Goal: Task Accomplishment & Management: Use online tool/utility

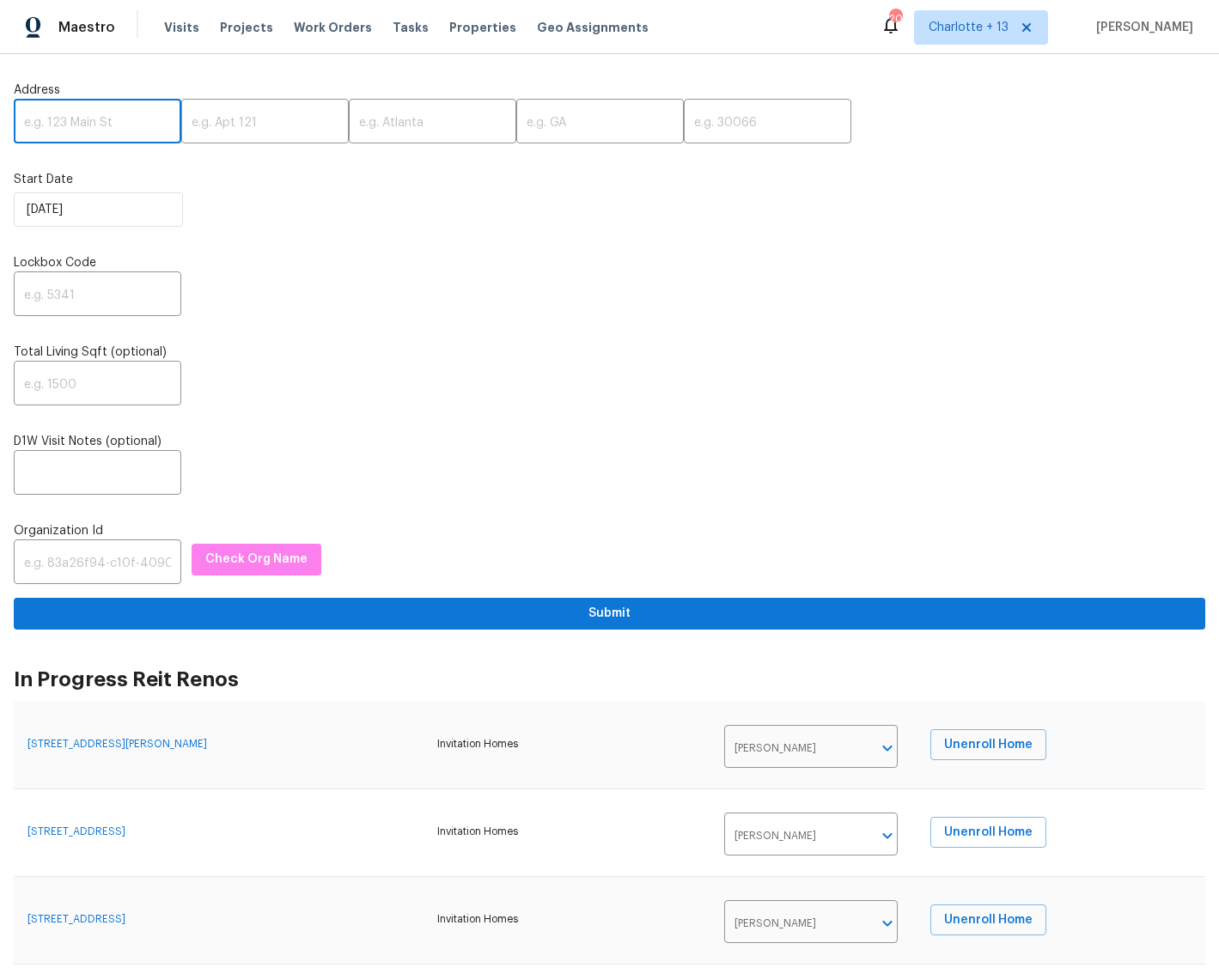
click at [42, 127] on input "text" at bounding box center [97, 123] width 168 height 41
paste input "8775 Lee Rd"
type input "8775 Lee Rd"
click at [372, 119] on input "text" at bounding box center [432, 123] width 168 height 41
paste input "Lithia Springs"
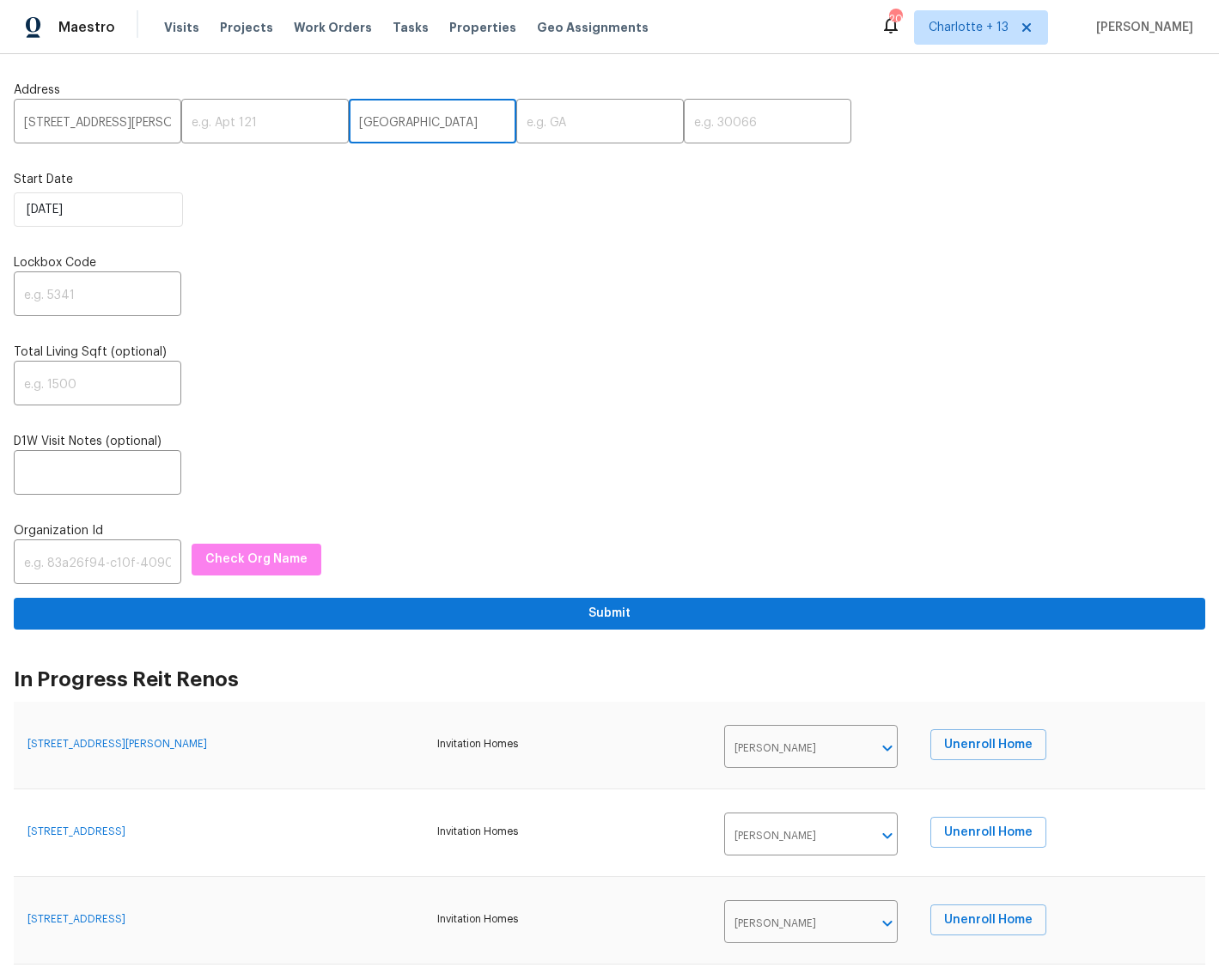
type input "Lithia Springs"
click at [691, 115] on input "text" at bounding box center [767, 123] width 168 height 41
paste input "30122"
type input "30122"
click at [525, 130] on input "text" at bounding box center [600, 123] width 168 height 41
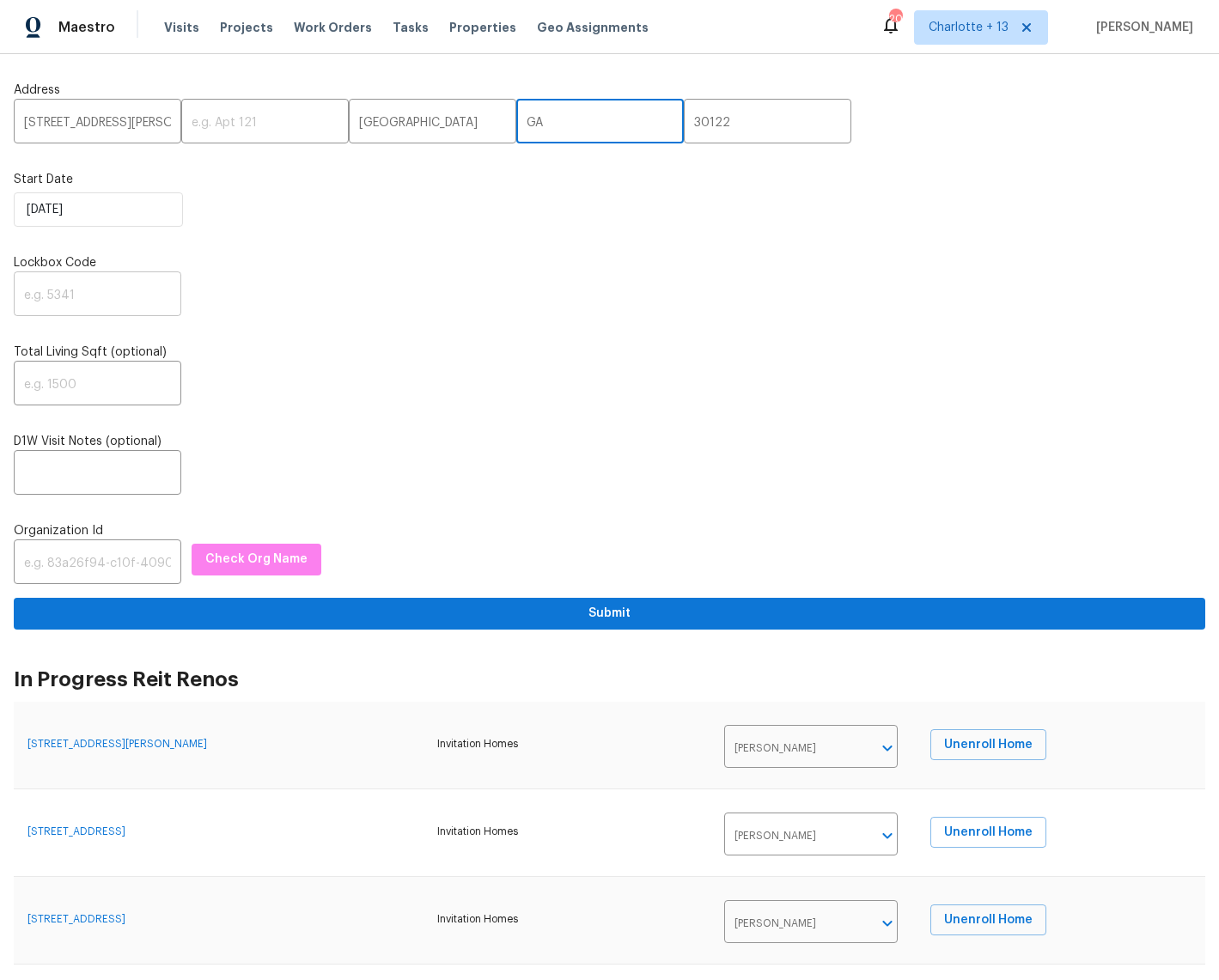
type input "GA"
click at [93, 296] on input "text" at bounding box center [97, 296] width 168 height 41
type input "1234"
click at [87, 561] on input "text" at bounding box center [97, 564] width 168 height 41
paste input "1349d153-b359-4f9b-b4dd-758ff939cc37"
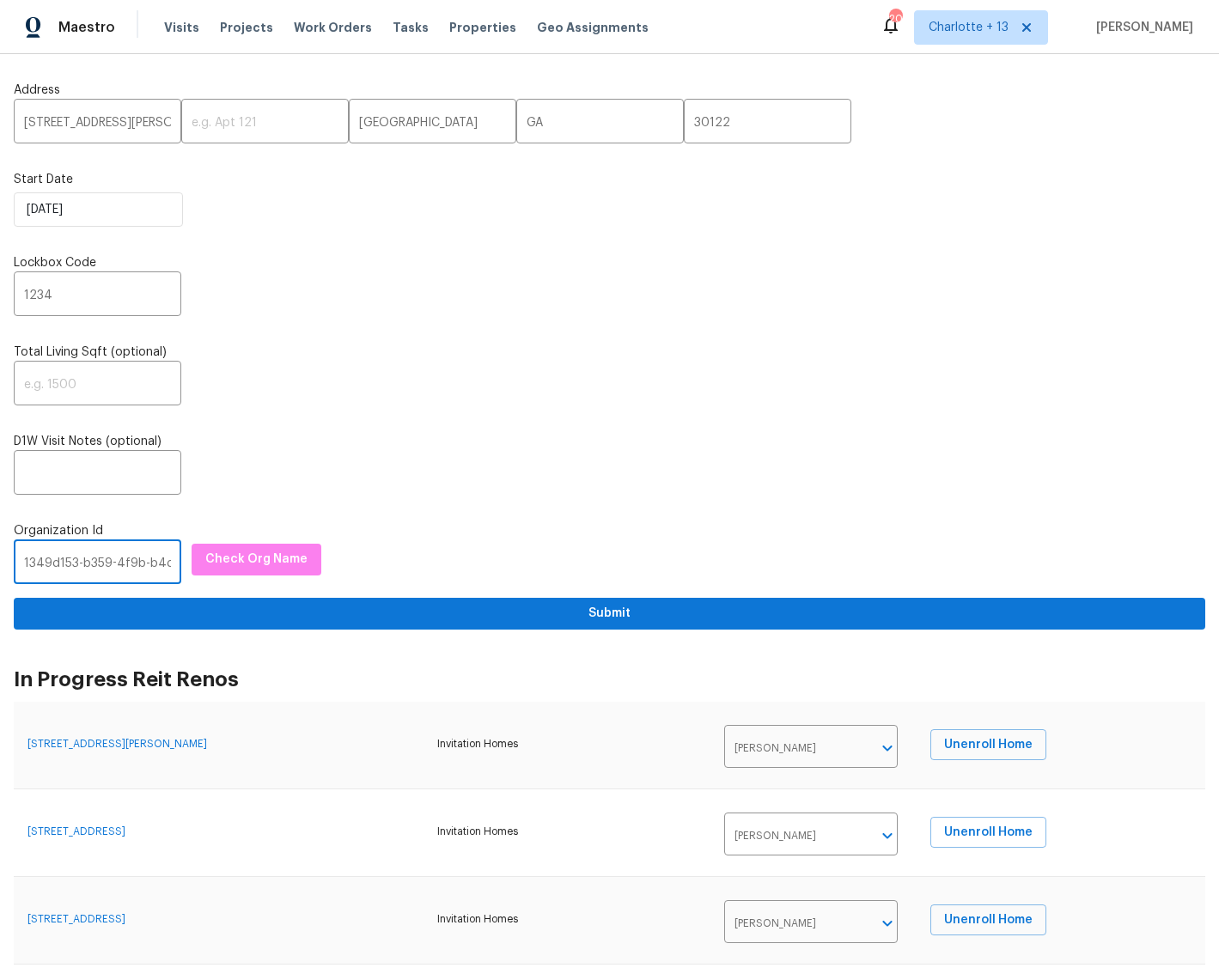
scroll to position [0, 101]
type input "1349d153-b359-4f9b-b4dd-758ff939cc37"
click at [258, 561] on span "Check Org Name" at bounding box center [256, 559] width 102 height 21
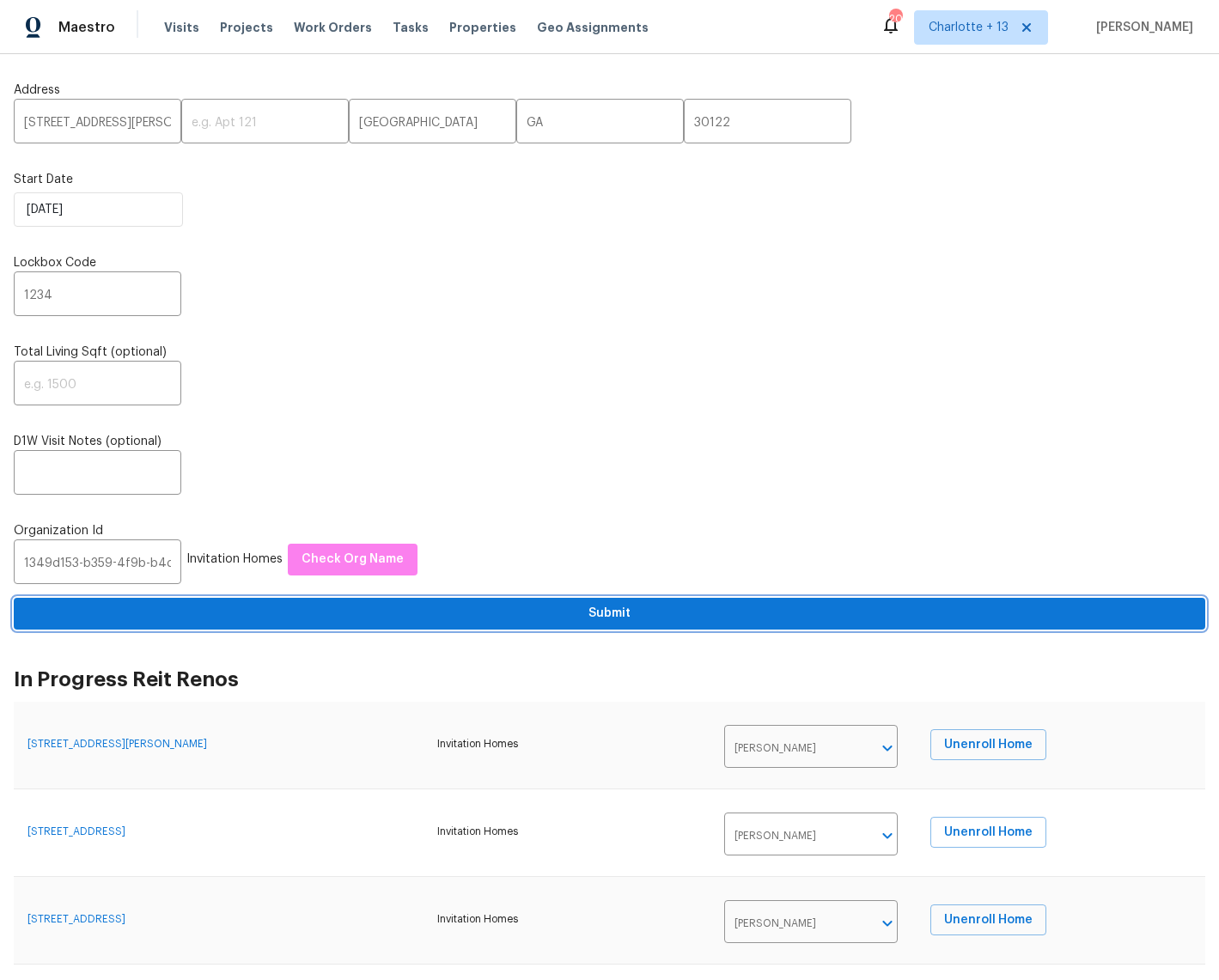
click at [611, 611] on span "Submit" at bounding box center [609, 613] width 1163 height 21
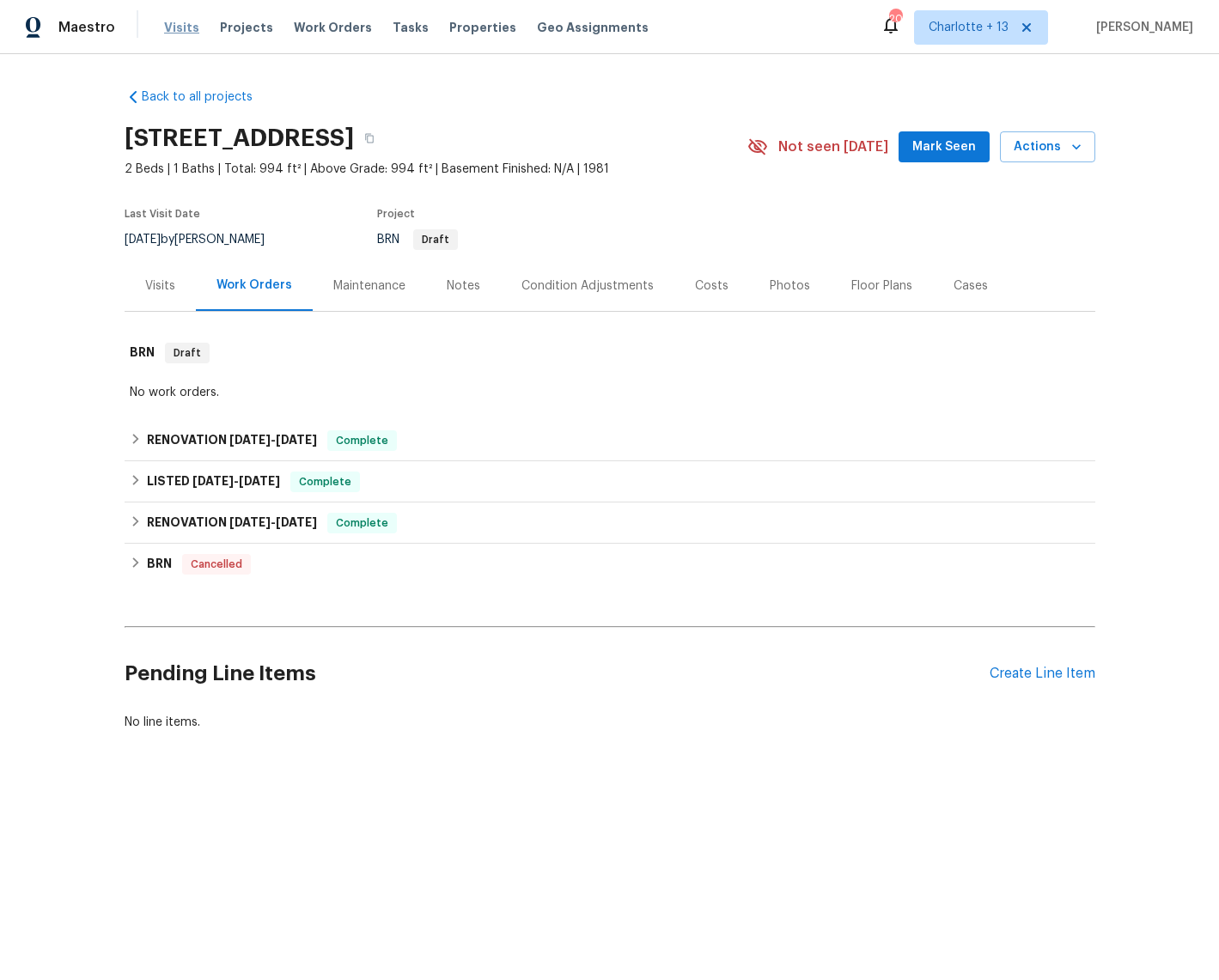
click at [187, 24] on span "Visits" at bounding box center [181, 27] width 35 height 18
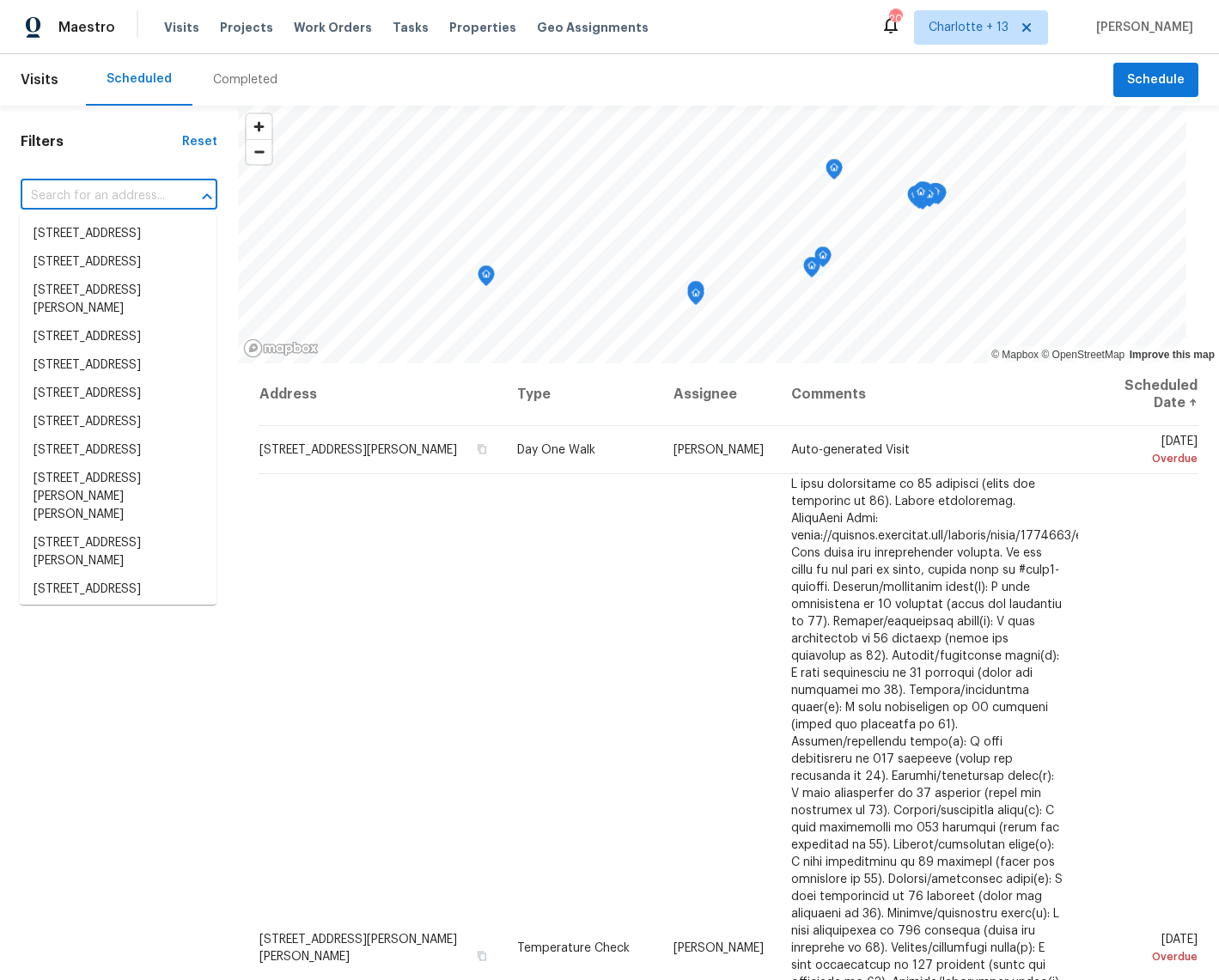
click at [101, 196] on input "text" at bounding box center [94, 196] width 149 height 27
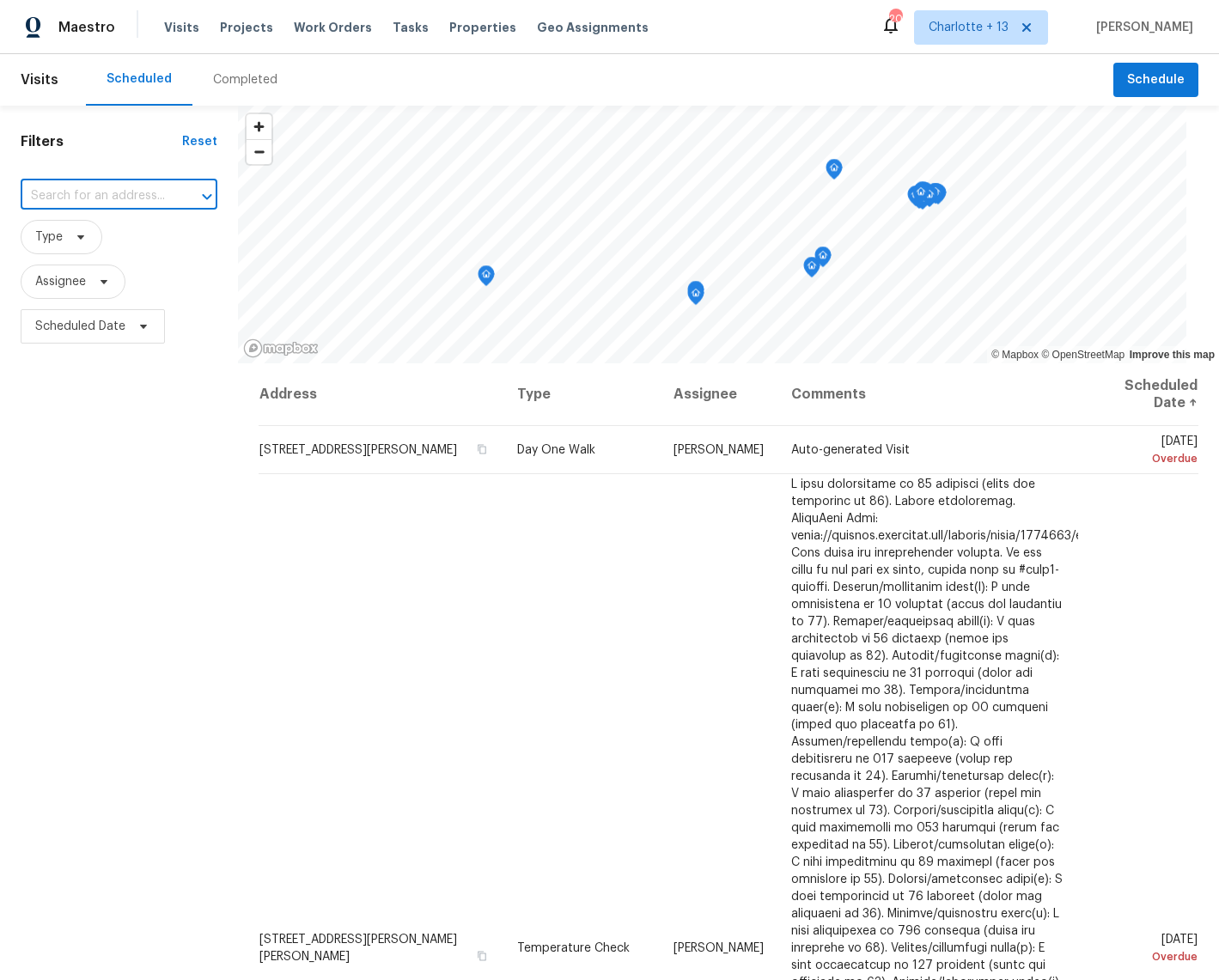
paste input "1349d153-b359-4f9b-b4dd-758ff939cc37"
type input "1349d153-b359-4f9b-b4dd-758ff939cc37"
drag, startPoint x: 181, startPoint y: 194, endPoint x: 149, endPoint y: 193, distance: 32.0
click at [22, 191] on div "1349d153-b359-4f9b-b4dd-758ff939cc37 ​" at bounding box center [118, 196] width 196 height 27
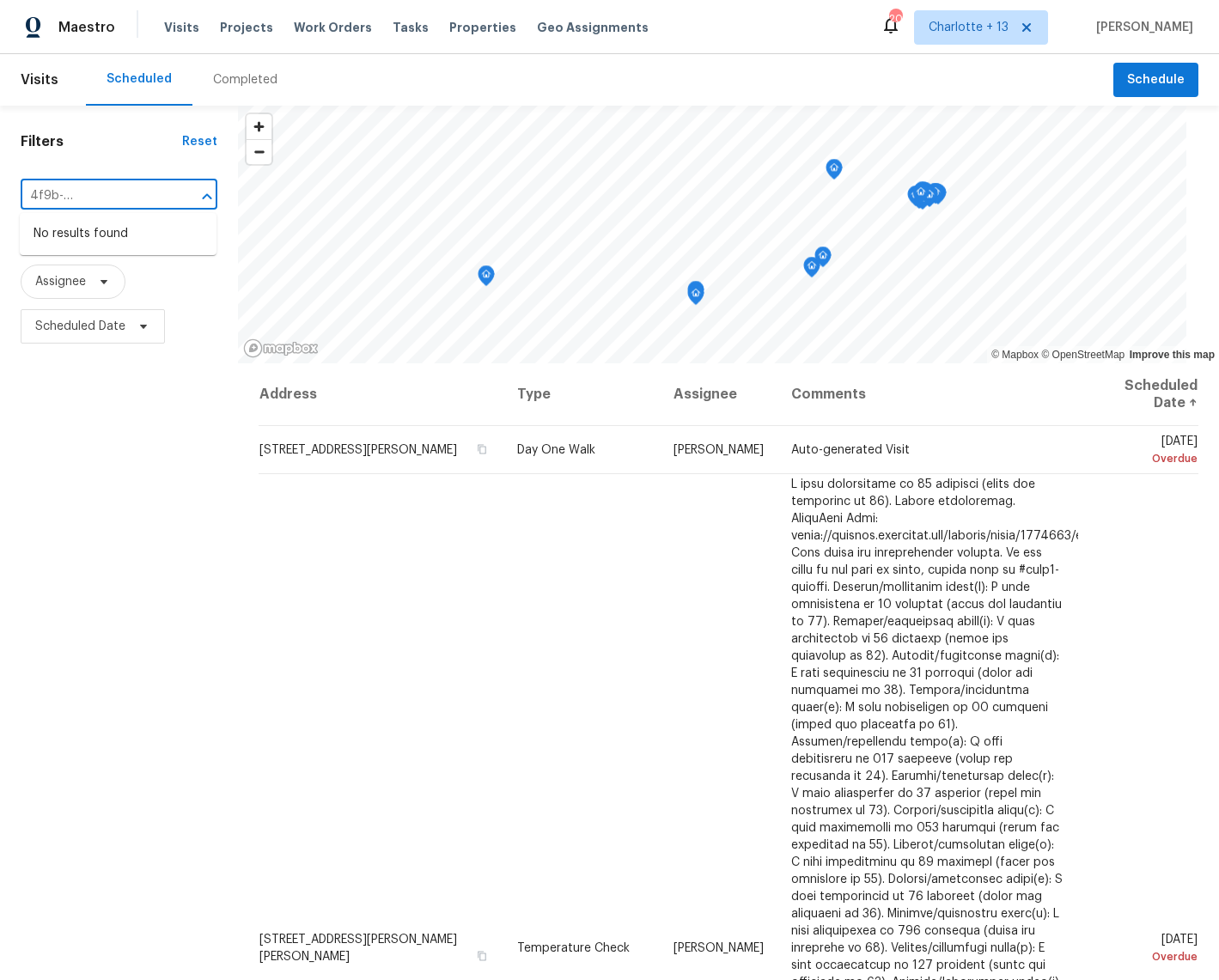
click at [167, 194] on input "1349d153-b359-4f9b-b4dd-758ff939cc37" at bounding box center [94, 196] width 149 height 27
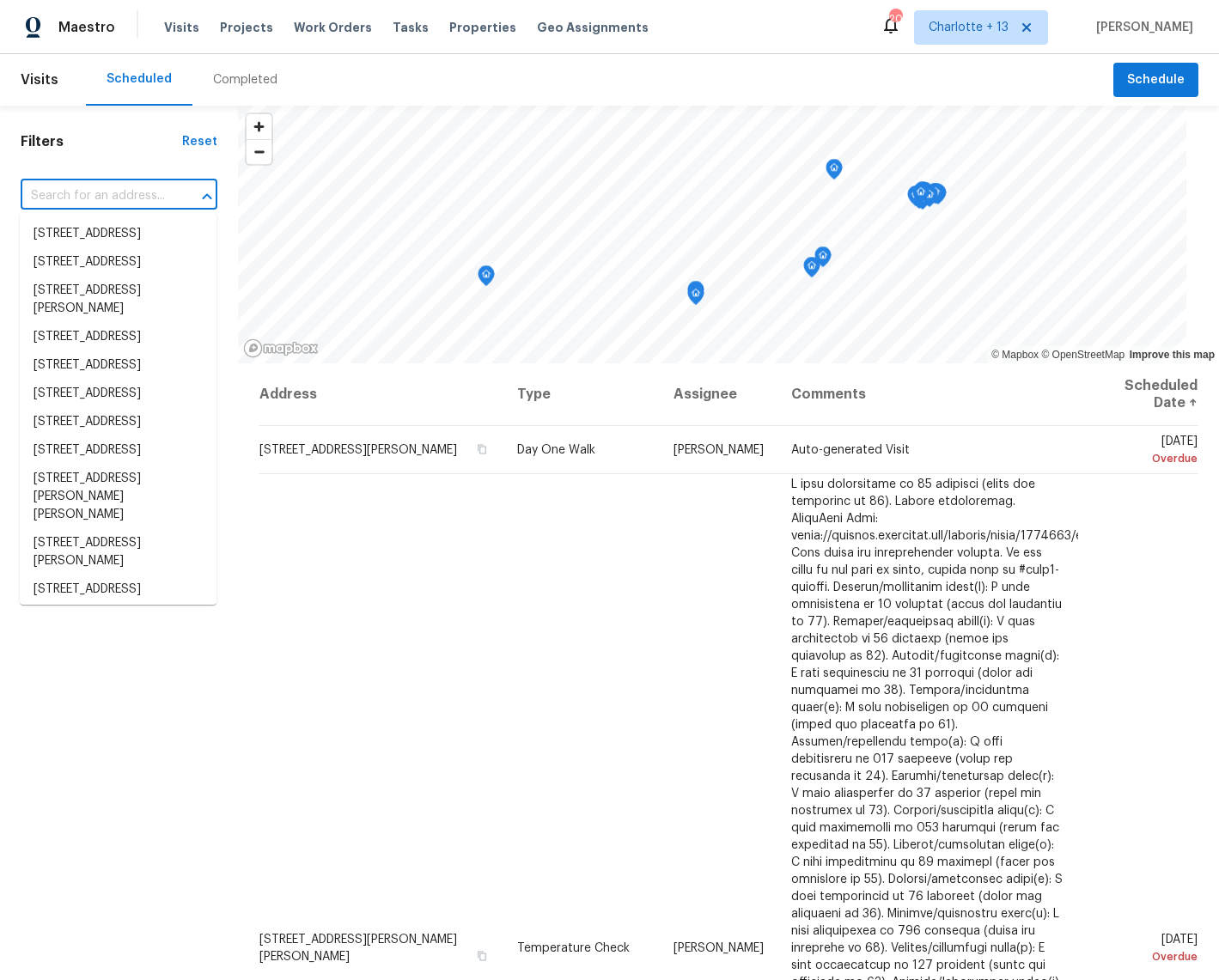
click at [79, 196] on input "text" at bounding box center [94, 196] width 149 height 27
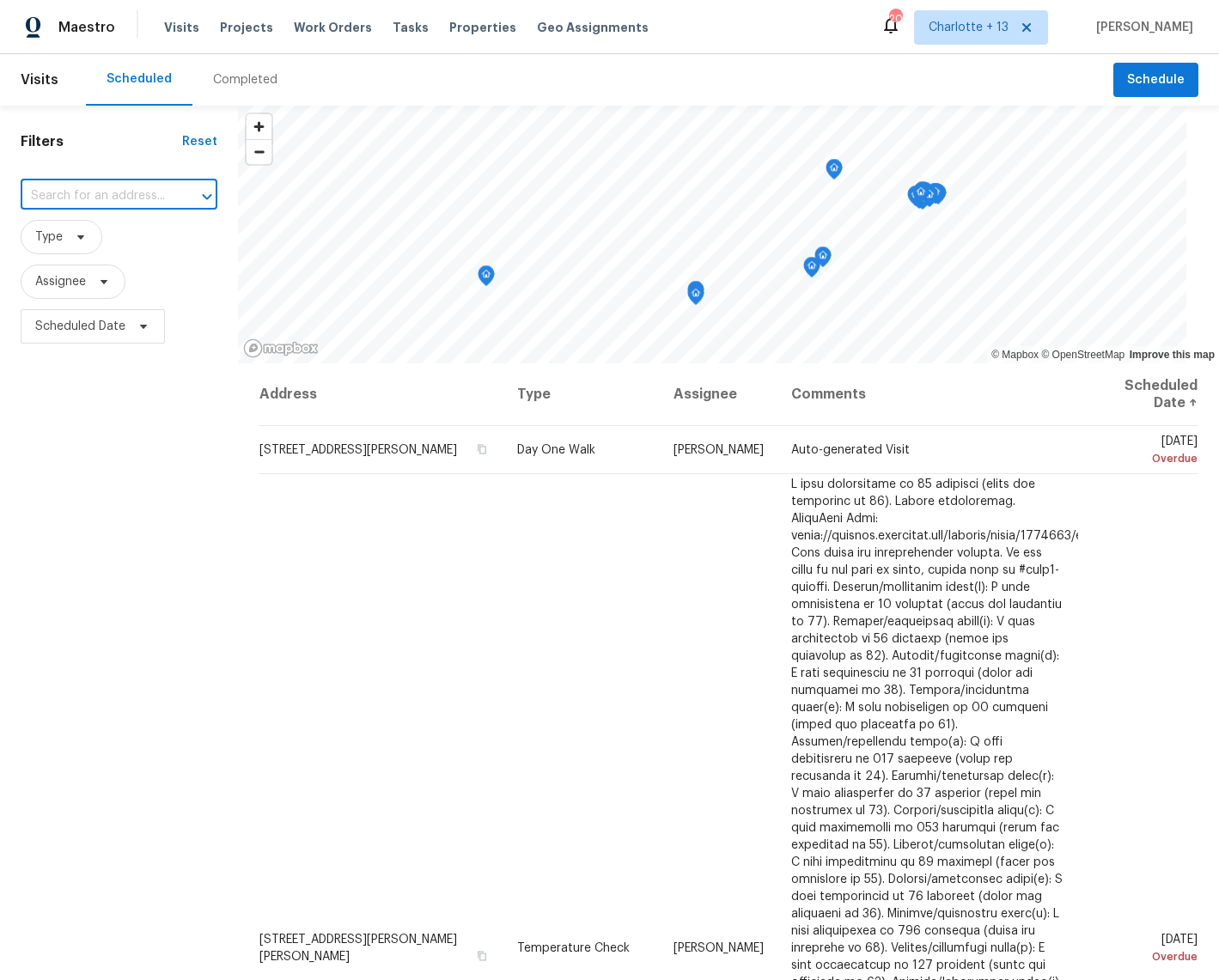
paste input "8775 Lee Rd,"
type input "8775 Lee Rd,"
click at [957, 31] on span "Charlotte + 13" at bounding box center [968, 27] width 80 height 18
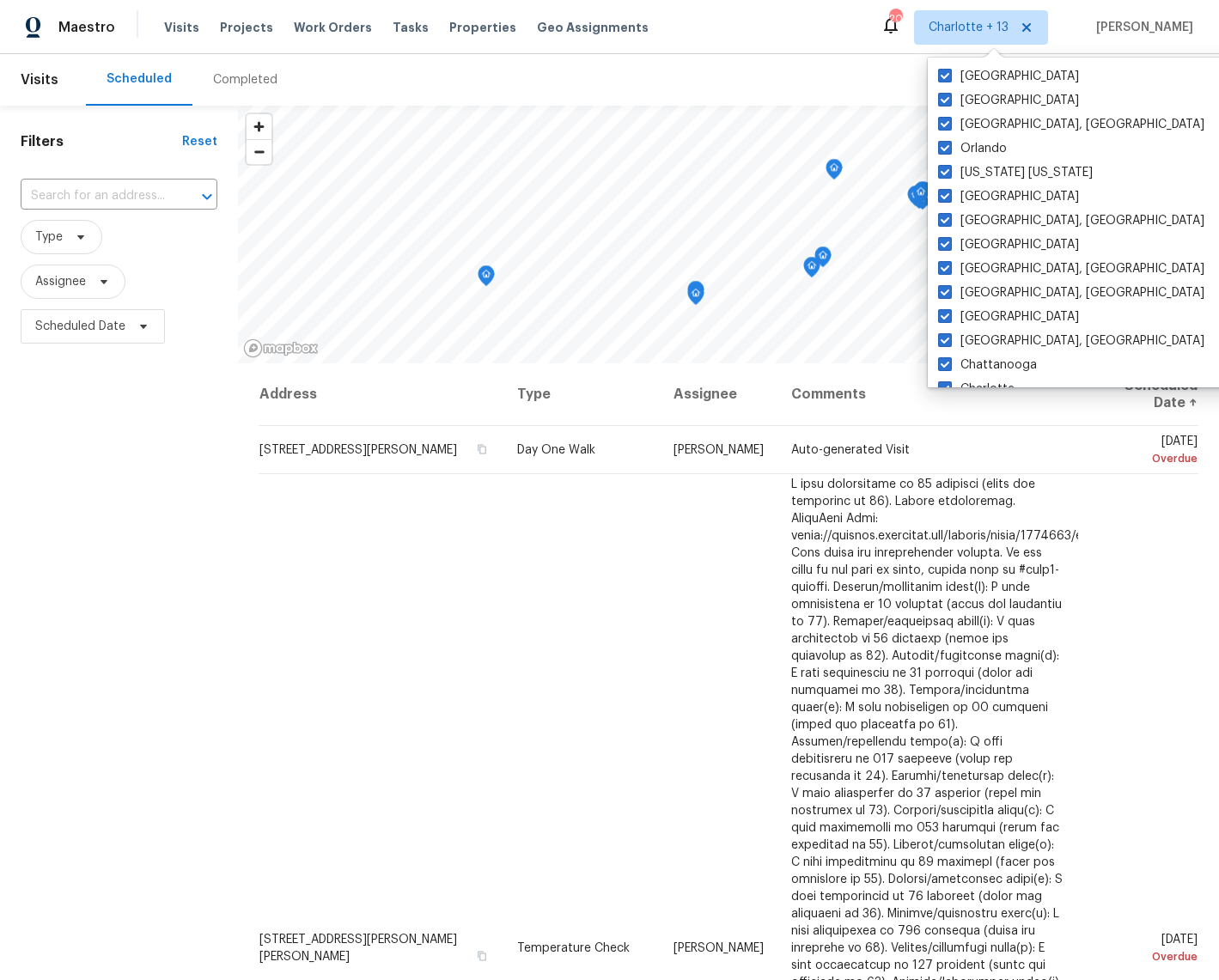
scroll to position [310, 0]
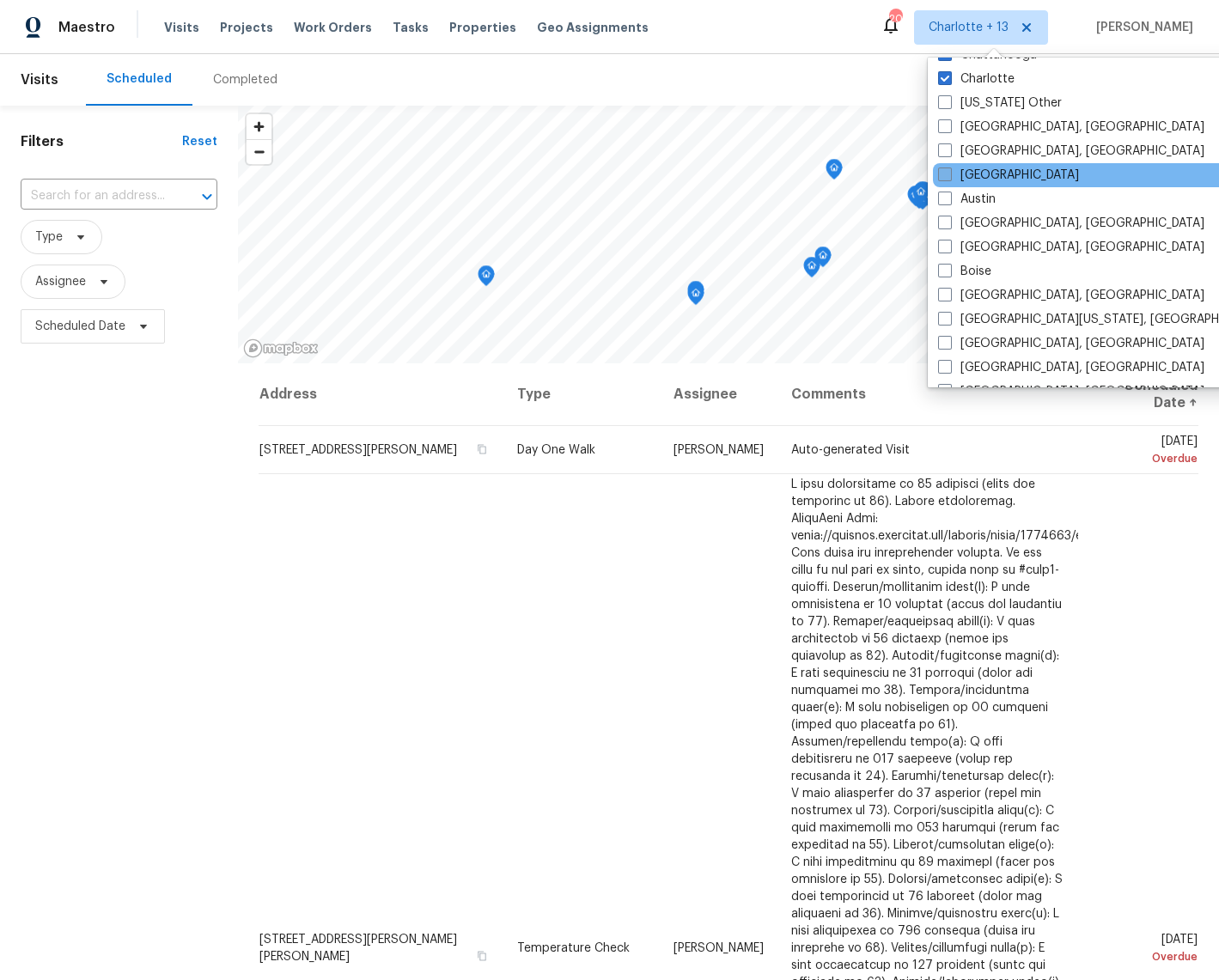
click at [955, 175] on label "Atlanta" at bounding box center [1008, 175] width 141 height 18
click at [949, 175] on input "Atlanta" at bounding box center [943, 172] width 11 height 11
checkbox input "true"
click at [100, 193] on input "text" at bounding box center [94, 196] width 149 height 27
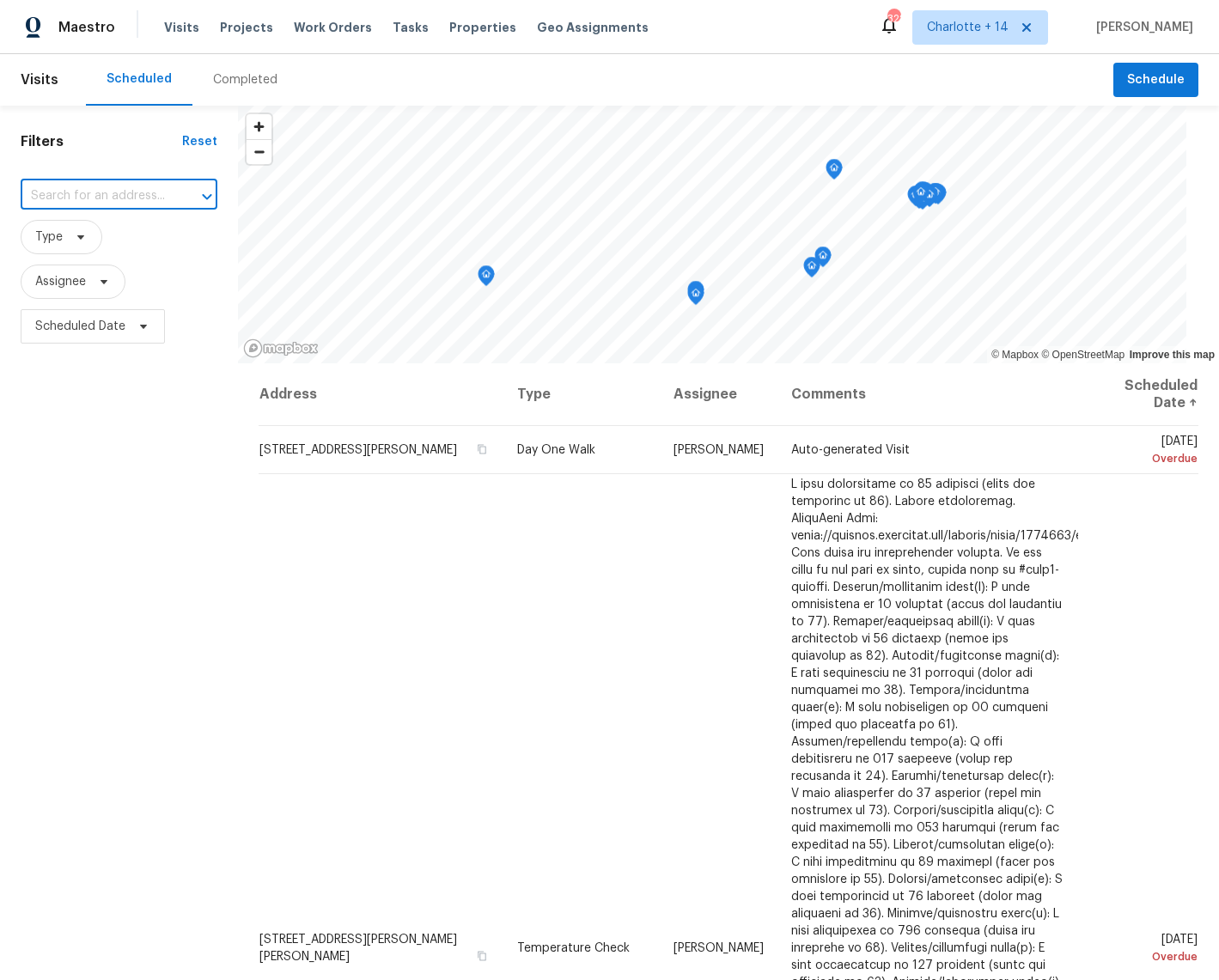
paste input "8775 Lee Rd,"
type input "8775 Lee Rd,"
click at [109, 220] on li "8775 Lee Rd, Lithia Springs, GA 30122" at bounding box center [118, 243] width 196 height 46
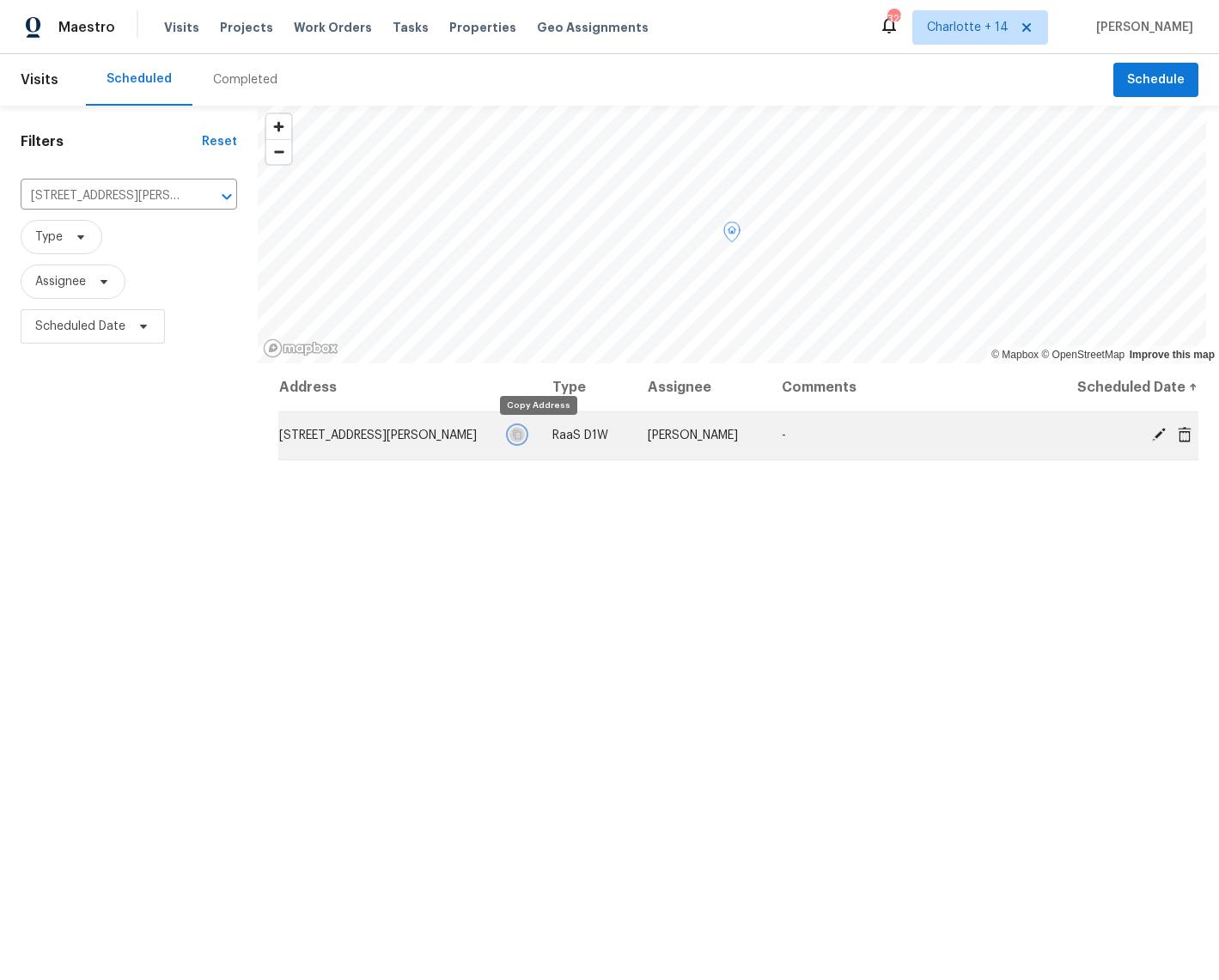
click at [521, 430] on icon "button" at bounding box center [516, 435] width 8 height 9
click at [1151, 435] on icon at bounding box center [1158, 434] width 14 height 14
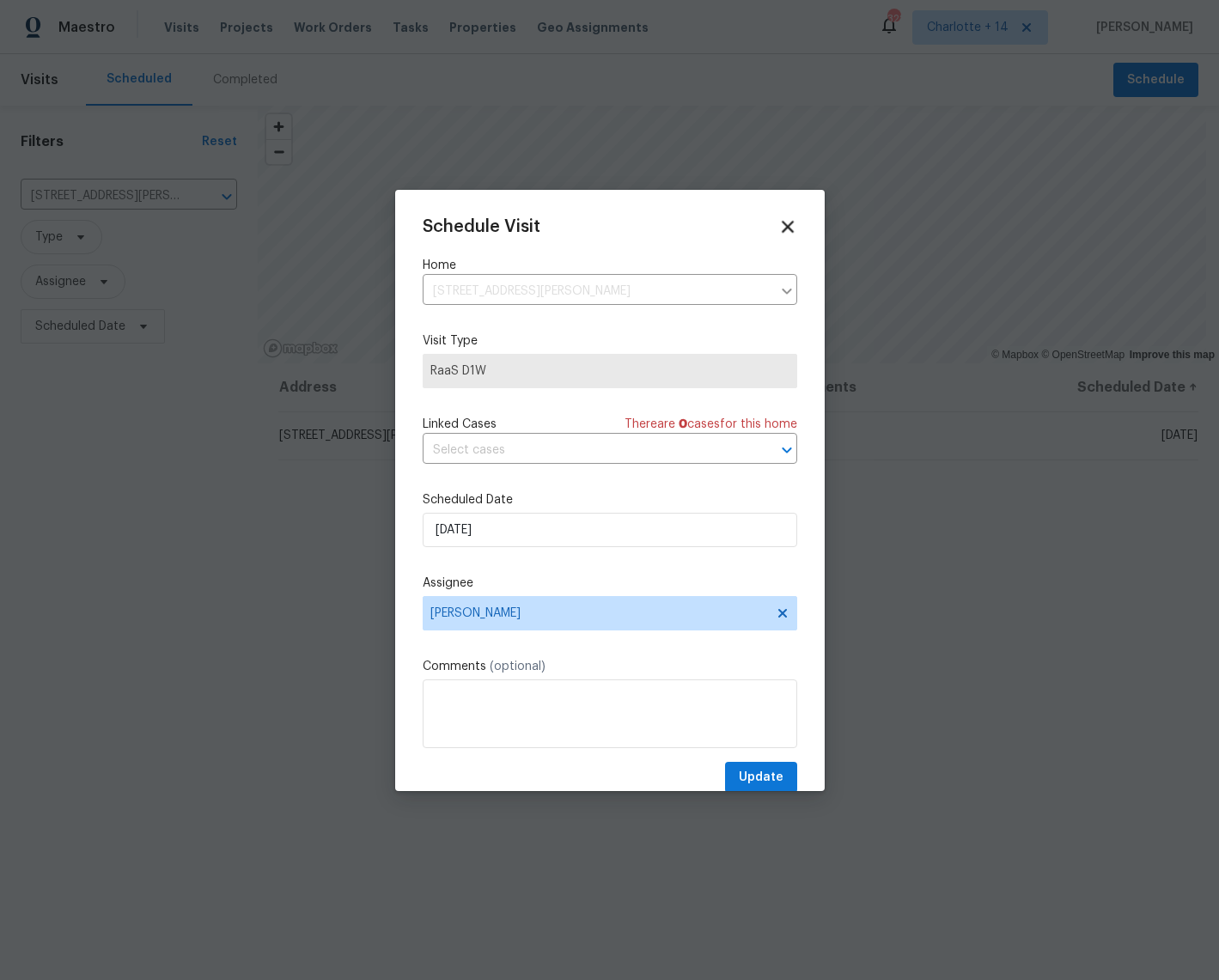
click at [781, 231] on icon at bounding box center [787, 226] width 12 height 12
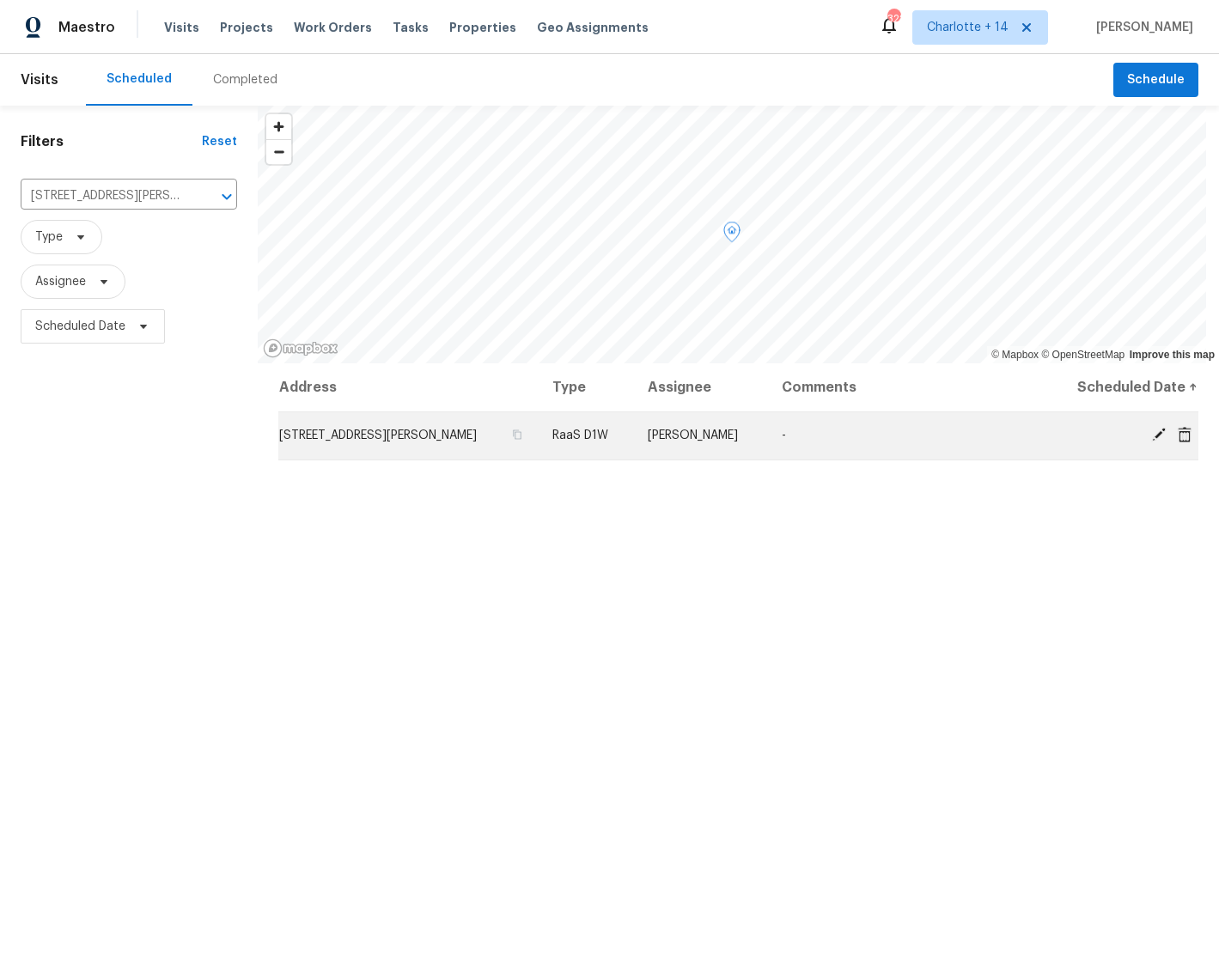
click at [1151, 433] on icon at bounding box center [1158, 434] width 14 height 14
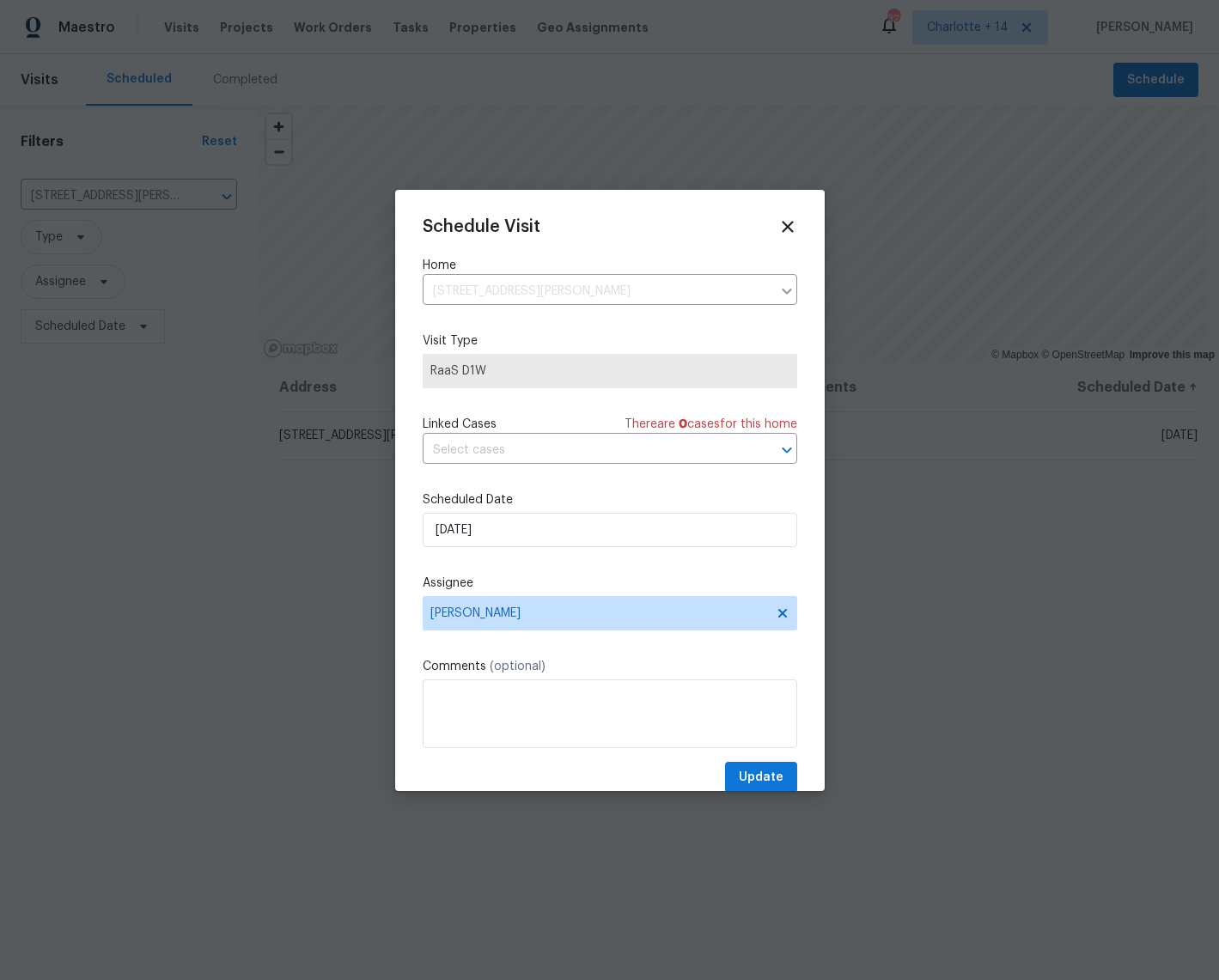
click at [778, 220] on icon at bounding box center [788, 227] width 19 height 19
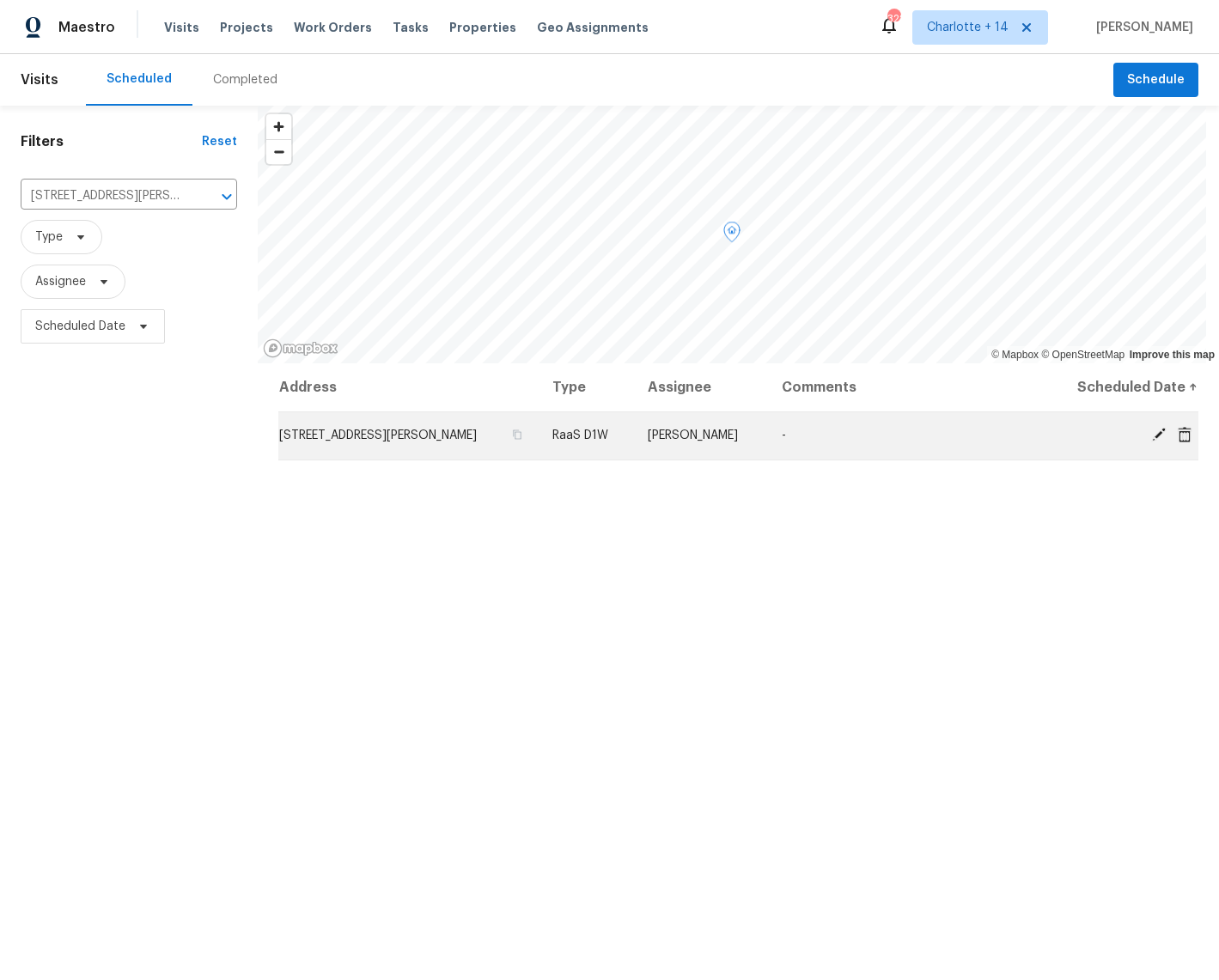
click at [1176, 435] on icon at bounding box center [1184, 434] width 16 height 16
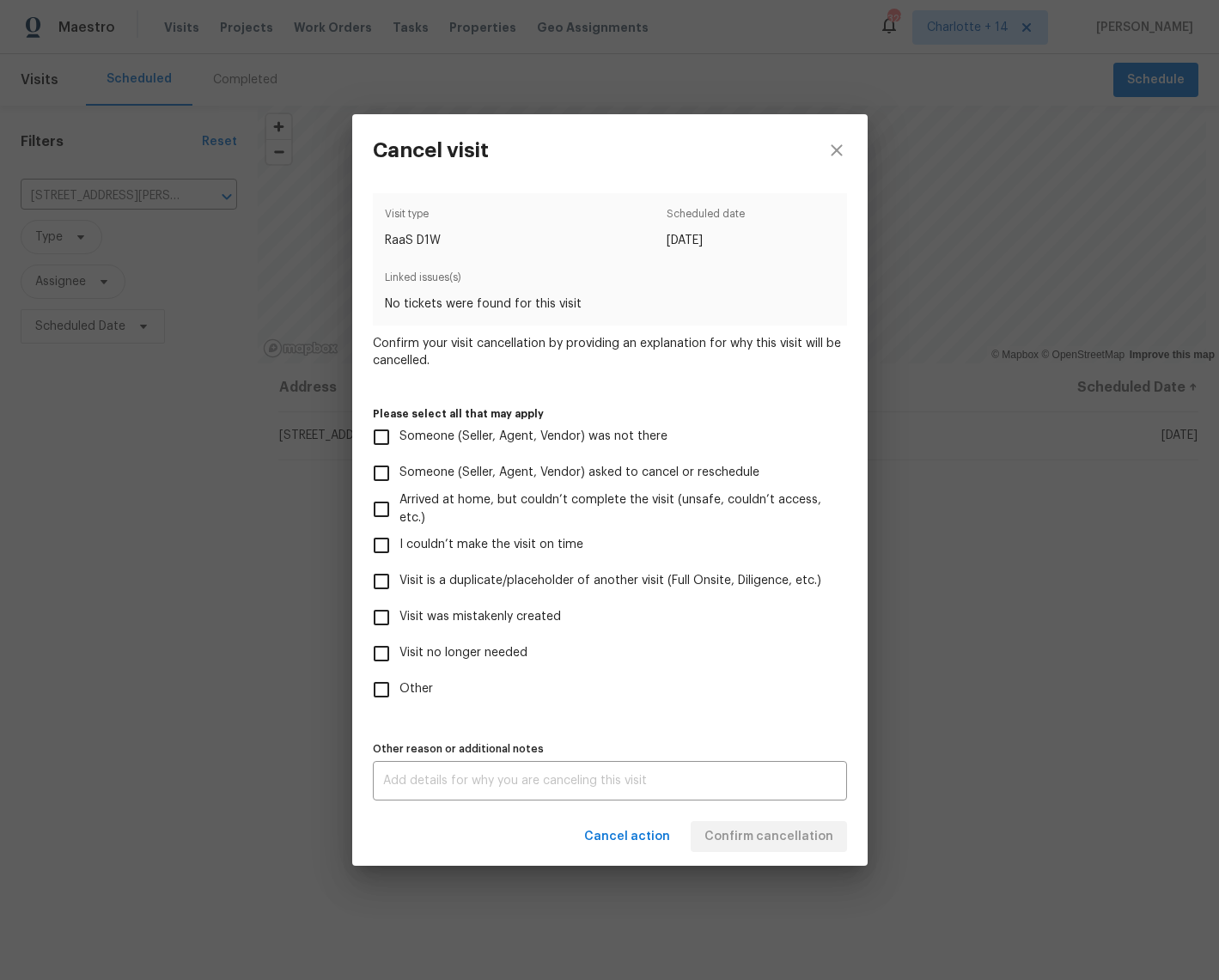
click at [500, 609] on span "Visit was mistakenly created" at bounding box center [479, 616] width 161 height 18
click at [399, 609] on input "Visit was mistakenly created" at bounding box center [380, 617] width 36 height 36
checkbox input "true"
click at [812, 832] on span "Confirm cancellation" at bounding box center [768, 837] width 129 height 21
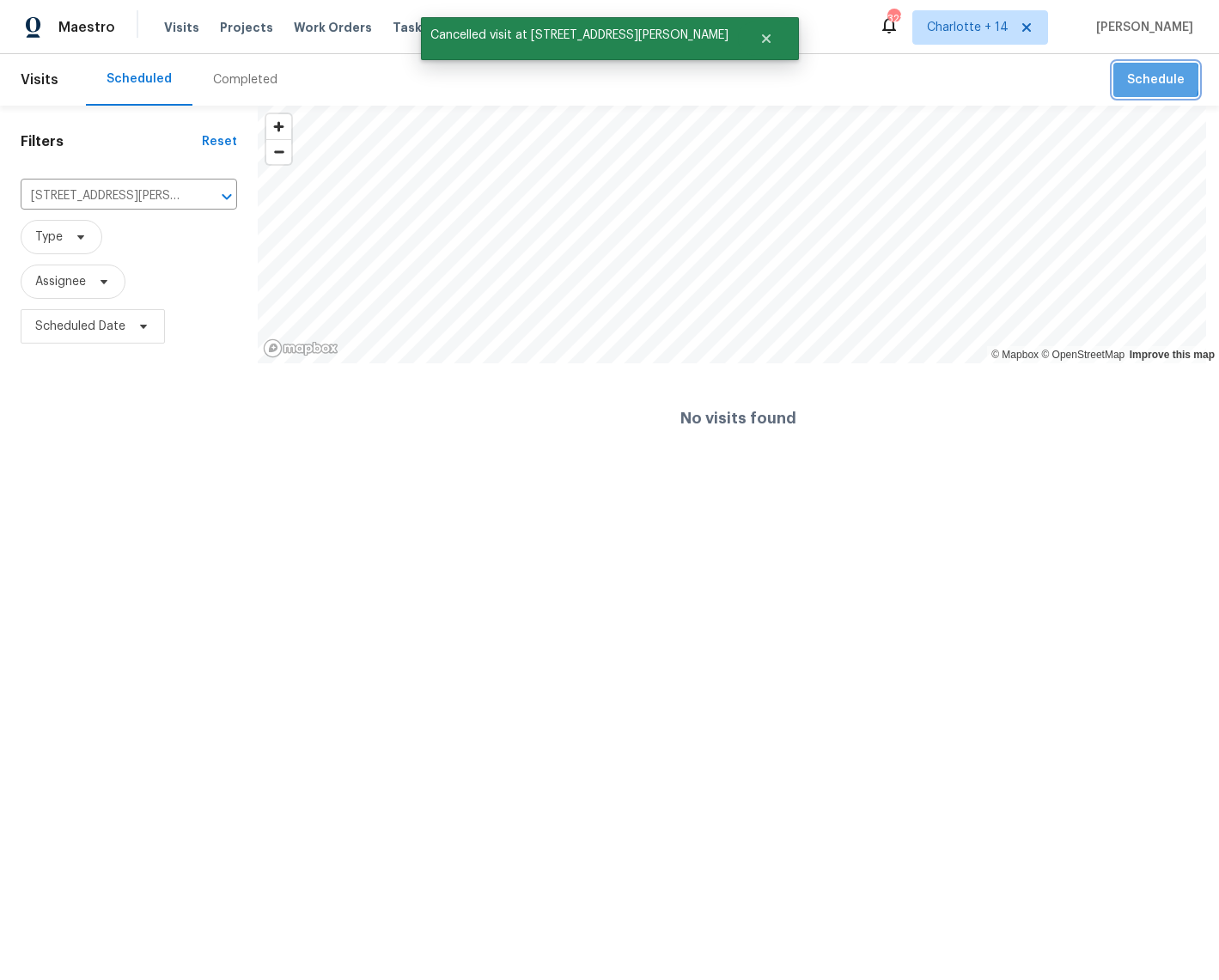
click at [1126, 79] on span "Schedule" at bounding box center [1155, 80] width 57 height 21
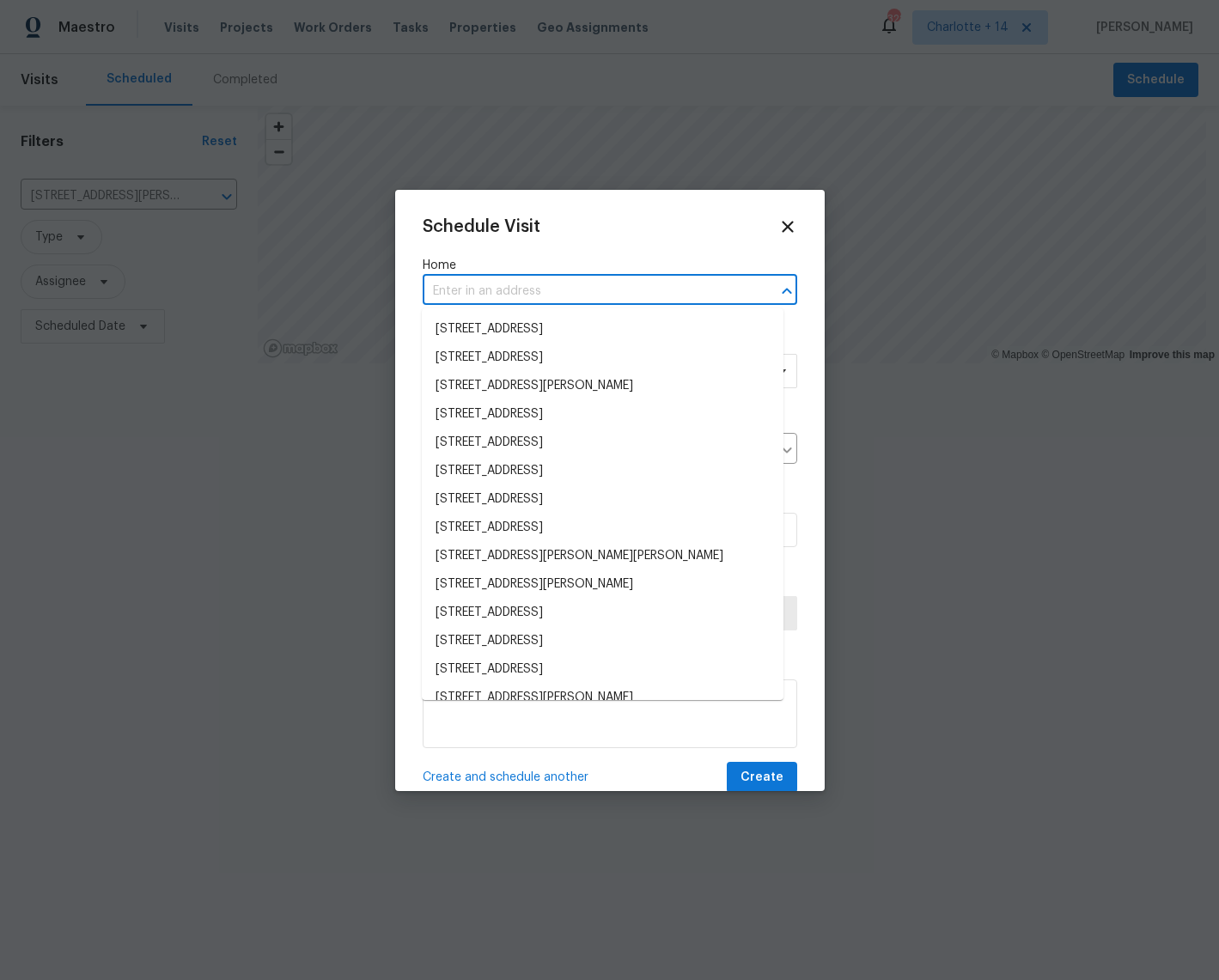
click at [501, 301] on input "text" at bounding box center [585, 292] width 327 height 27
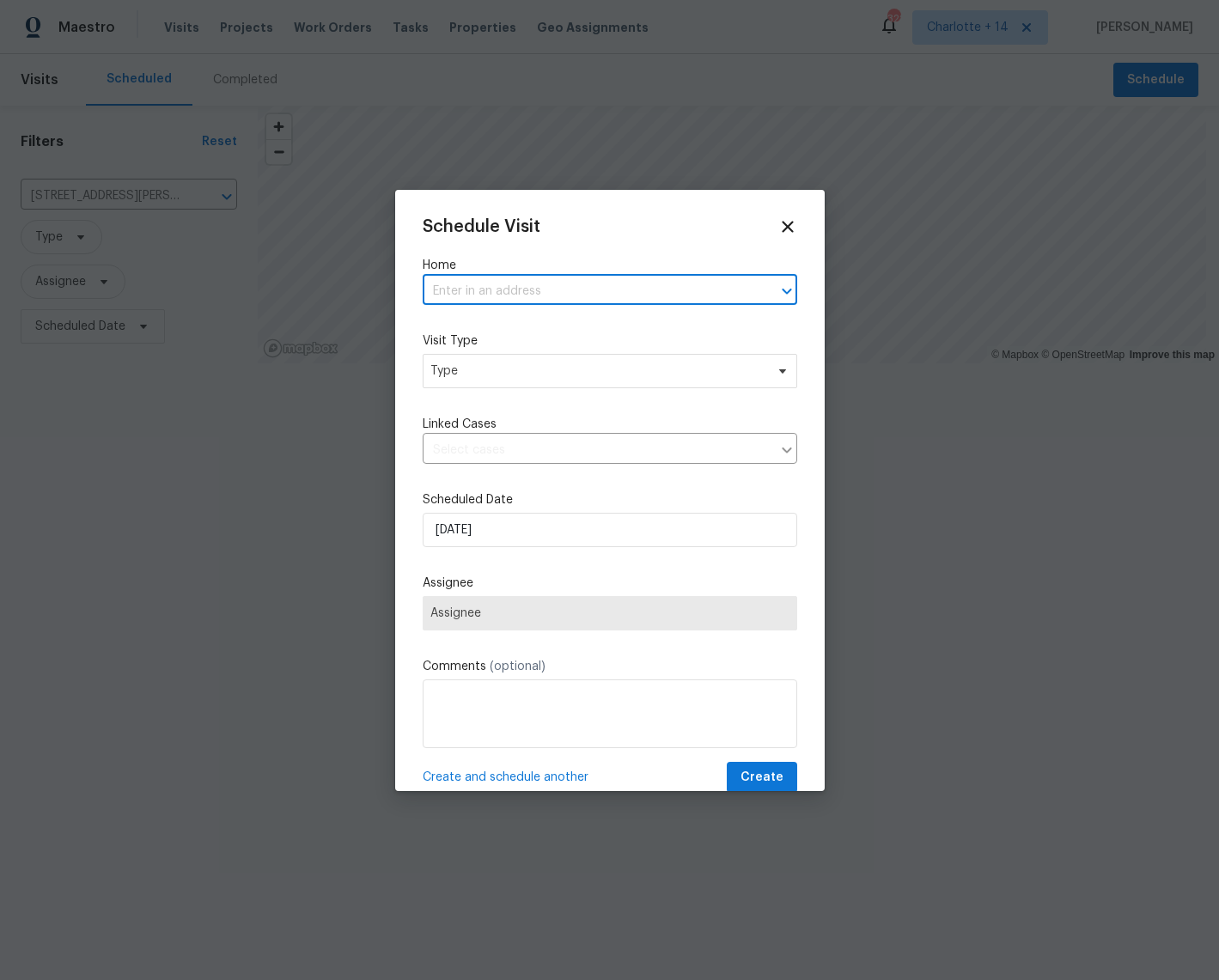
paste input "8775 Lee Rd, Lithia Springs, GA 30122"
type input "8775 Lee Rd, Lithia Springs, GA 30122"
click at [512, 334] on li "8775 Lee Rd, Lithia Springs, GA 30122" at bounding box center [603, 329] width 362 height 29
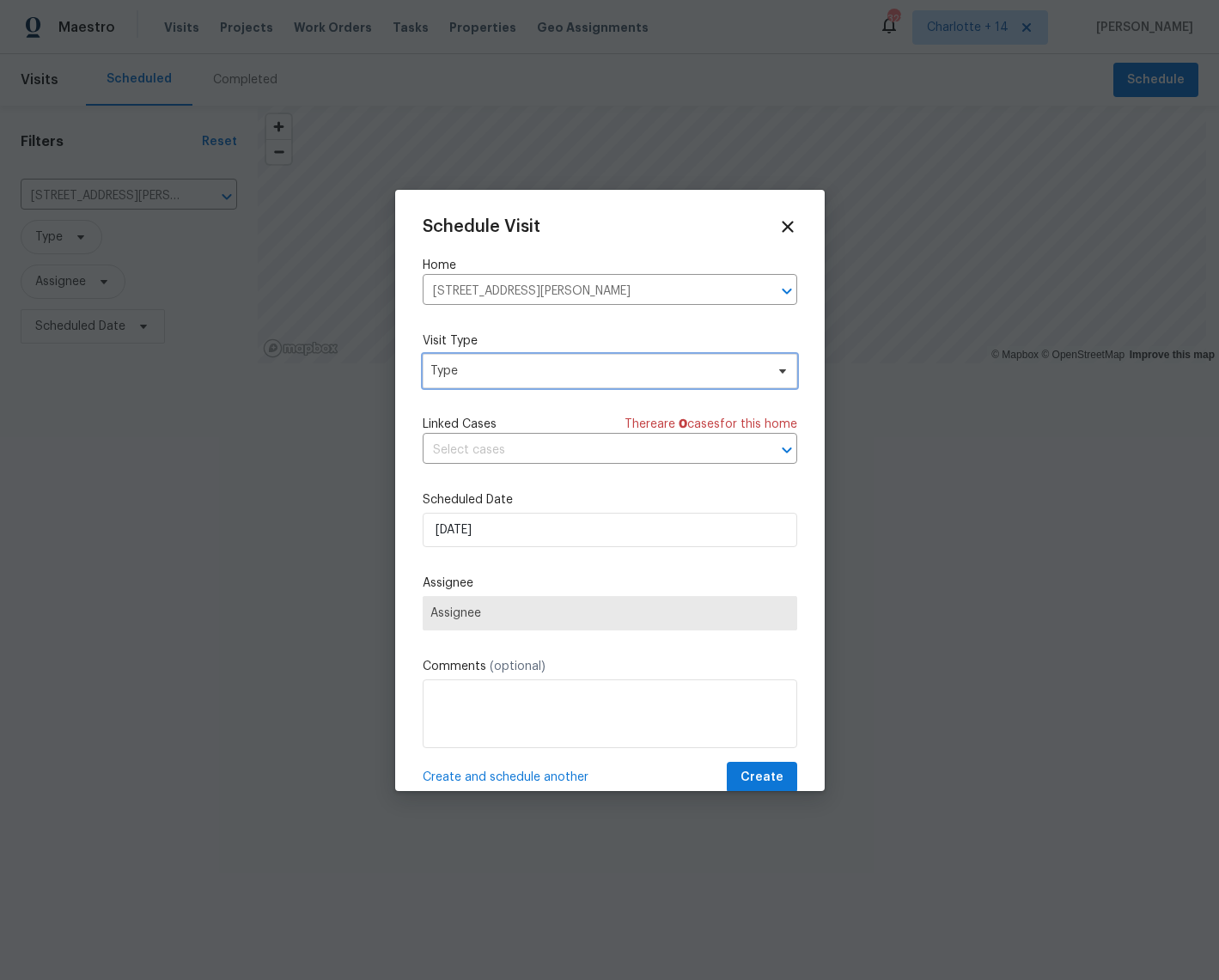
click at [504, 370] on span "Type" at bounding box center [597, 371] width 334 height 18
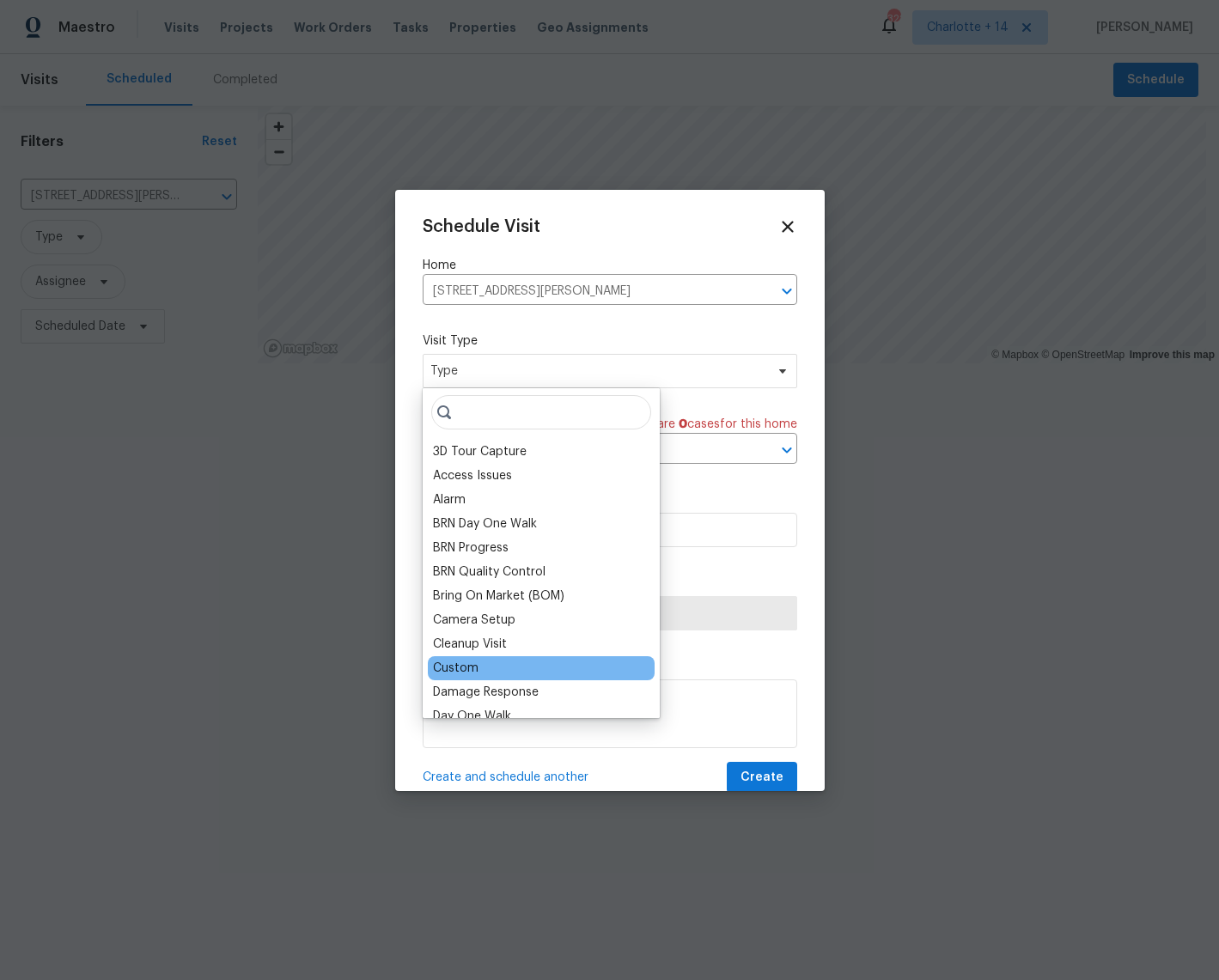
click at [489, 660] on div "Custom" at bounding box center [541, 668] width 227 height 24
click at [477, 666] on div "Custom" at bounding box center [455, 668] width 45 height 18
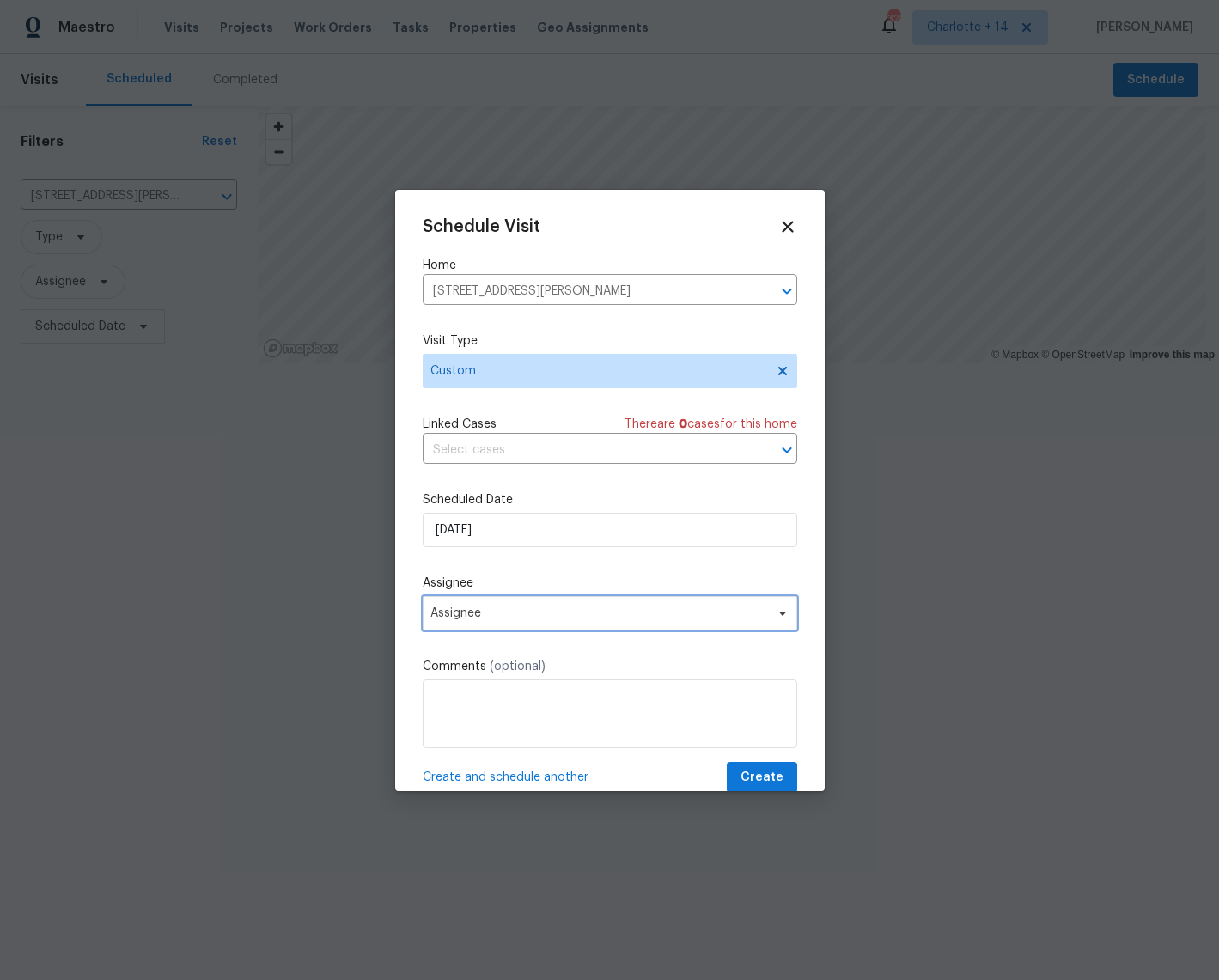
click at [489, 619] on span "Assignee" at bounding box center [599, 613] width 337 height 14
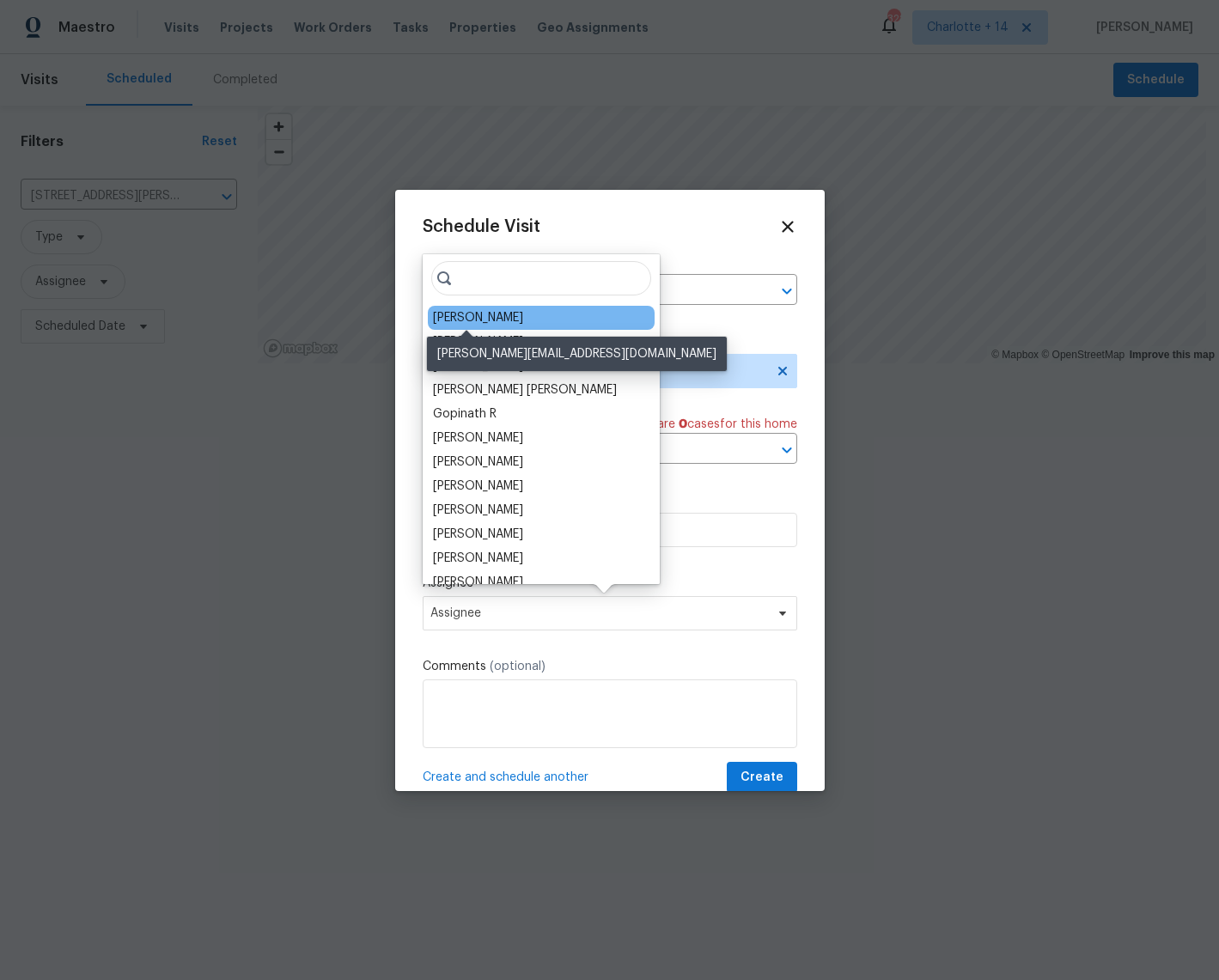
click at [495, 314] on div "Mirsad Srna" at bounding box center [478, 317] width 90 height 18
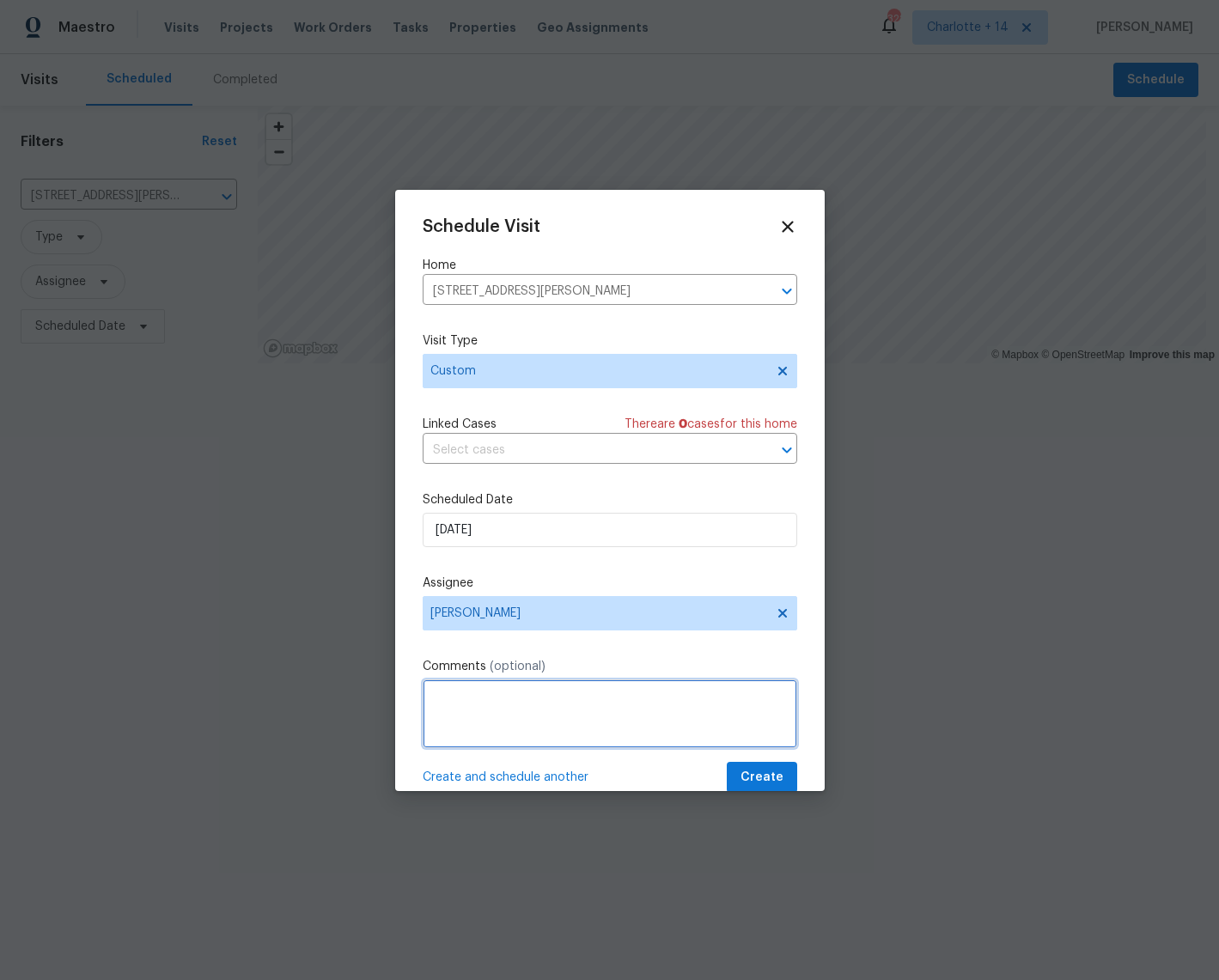
click at [479, 696] on textarea at bounding box center [609, 713] width 375 height 68
paste textarea "Type of request: In Contract Property Request Requested Due Date: Friday Sept 2…"
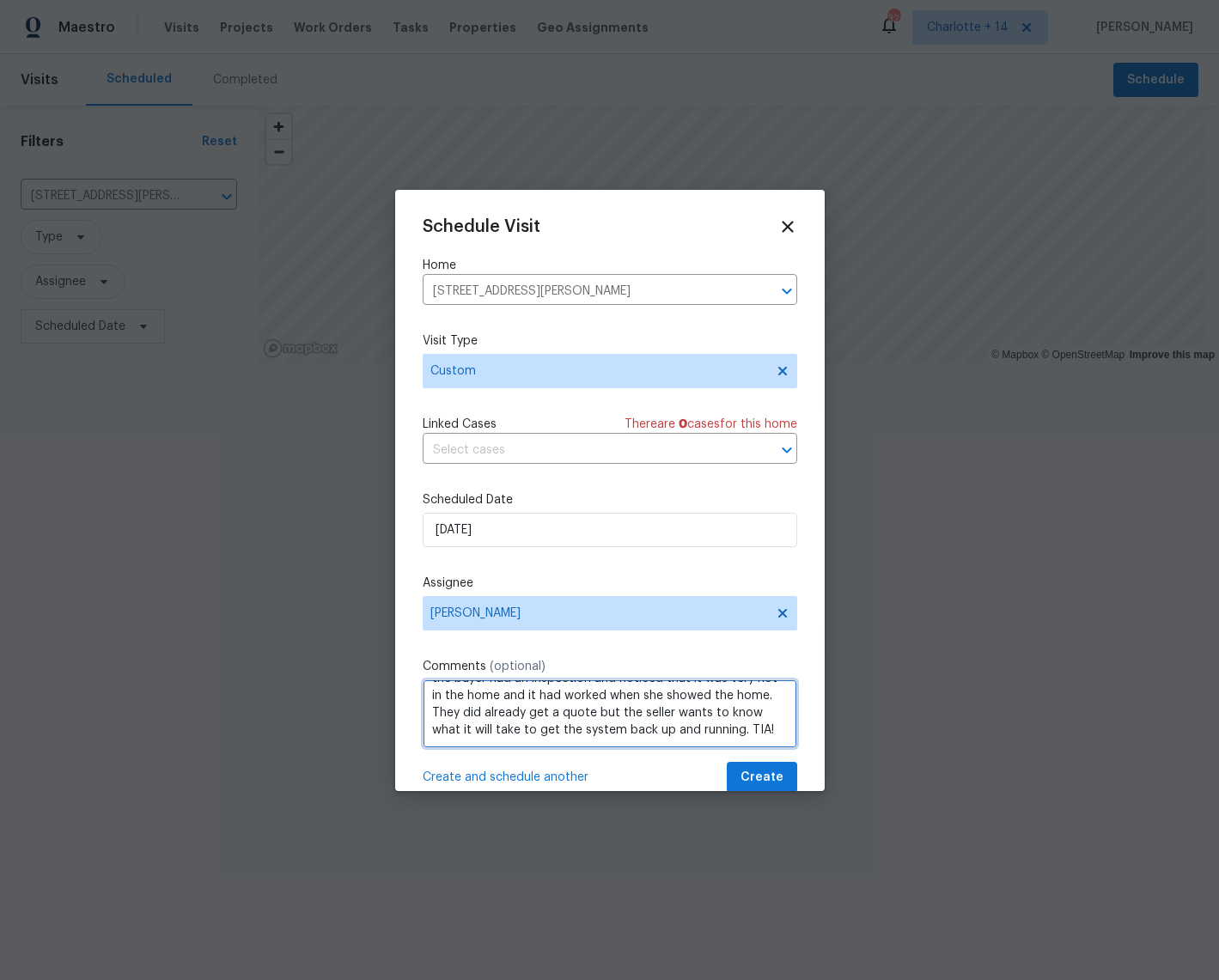
scroll to position [146, 0]
type textarea "Type of request: In Contract Property Request Requested Due Date: Friday Sept 2…"
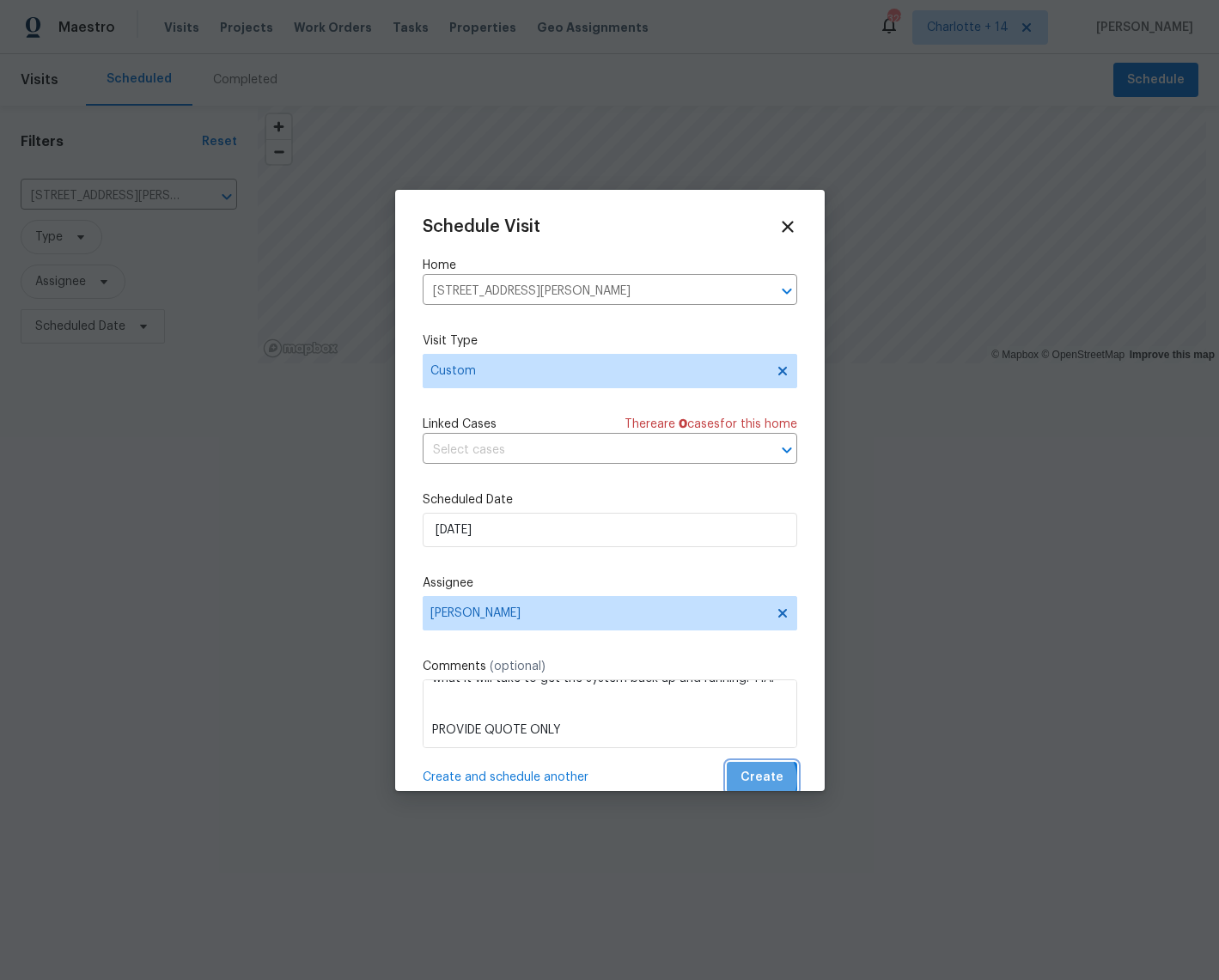
click at [744, 779] on span "Create" at bounding box center [762, 777] width 43 height 21
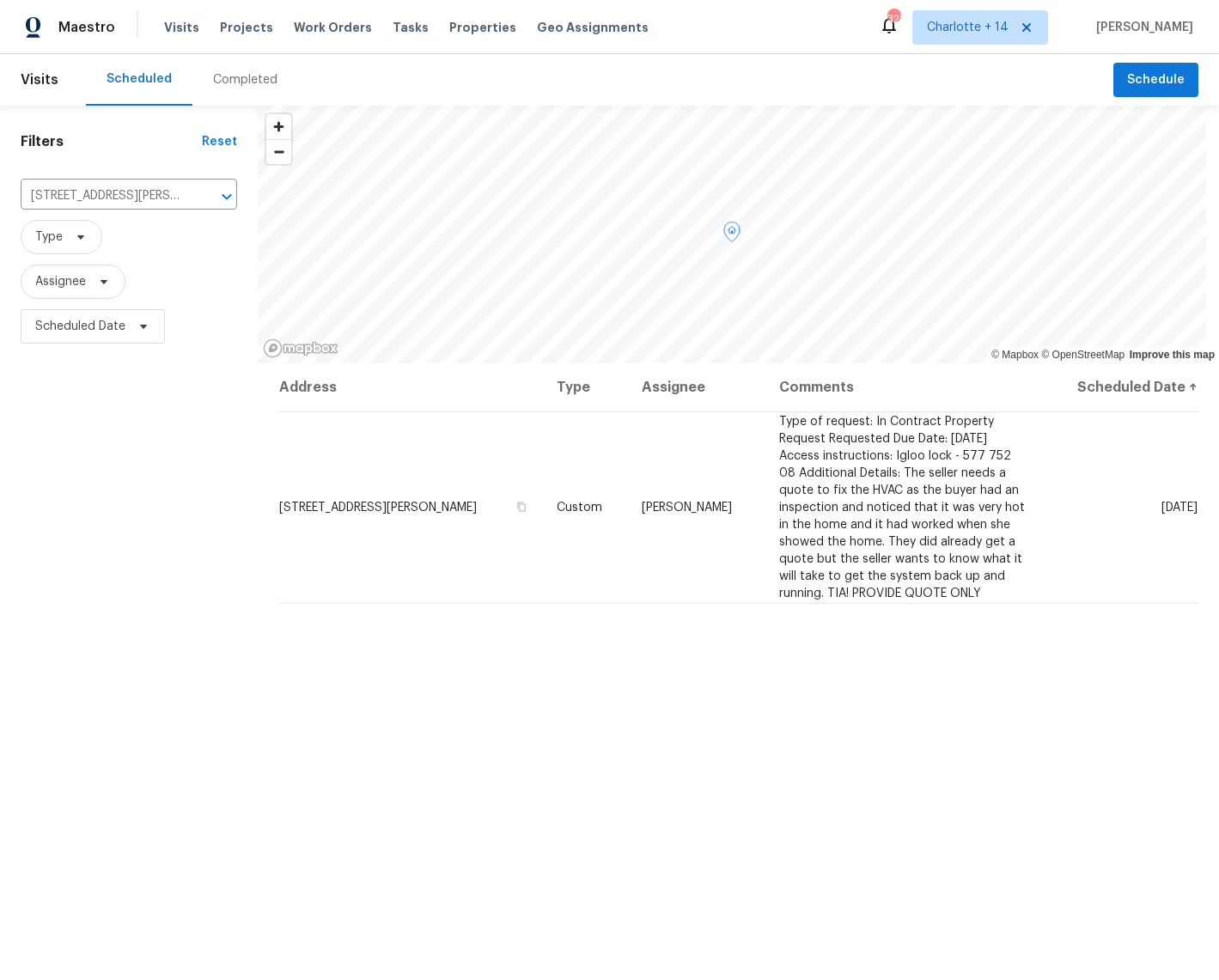
drag, startPoint x: 410, startPoint y: 512, endPoint x: 431, endPoint y: 485, distance: 34.2
click at [410, 512] on span "8775 Lee Rd, Lithia Springs, GA 30122" at bounding box center [378, 507] width 197 height 12
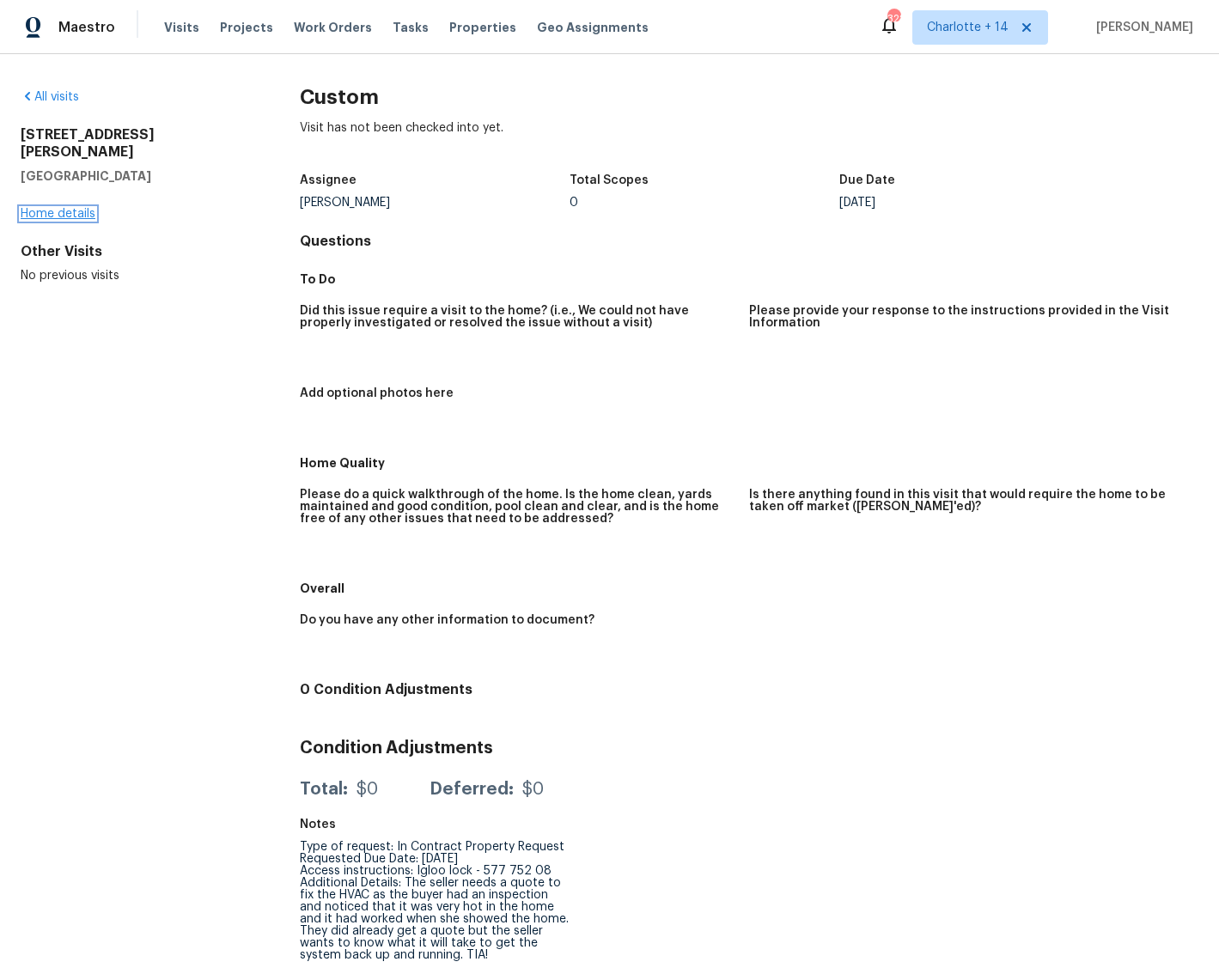
click at [49, 208] on link "Home details" at bounding box center [57, 214] width 75 height 12
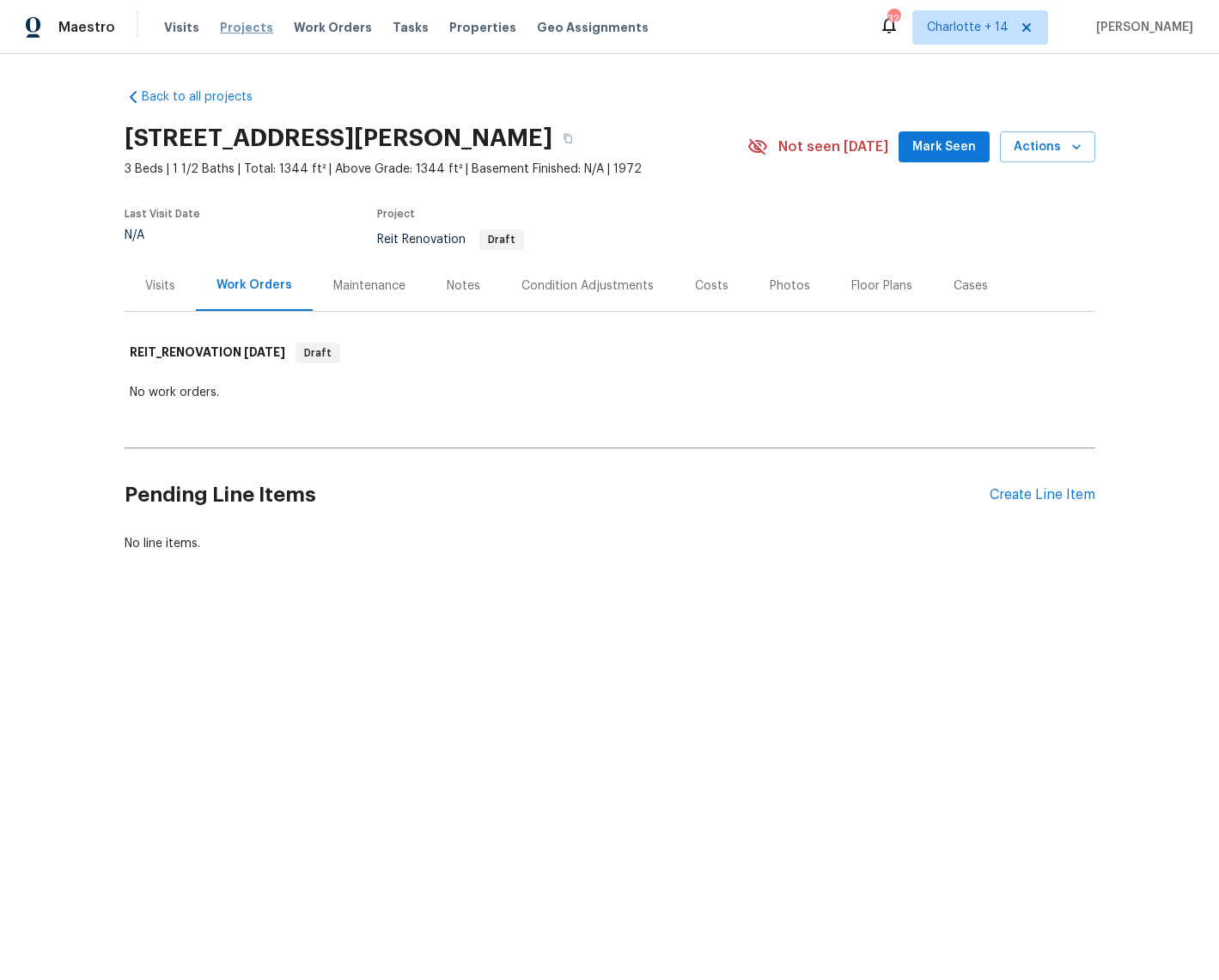
click at [232, 28] on span "Projects" at bounding box center [247, 27] width 54 height 18
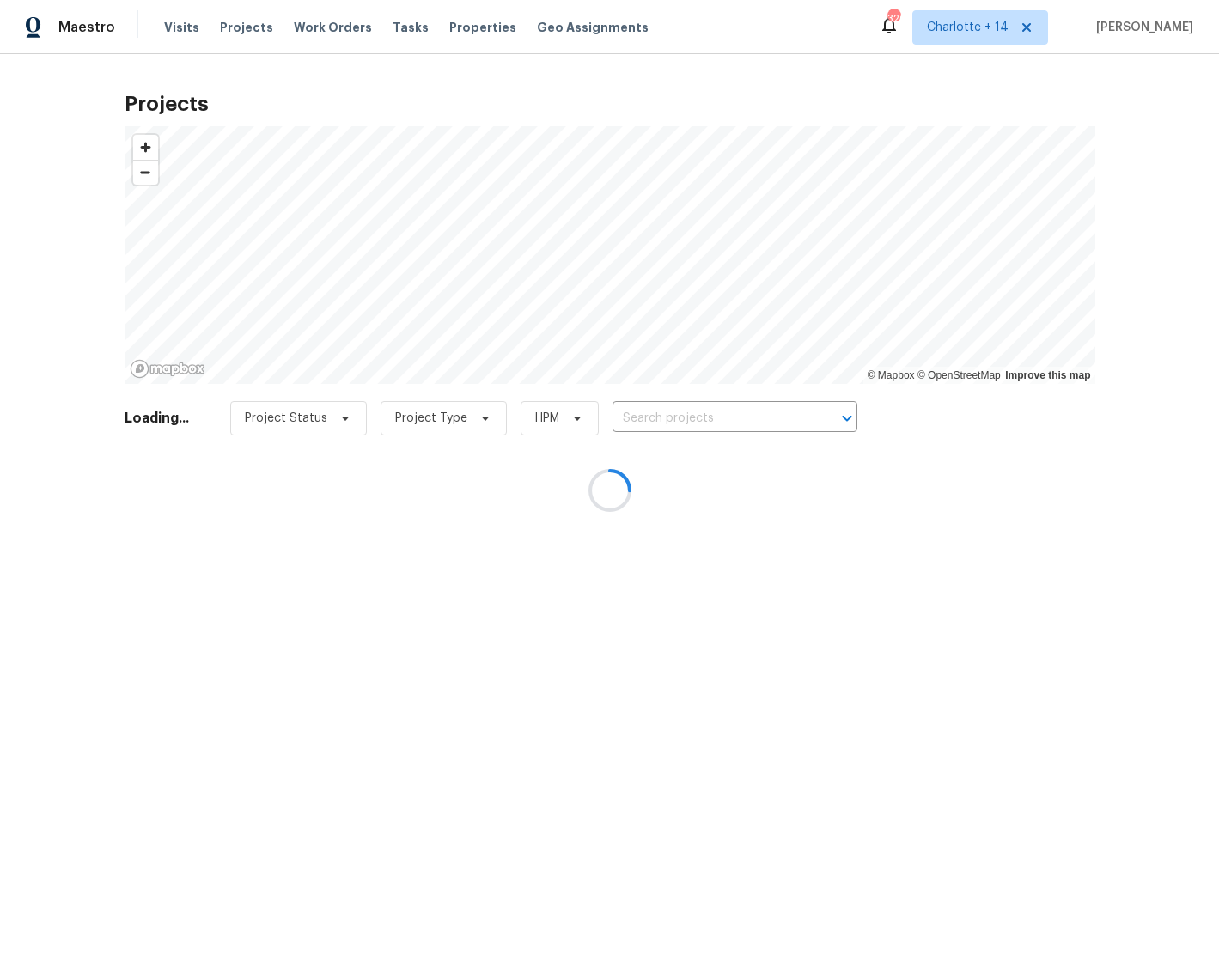
click at [182, 25] on div at bounding box center [609, 490] width 1219 height 980
click at [174, 28] on div at bounding box center [609, 490] width 1219 height 980
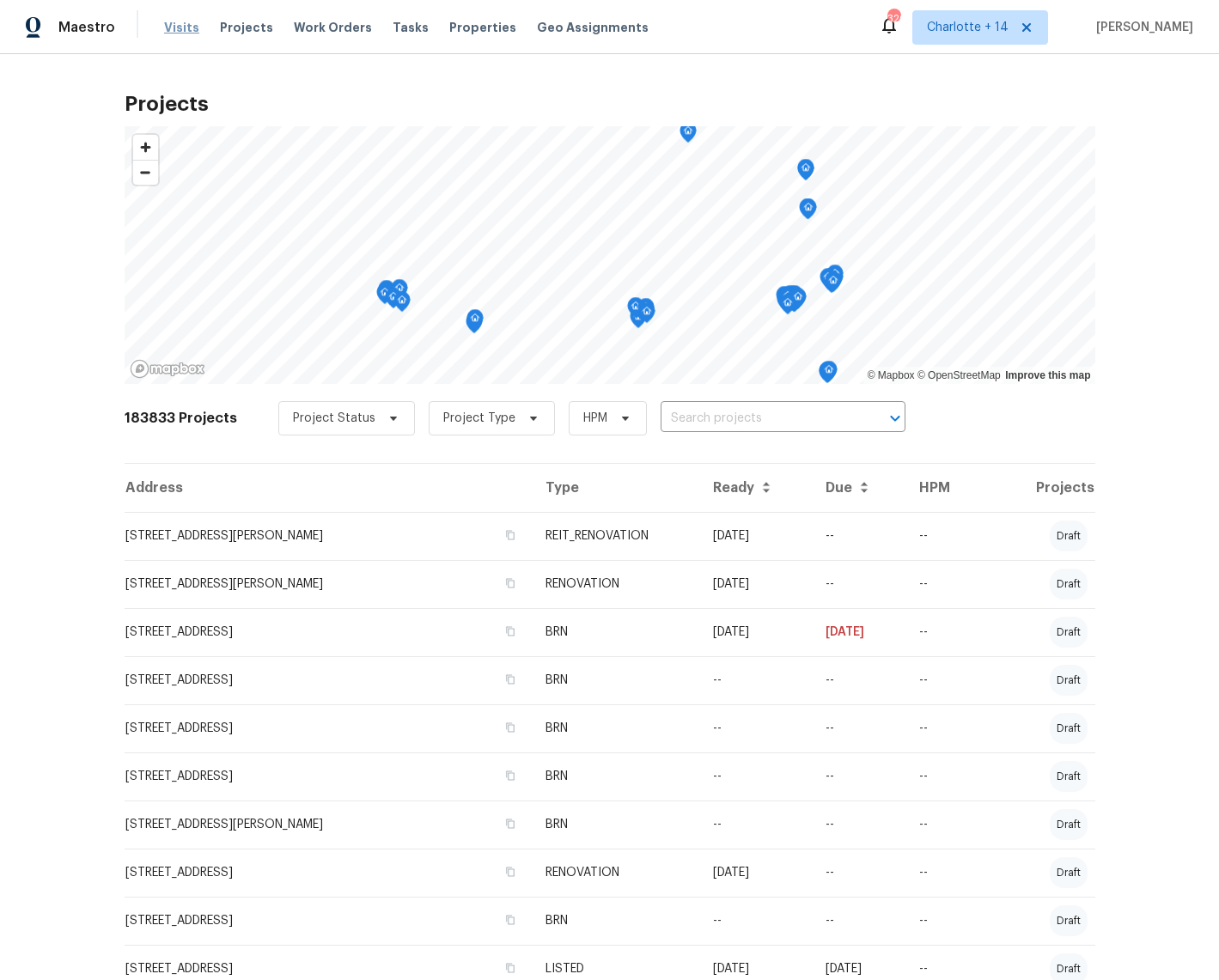
click at [177, 26] on span "Visits" at bounding box center [181, 27] width 35 height 18
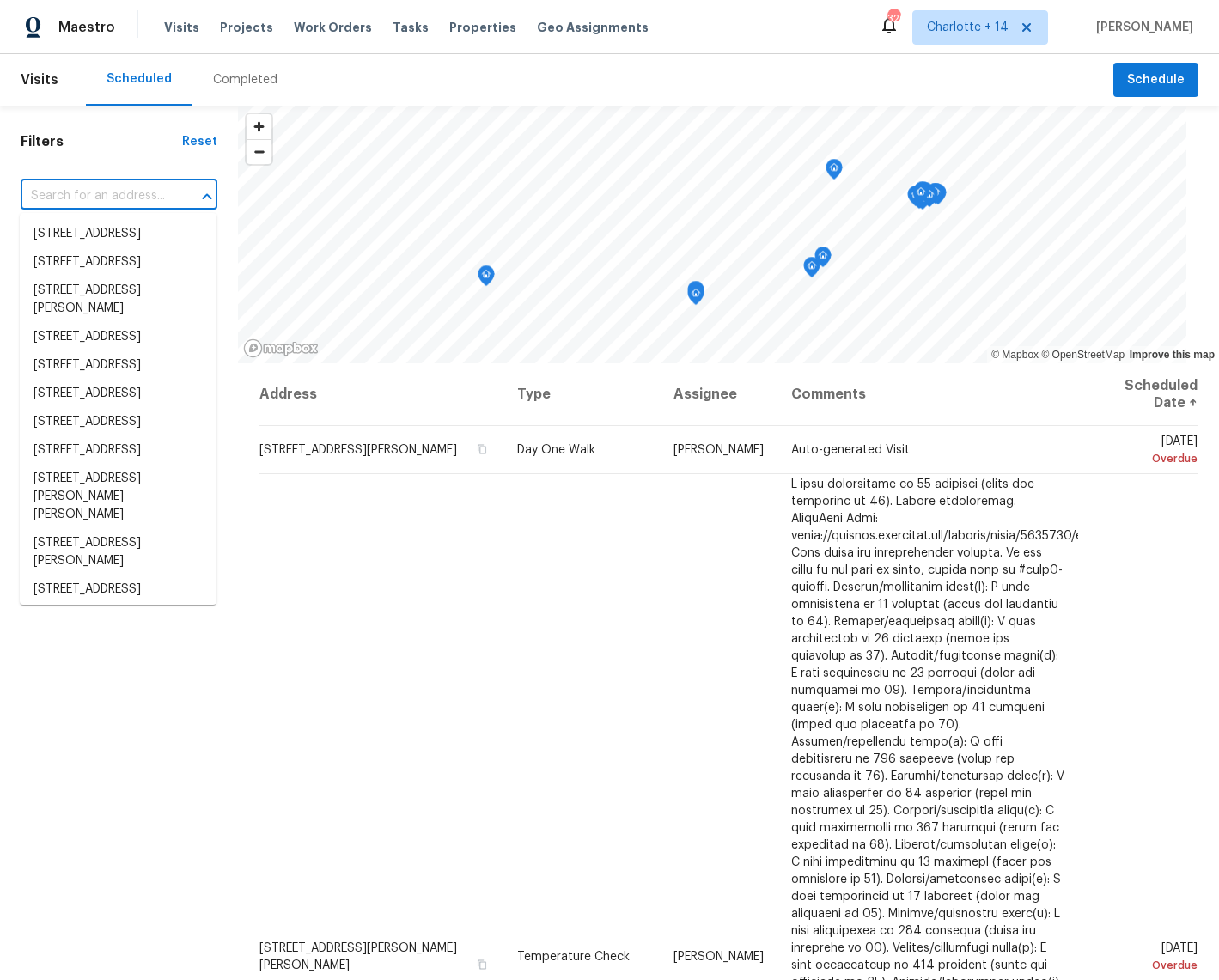
click at [96, 200] on input "text" at bounding box center [94, 196] width 149 height 27
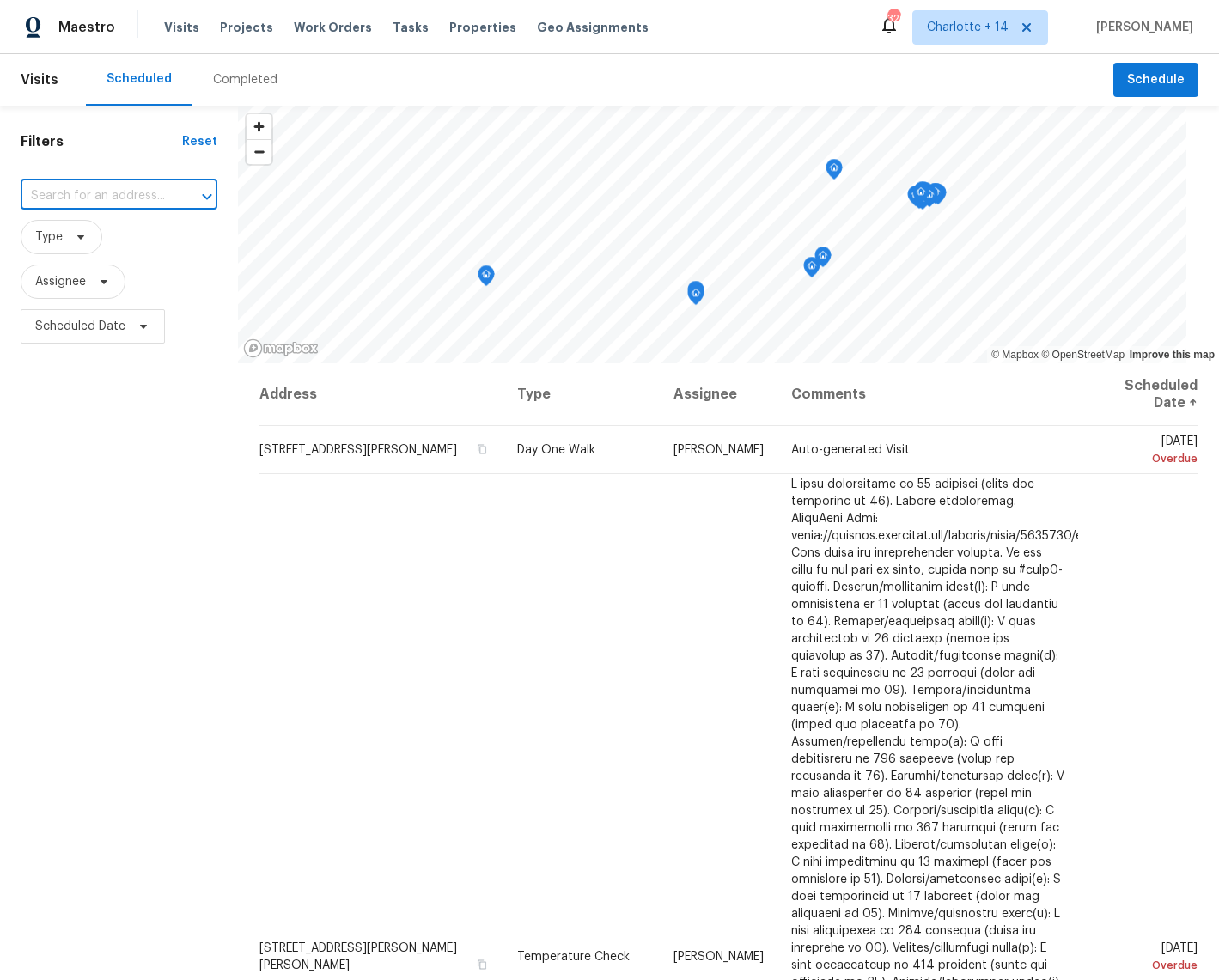
paste input "[STREET_ADDRESS]"
type input "[STREET_ADDRESS]"
click at [964, 19] on span "Charlotte + 14" at bounding box center [967, 27] width 81 height 18
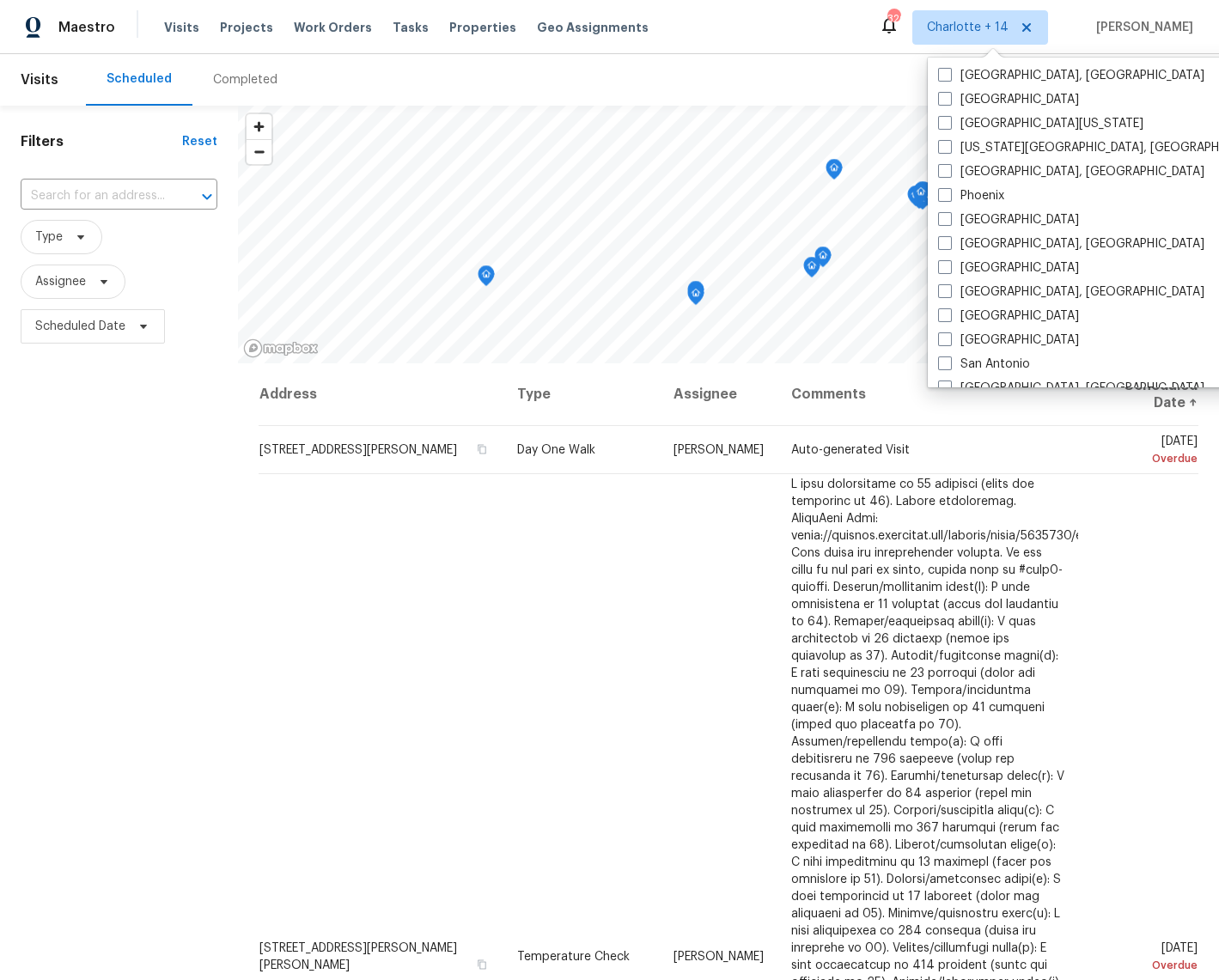
scroll to position [1174, 0]
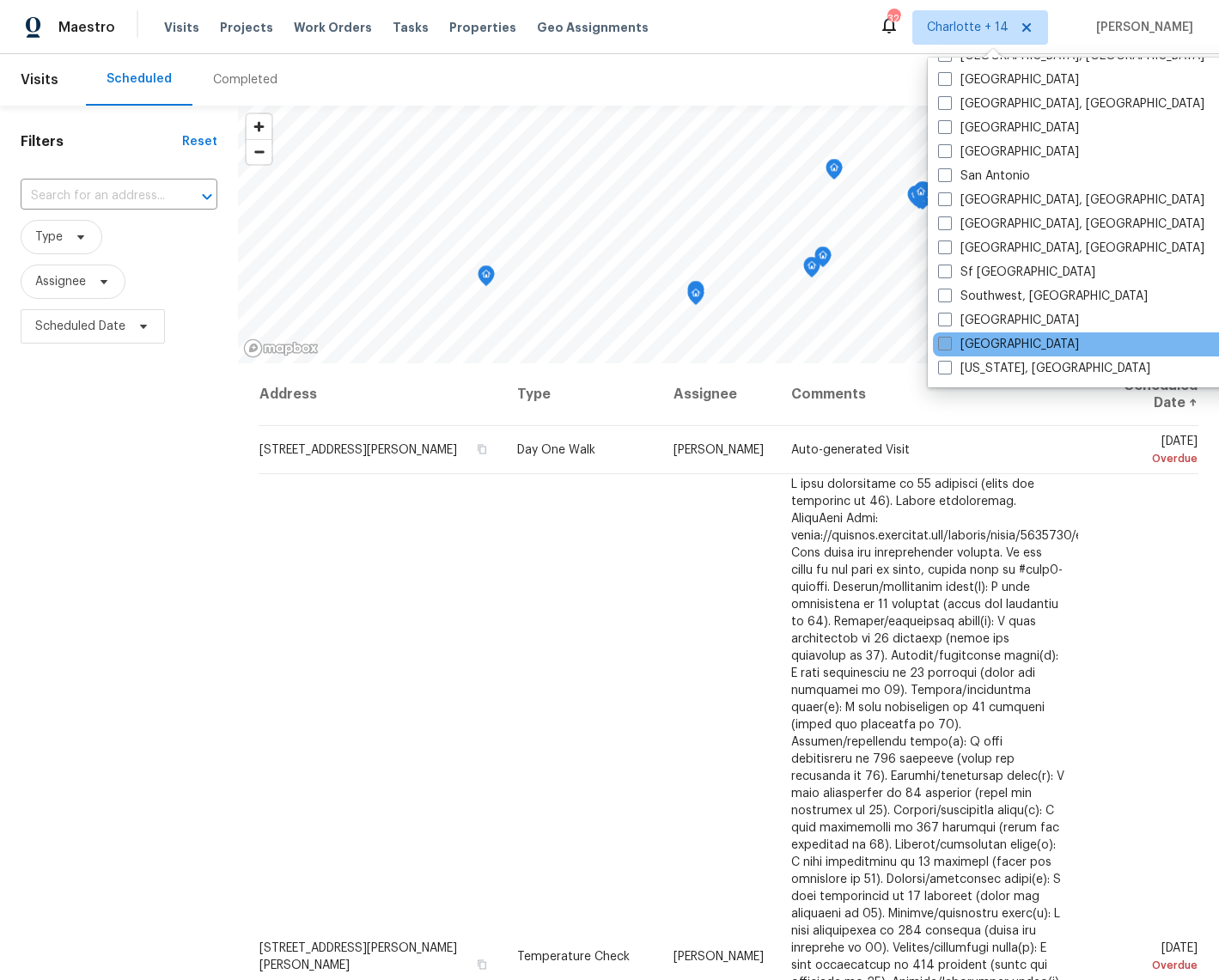
click at [977, 340] on label "Tampa" at bounding box center [1008, 344] width 141 height 18
click at [949, 340] on input "Tampa" at bounding box center [943, 341] width 11 height 11
checkbox input "true"
click at [86, 195] on input "text" at bounding box center [94, 196] width 149 height 27
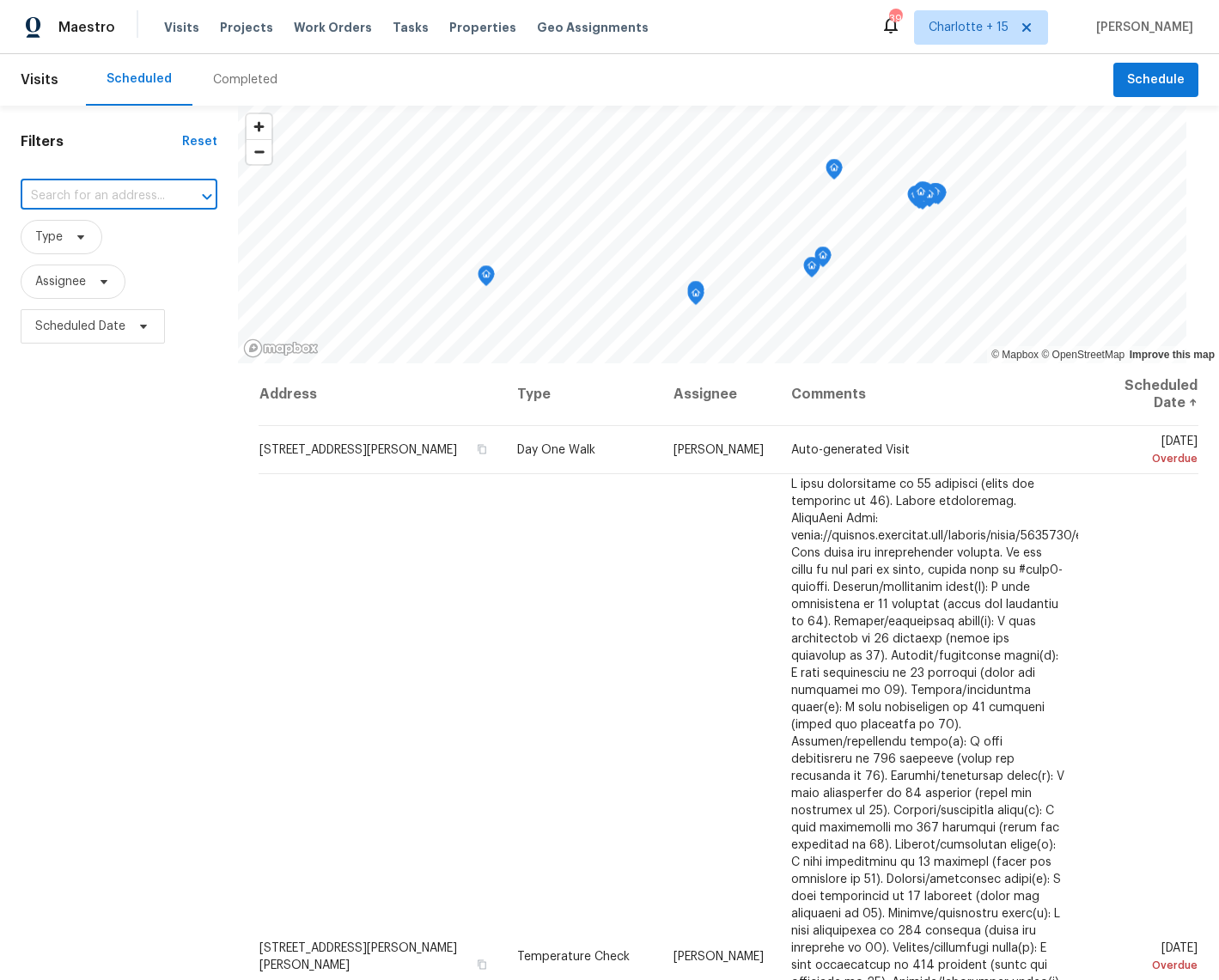
paste input "[STREET_ADDRESS]"
type input "[STREET_ADDRESS]"
click at [91, 240] on li "7640 Blue Spring Dr, Land O Lakes, FL 34637" at bounding box center [118, 234] width 196 height 29
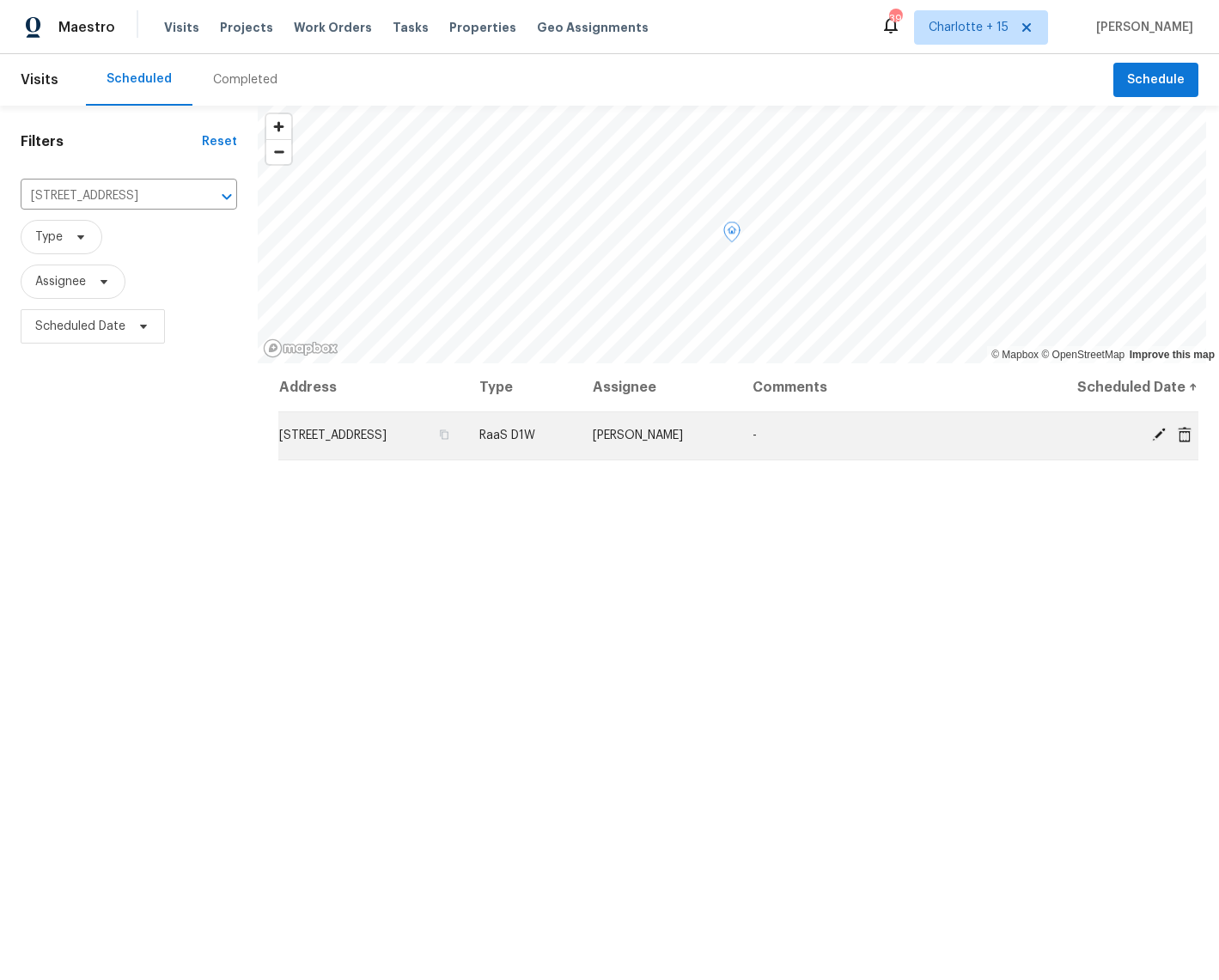
click at [387, 430] on span "7640 Blue Spring Dr, Land O Lakes, FL 34637" at bounding box center [333, 435] width 107 height 12
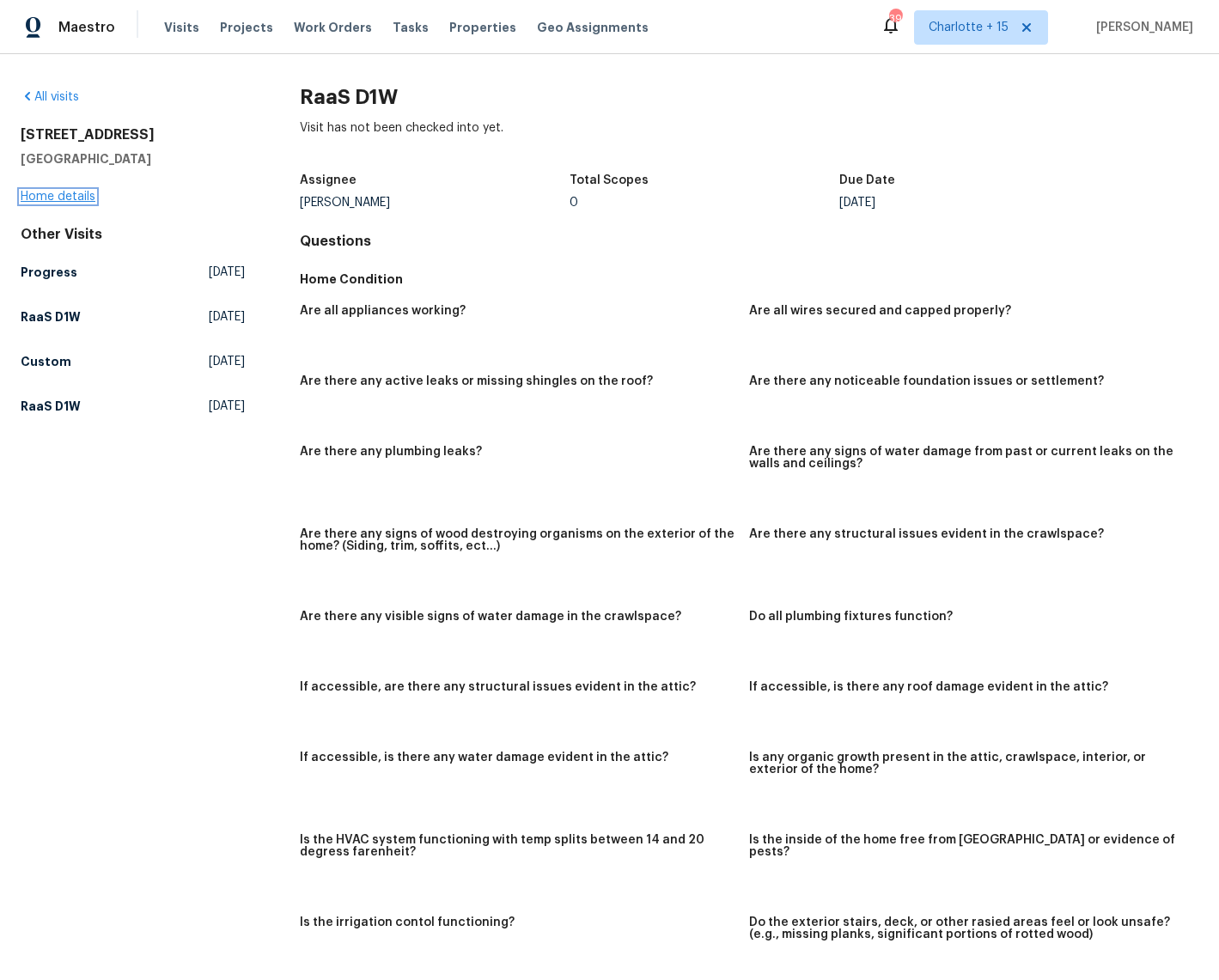
click at [79, 197] on link "Home details" at bounding box center [57, 196] width 75 height 12
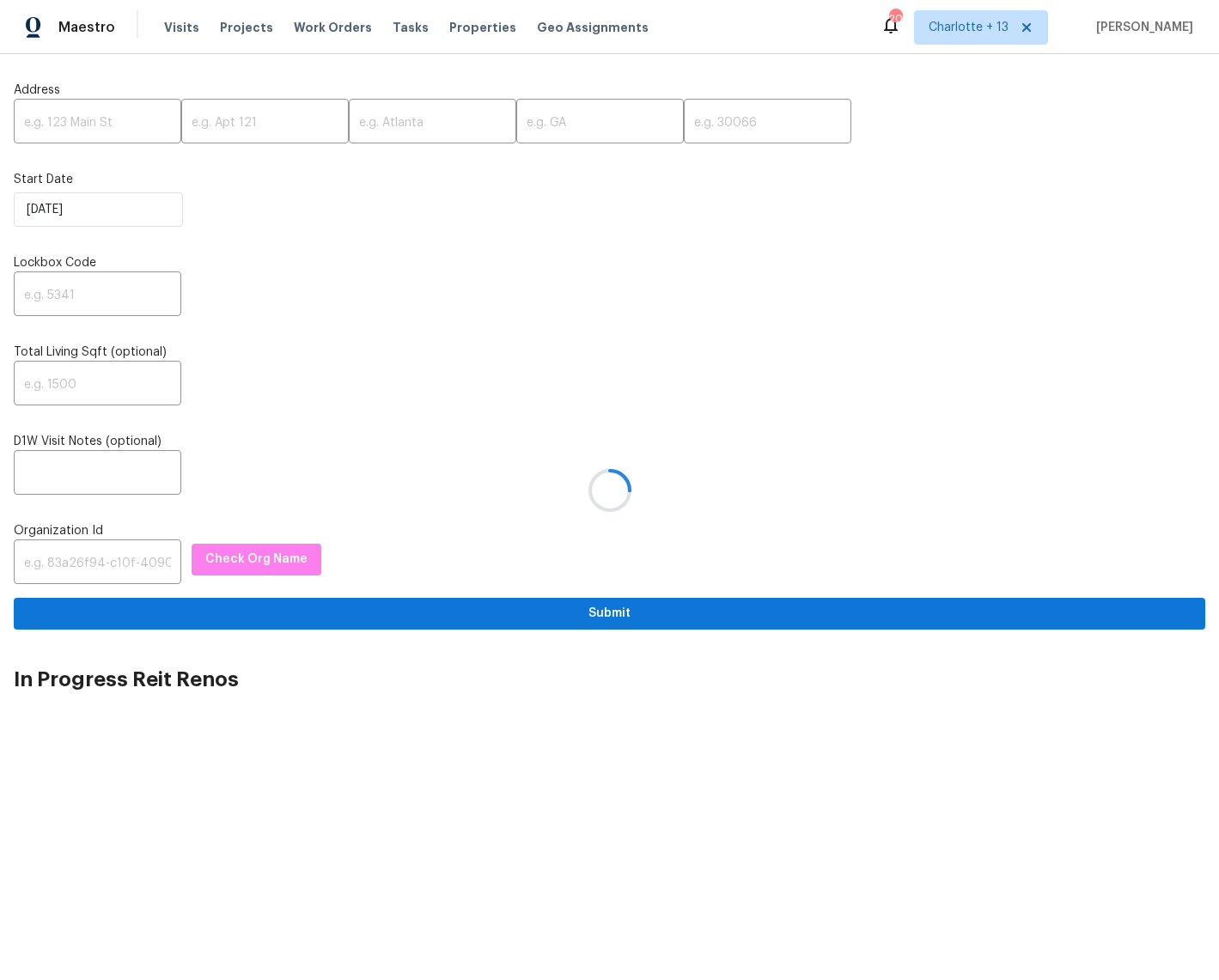
drag, startPoint x: 86, startPoint y: 113, endPoint x: 66, endPoint y: 127, distance: 24.4
click at [85, 113] on div at bounding box center [609, 490] width 1219 height 980
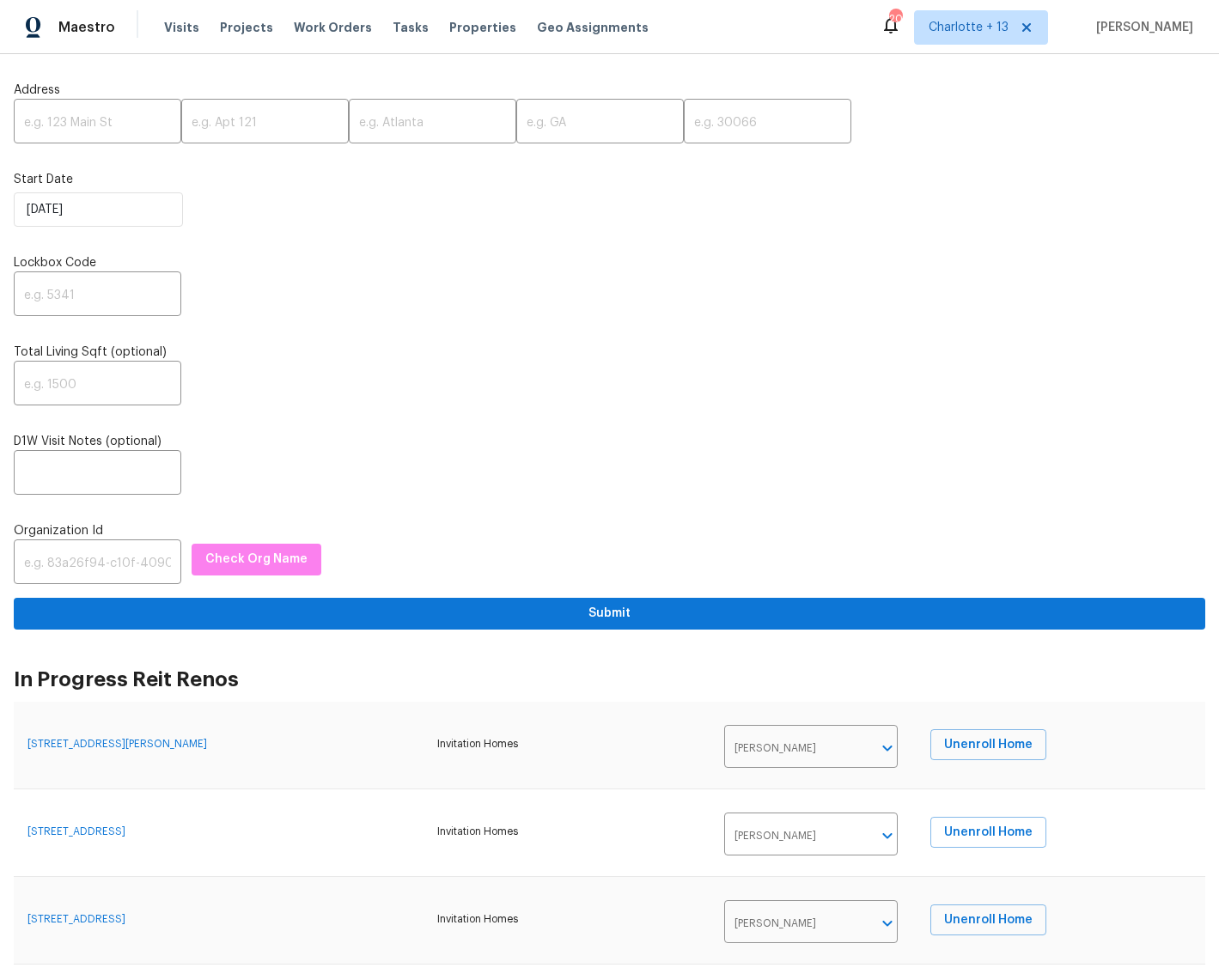
click at [67, 120] on input "text" at bounding box center [97, 123] width 168 height 41
click at [68, 123] on input "text" at bounding box center [97, 123] width 168 height 41
paste input "[STREET_ADDRESS]"
drag, startPoint x: 121, startPoint y: 120, endPoint x: 160, endPoint y: 118, distance: 39.1
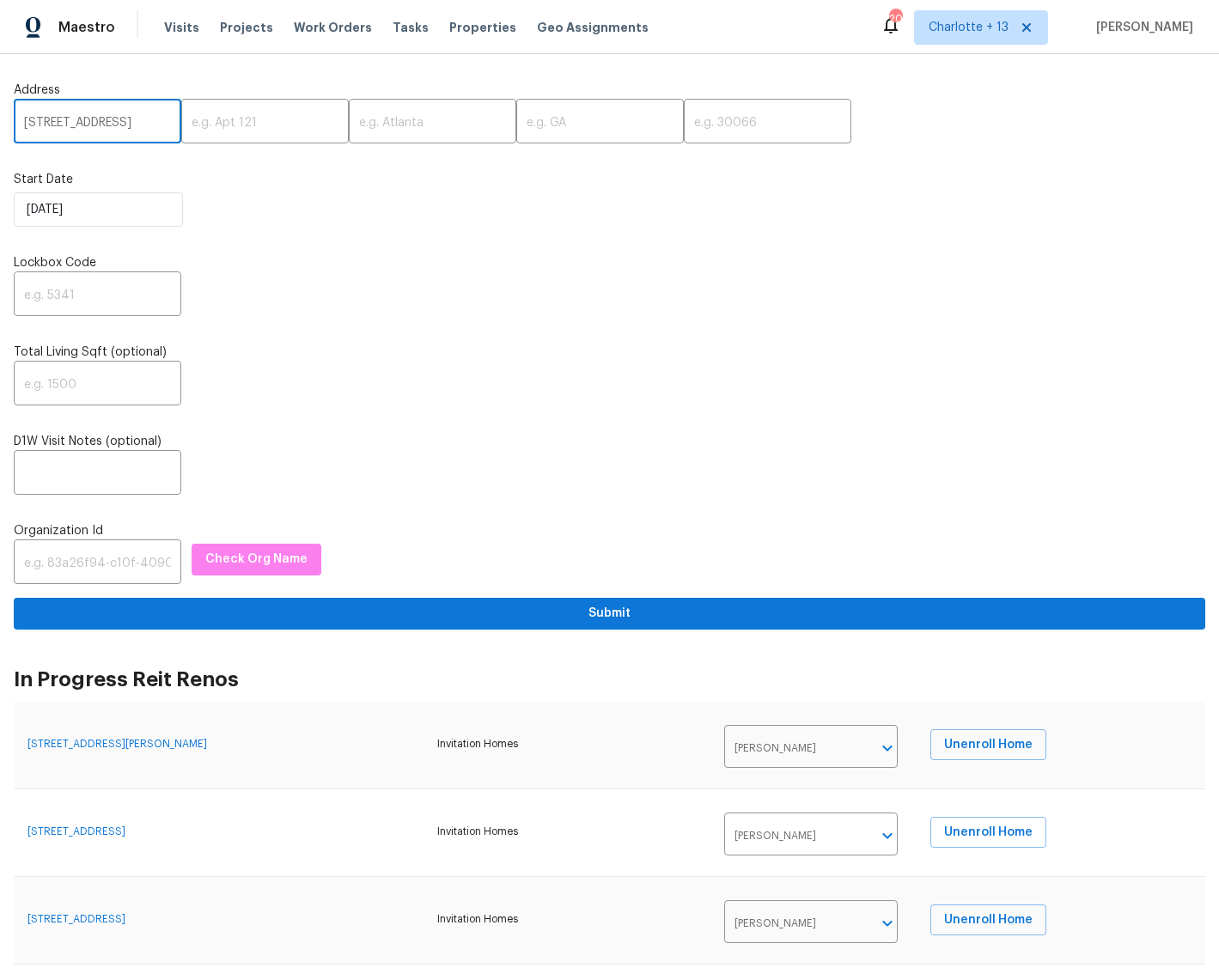
click at [160, 118] on input "[STREET_ADDRESS]" at bounding box center [97, 123] width 168 height 41
type input "[STREET_ADDRESS]"
click at [684, 127] on input "text" at bounding box center [767, 123] width 168 height 41
paste input "34637"
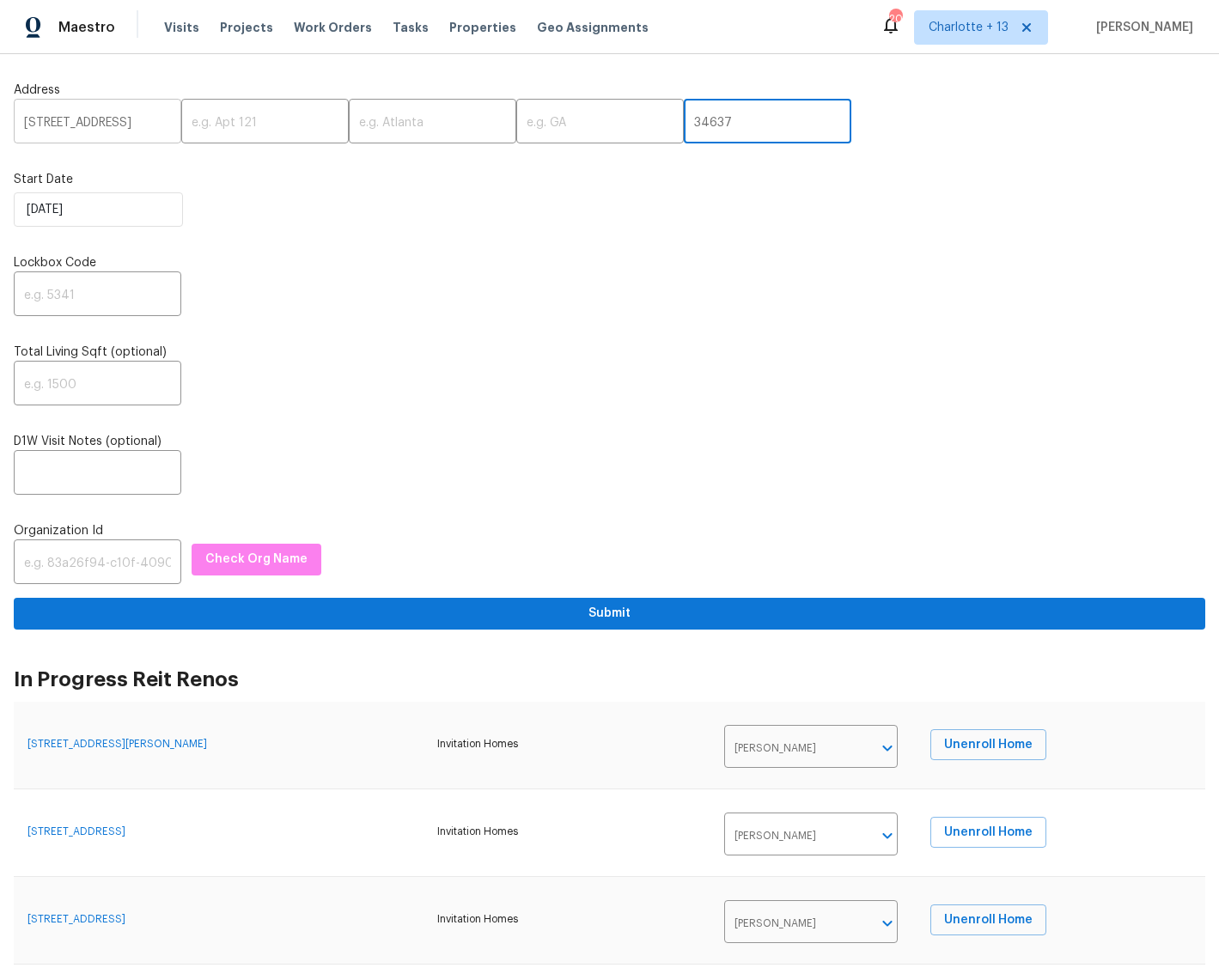
type input "34637"
drag, startPoint x: 25, startPoint y: 119, endPoint x: 129, endPoint y: 124, distance: 104.1
click at [129, 124] on input "[STREET_ADDRESS]" at bounding box center [97, 123] width 168 height 41
click at [129, 124] on input "640 Blue Spring Dr, Land O Lakes, FL 34637" at bounding box center [97, 123] width 168 height 41
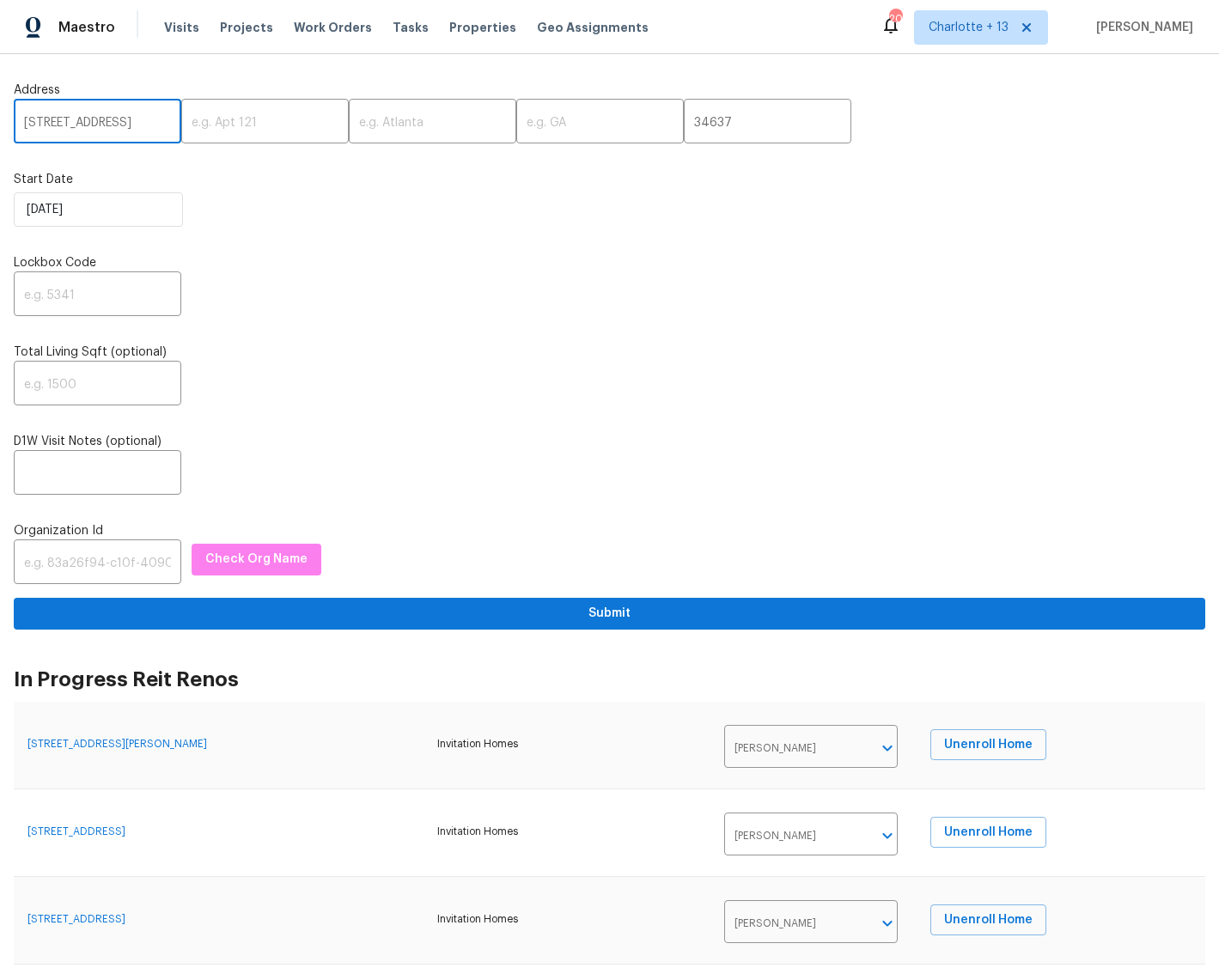
drag, startPoint x: 139, startPoint y: 119, endPoint x: 91, endPoint y: 123, distance: 48.2
click at [91, 123] on input "640 Blue Spring Dr, Land O Lakes, FL 34637" at bounding box center [97, 123] width 168 height 41
drag, startPoint x: 96, startPoint y: 119, endPoint x: 115, endPoint y: 126, distance: 20.2
click at [115, 126] on input "640 Blue Spring Dr, Land O Lakes, FL 34637" at bounding box center [97, 123] width 168 height 41
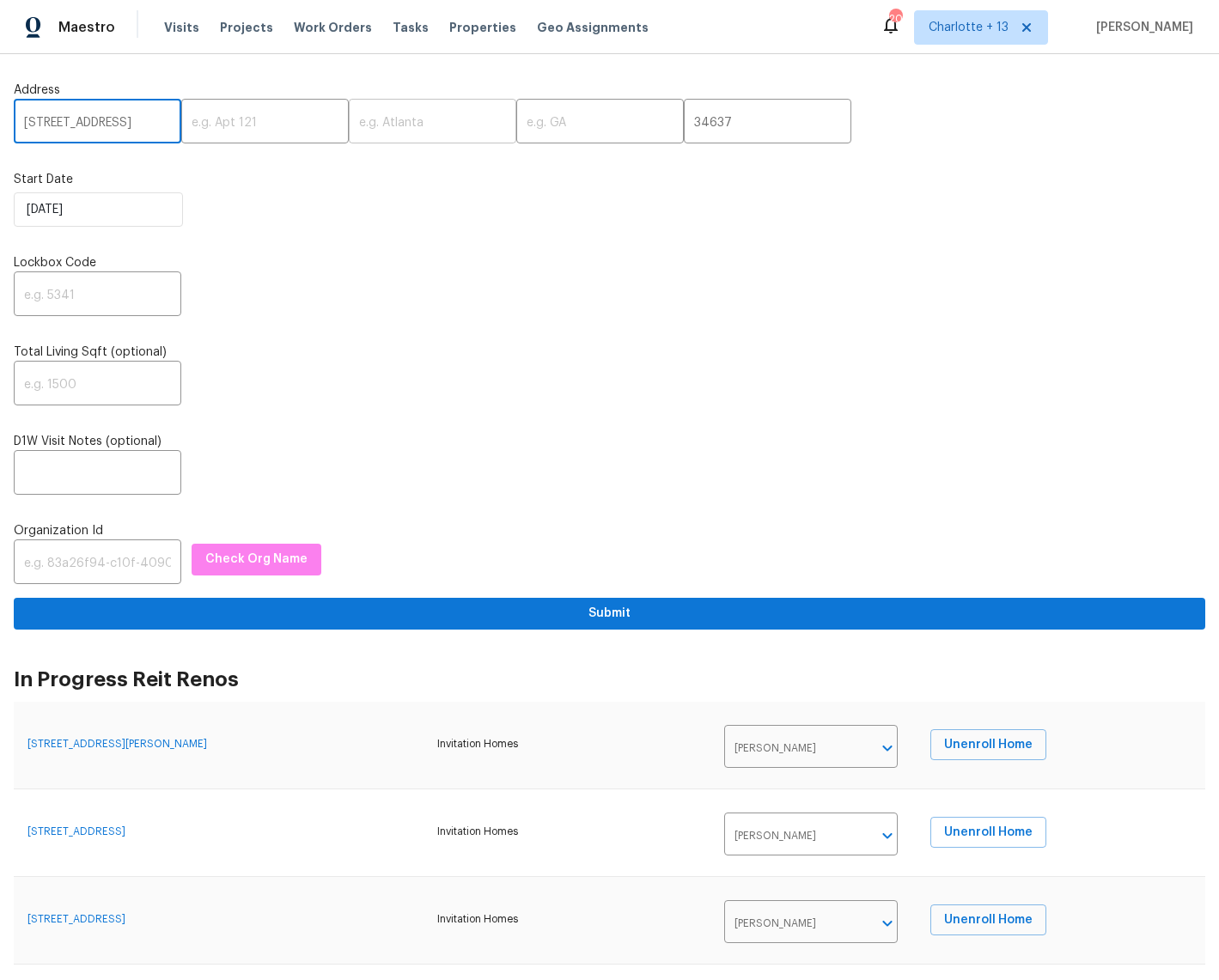
scroll to position [0, 0]
click at [377, 121] on input "text" at bounding box center [432, 123] width 168 height 41
paste input "Land O Lakes"
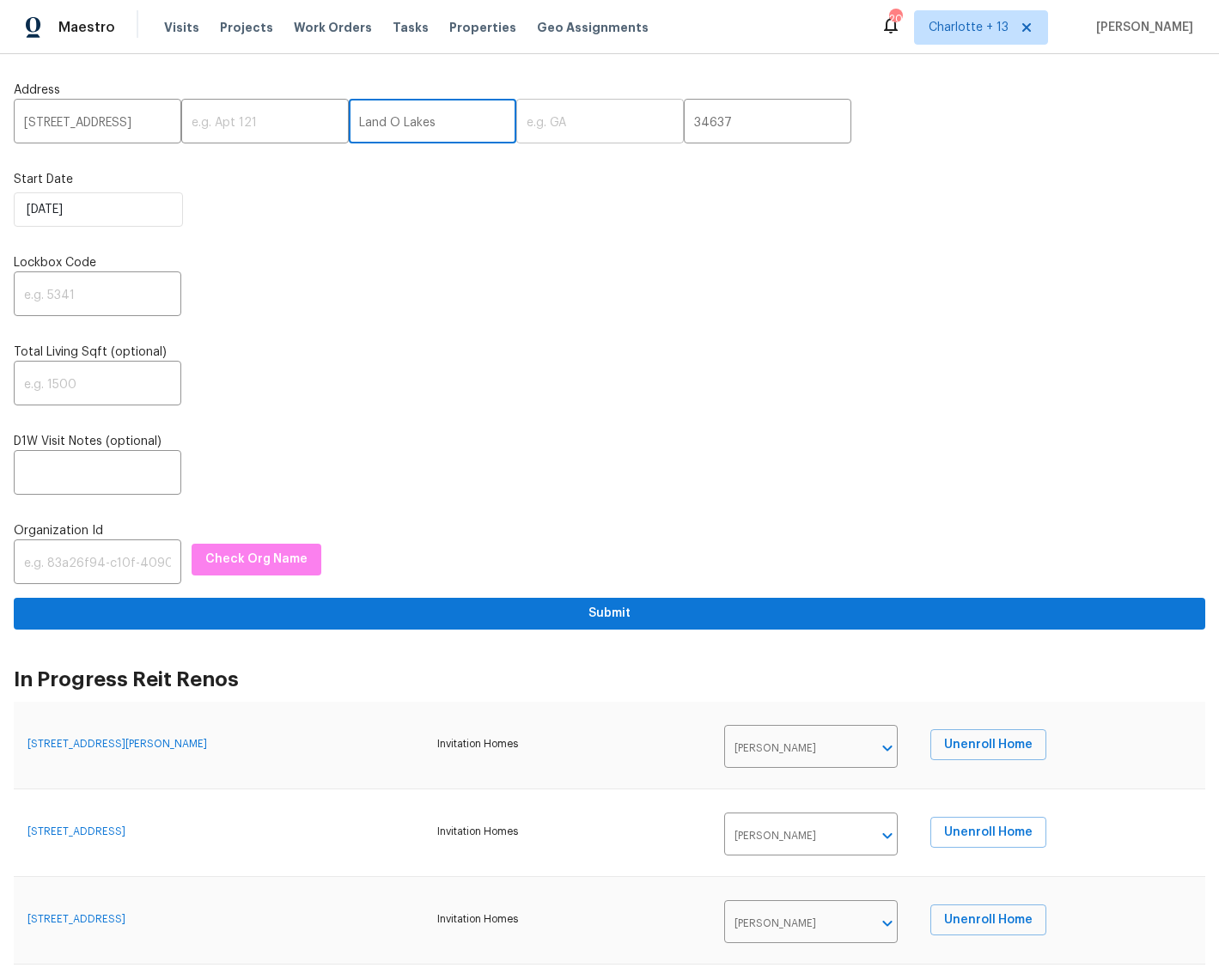
type input "Land O Lakes"
click at [533, 130] on input "text" at bounding box center [600, 123] width 168 height 41
type input "FL"
drag, startPoint x: 137, startPoint y: 122, endPoint x: 165, endPoint y: 126, distance: 28.3
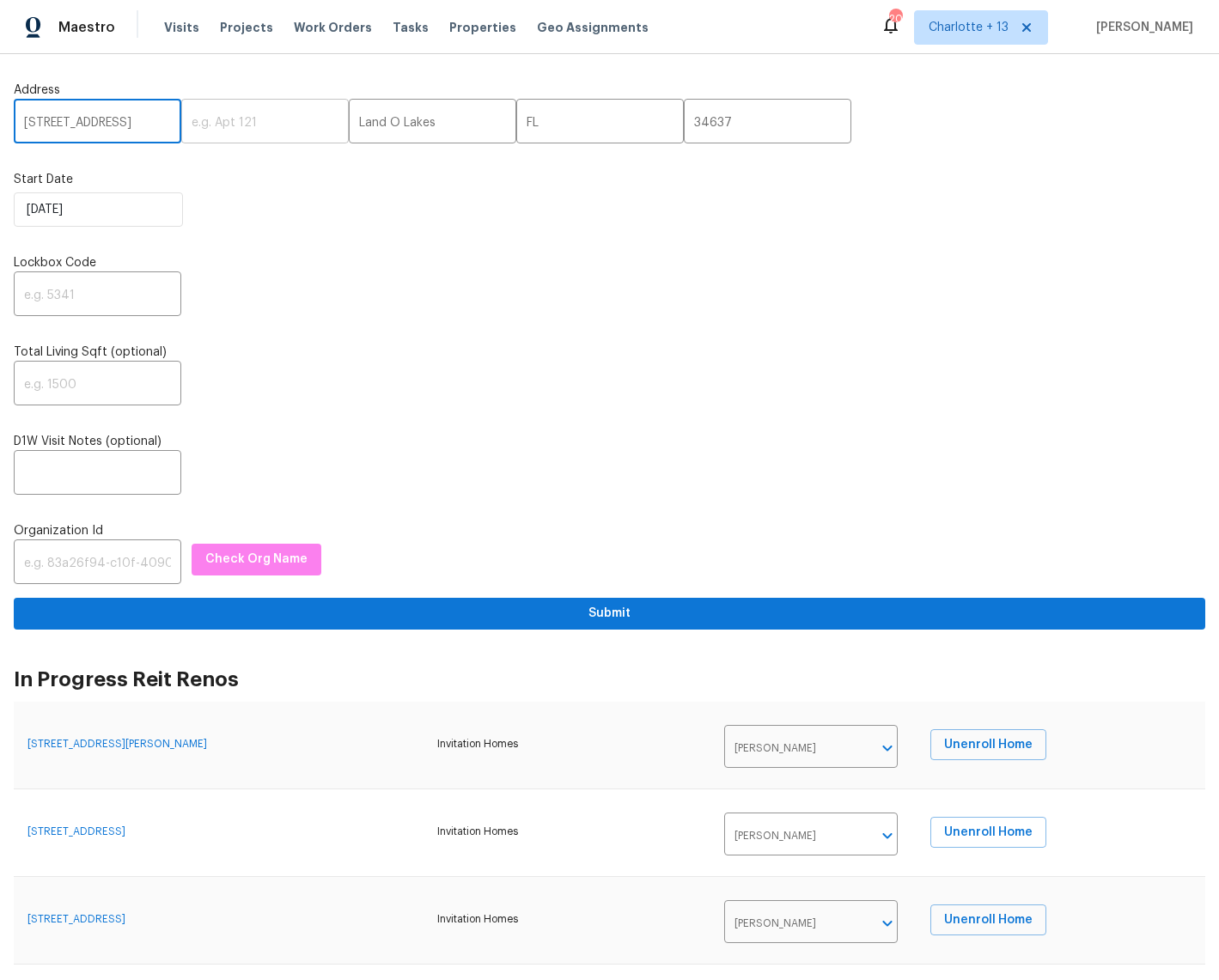
click at [165, 126] on div "640 Blue Spring Dr, Land O Lakes, FL 34637 ​ ​ Land O Lakes ​ FL ​ 34637 ​" at bounding box center [609, 123] width 1191 height 41
type input "640 Blue Spring Dr"
click at [71, 293] on input "text" at bounding box center [97, 296] width 168 height 41
type input "1234"
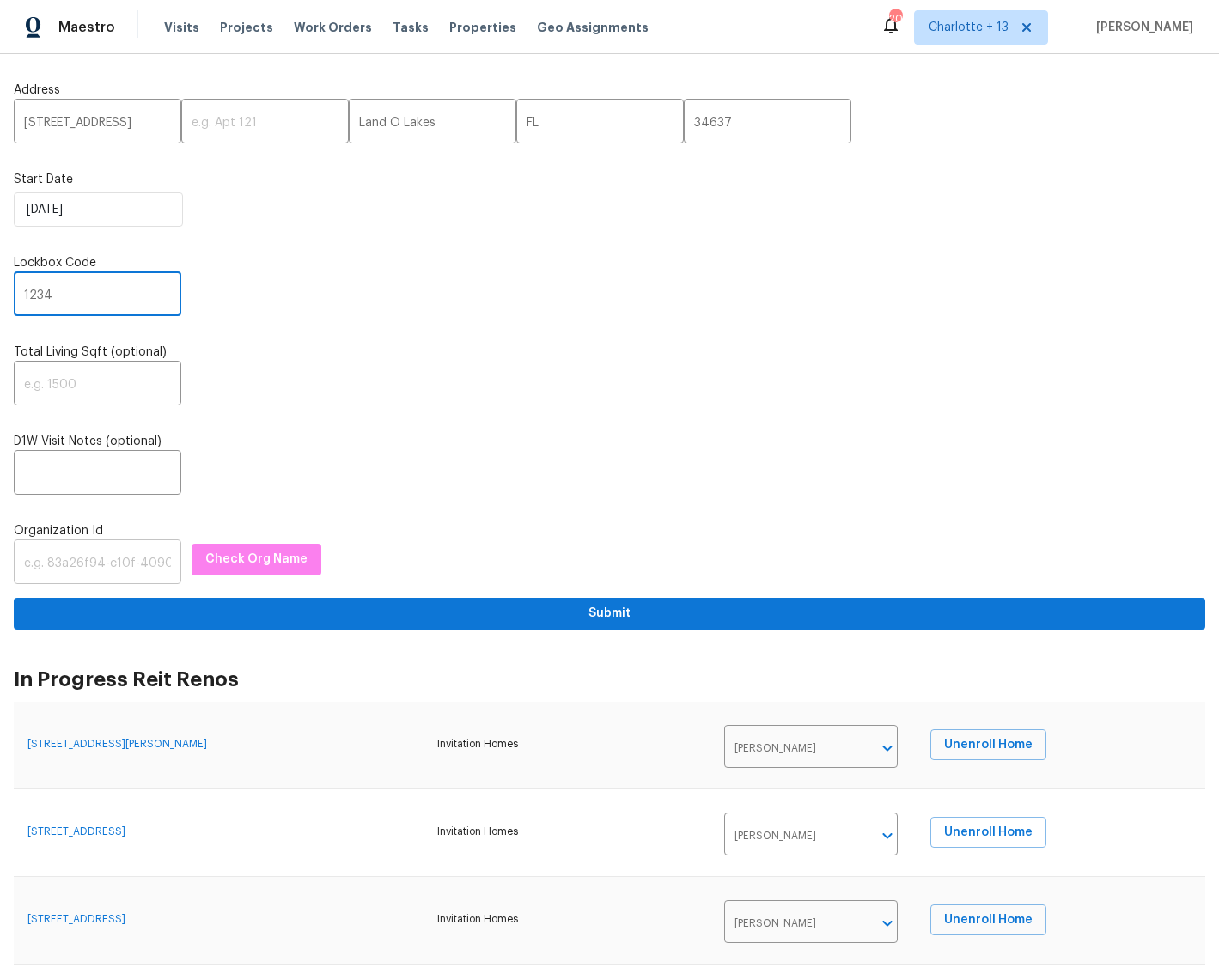
click at [97, 568] on input "text" at bounding box center [97, 564] width 168 height 41
drag, startPoint x: 90, startPoint y: 555, endPoint x: 87, endPoint y: 565, distance: 10.4
click at [89, 558] on input "text" at bounding box center [97, 564] width 168 height 41
paste input "1349d153-b359-4f9b-b4dd-758ff939cc37"
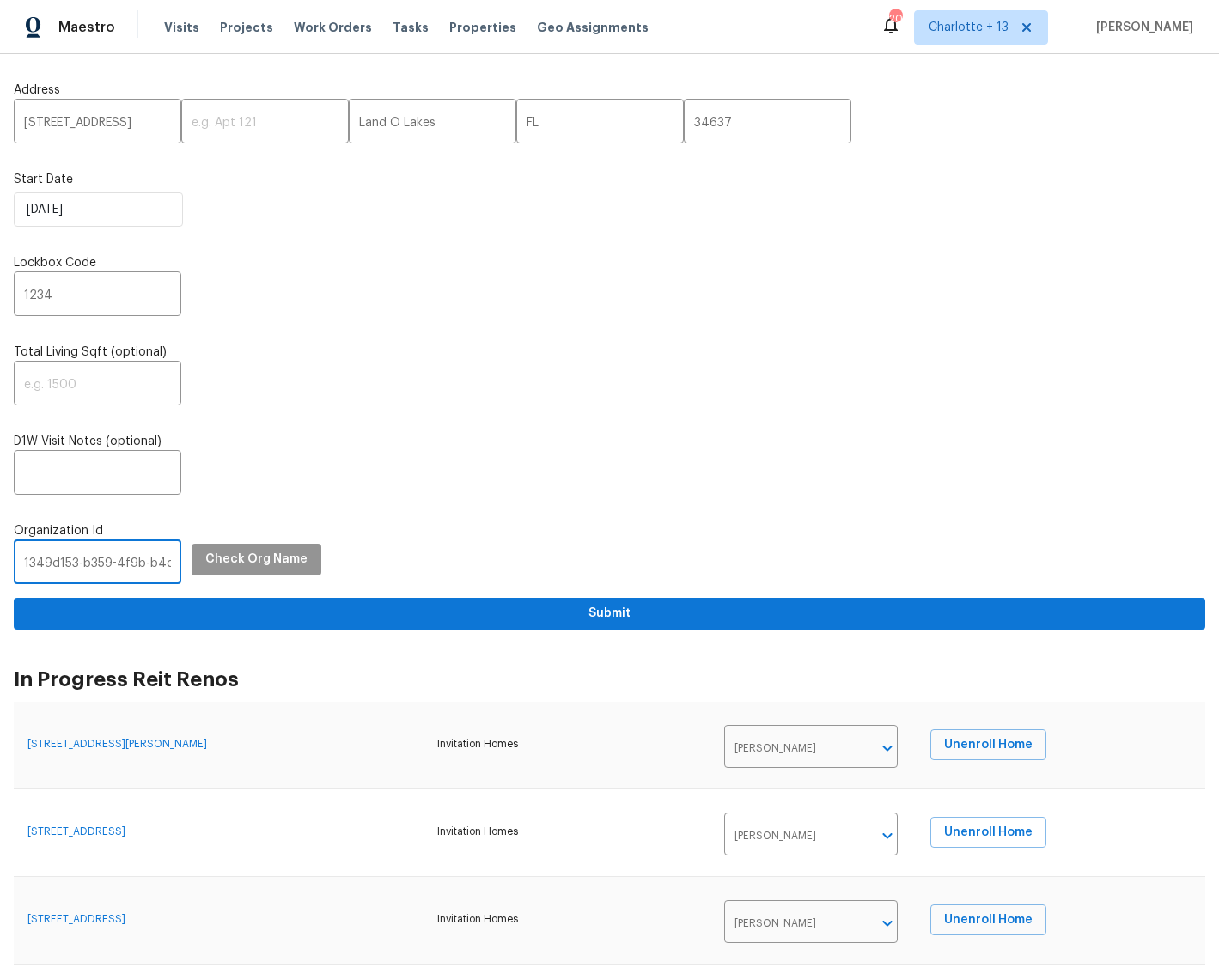
scroll to position [0, 101]
type input "1349d153-b359-4f9b-b4dd-758ff939cc37"
click at [240, 557] on span "Check Org Name" at bounding box center [256, 559] width 102 height 21
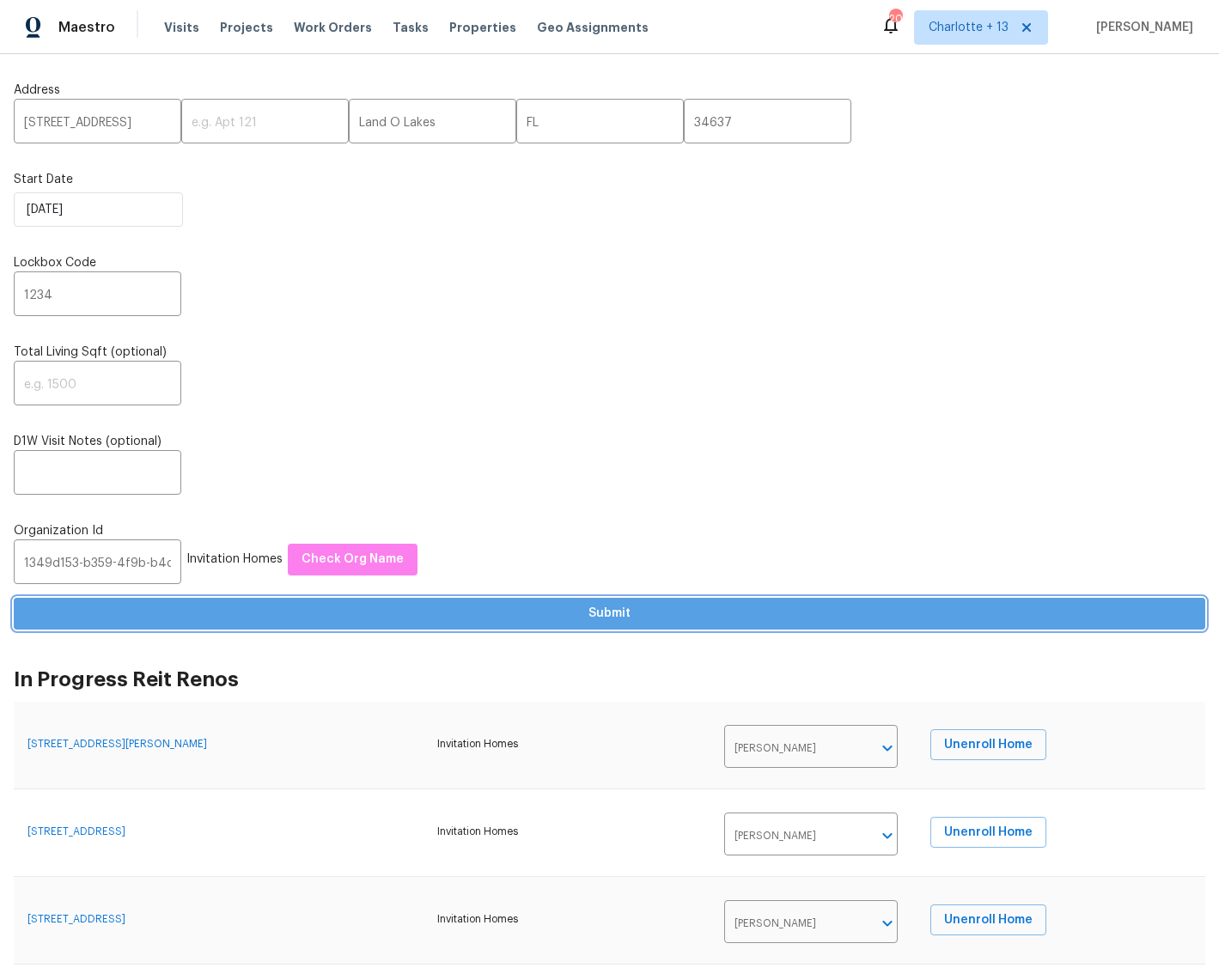
click at [614, 621] on span "Submit" at bounding box center [609, 613] width 1163 height 21
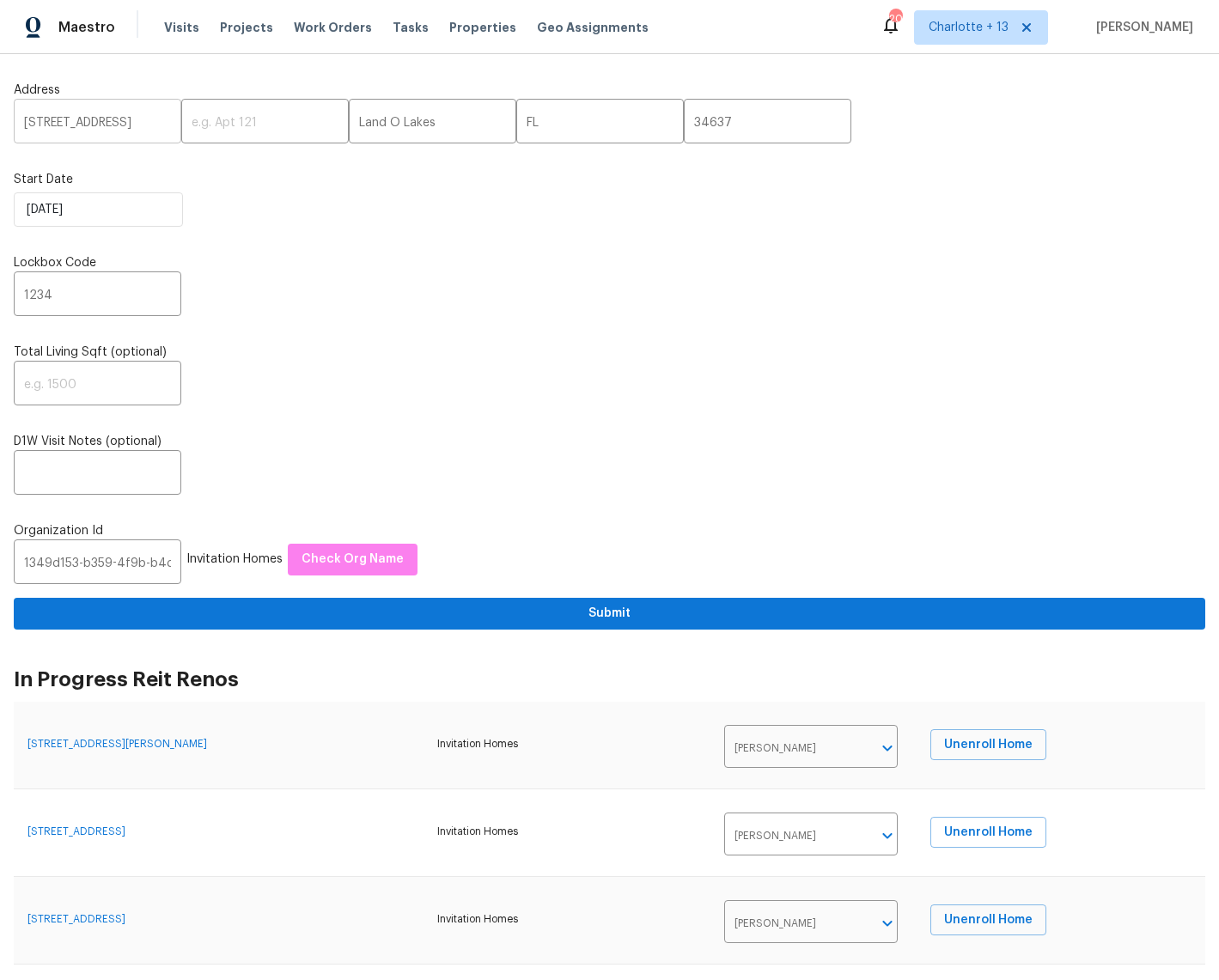
click at [22, 119] on input "640 Blue Spring Dr" at bounding box center [97, 123] width 168 height 41
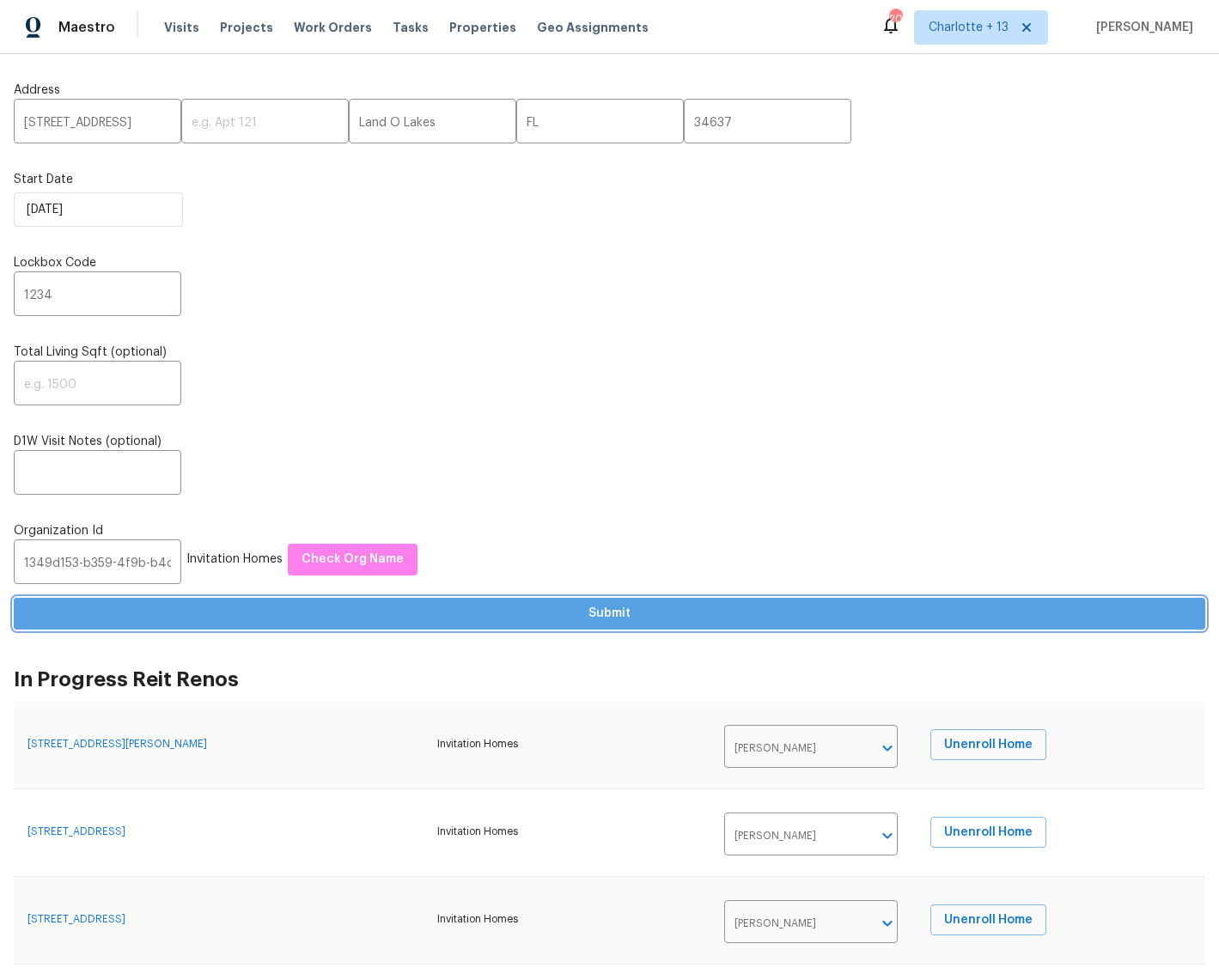
click at [626, 614] on span "Submit" at bounding box center [609, 613] width 1163 height 21
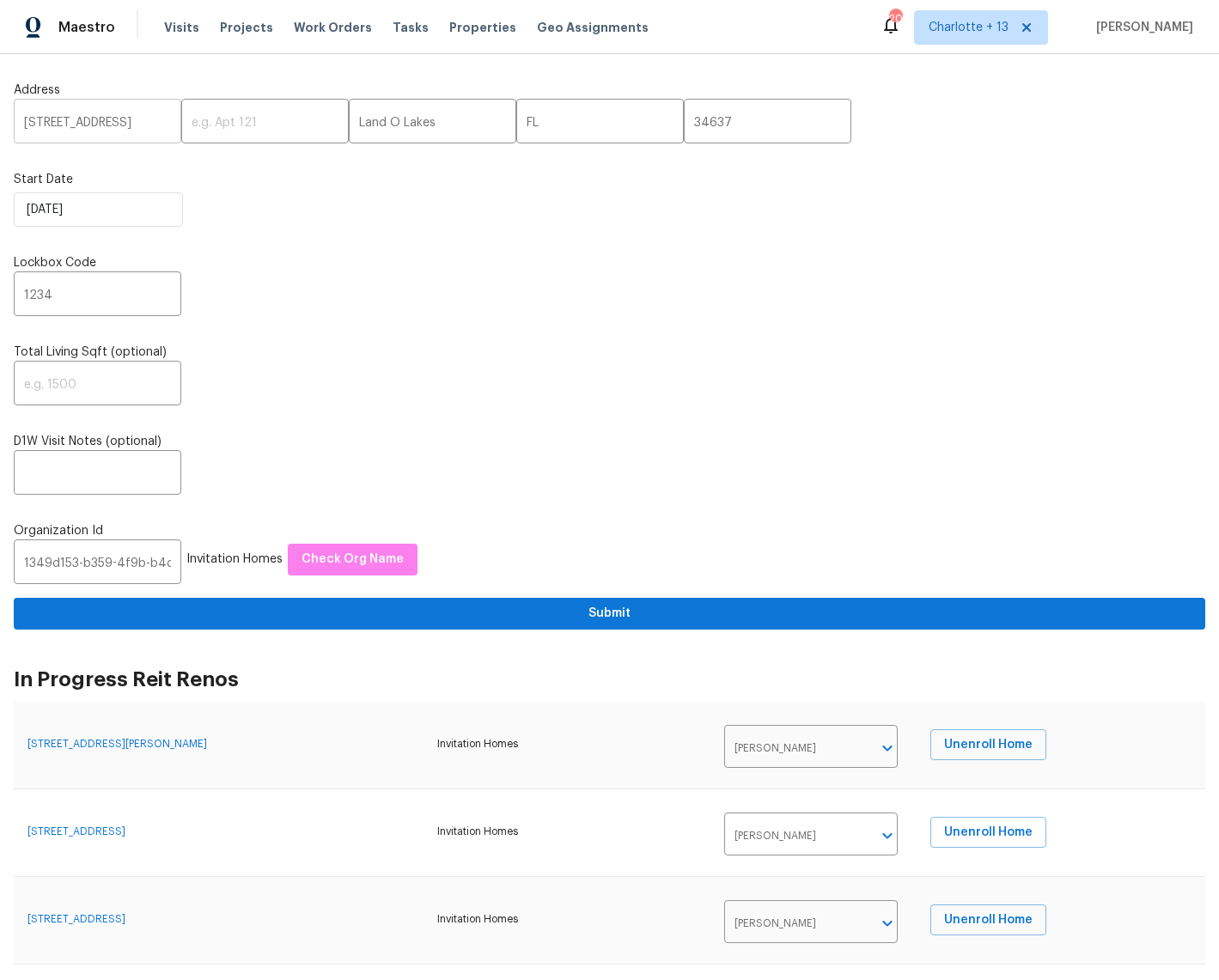
click at [85, 120] on input "7640 Blue Spring Dr" at bounding box center [97, 123] width 168 height 41
click at [118, 124] on input "7640 Blue Spring Dr" at bounding box center [97, 123] width 168 height 41
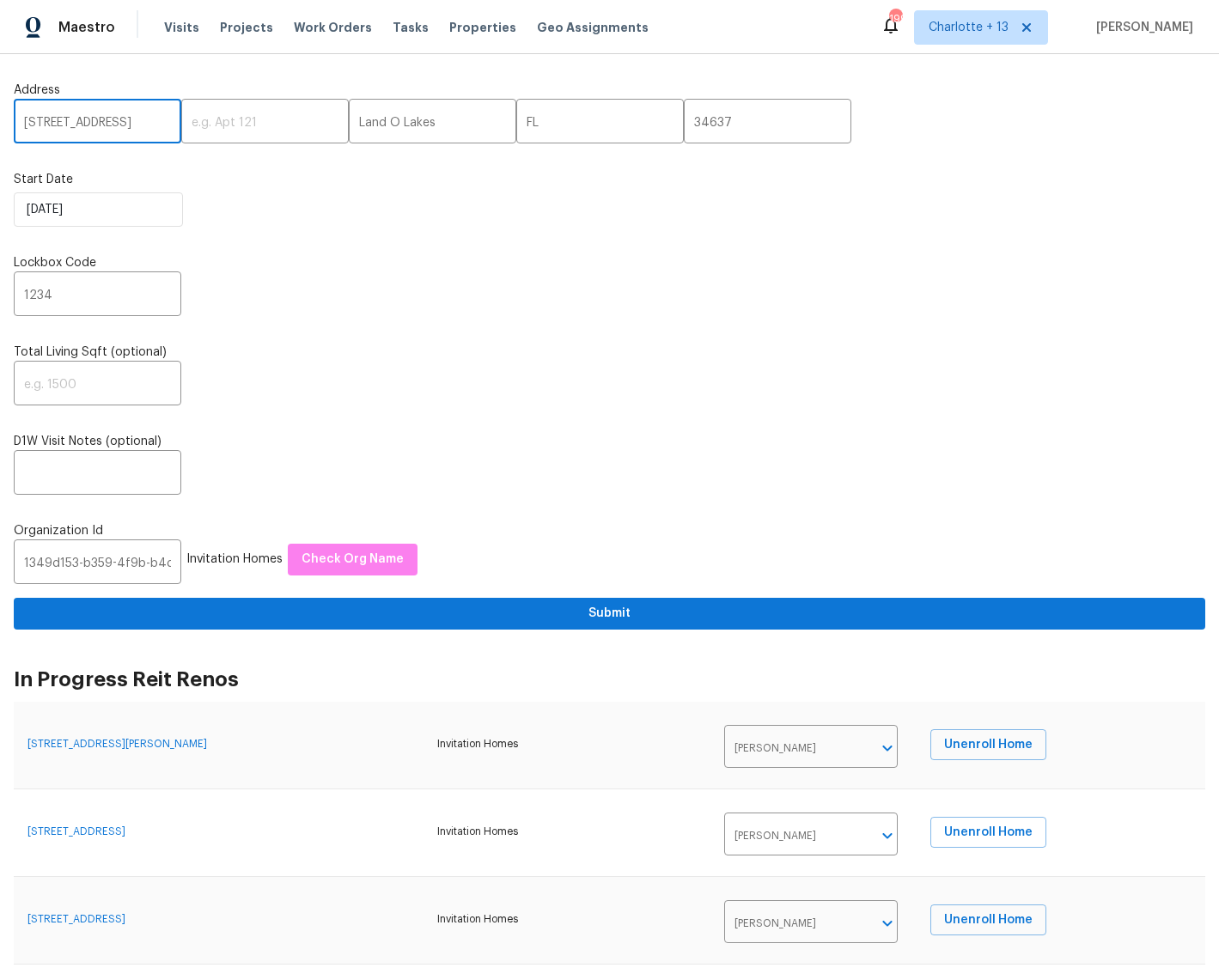
click at [118, 124] on input "7640 Blue Spring Dr" at bounding box center [97, 123] width 168 height 41
click at [118, 125] on input "7640 Blue Spring Dr" at bounding box center [97, 123] width 168 height 41
paste input "20027 Oland Way, Houston, TX 77073"
type input "20027 Oland Way, Houston, TX 77073"
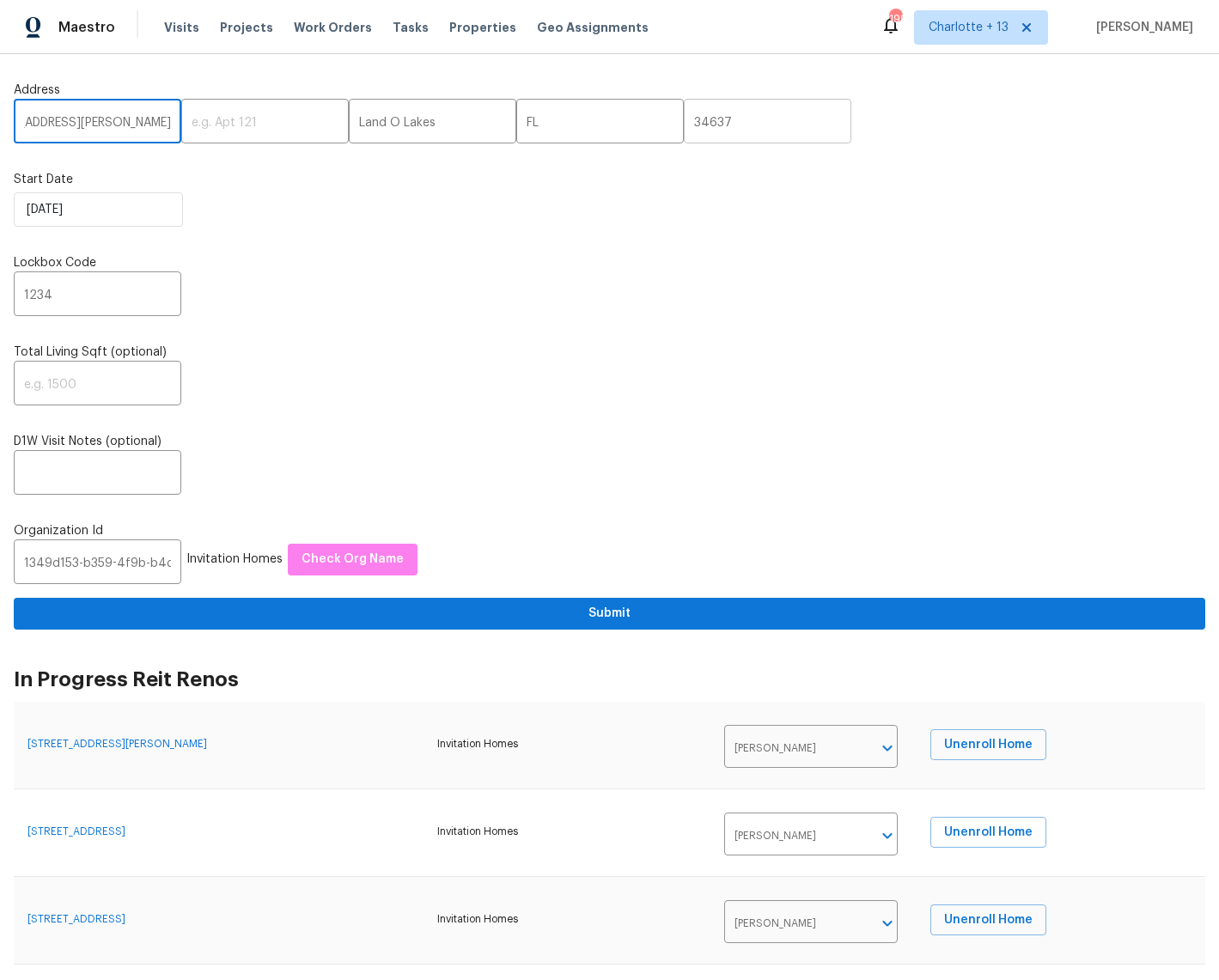
scroll to position [0, 0]
click at [684, 124] on input "34637" at bounding box center [767, 123] width 168 height 41
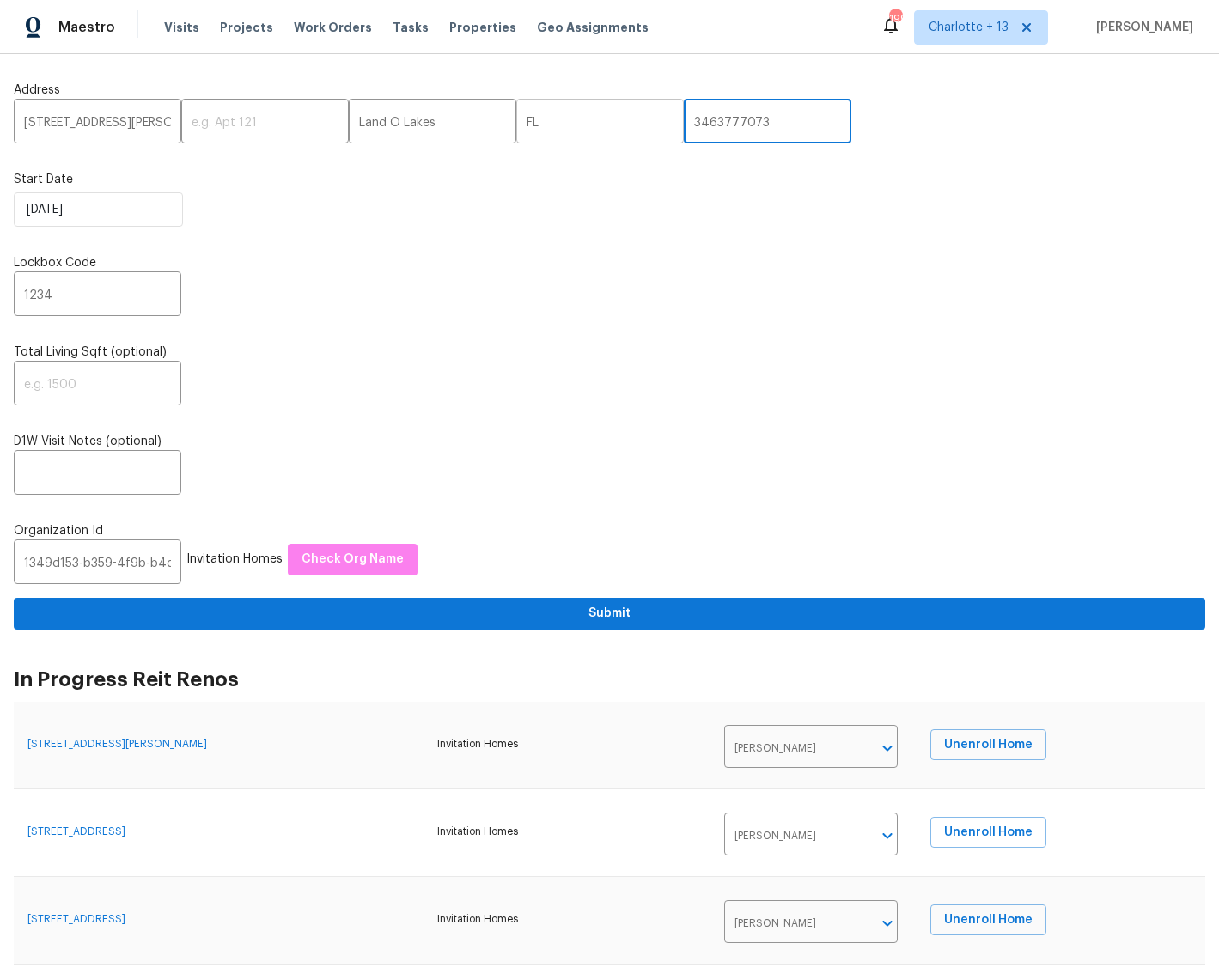
type input "3463777073"
click at [520, 116] on input "FL" at bounding box center [600, 123] width 168 height 41
type input "TX"
click at [392, 123] on input "Land O Lakes" at bounding box center [432, 123] width 168 height 41
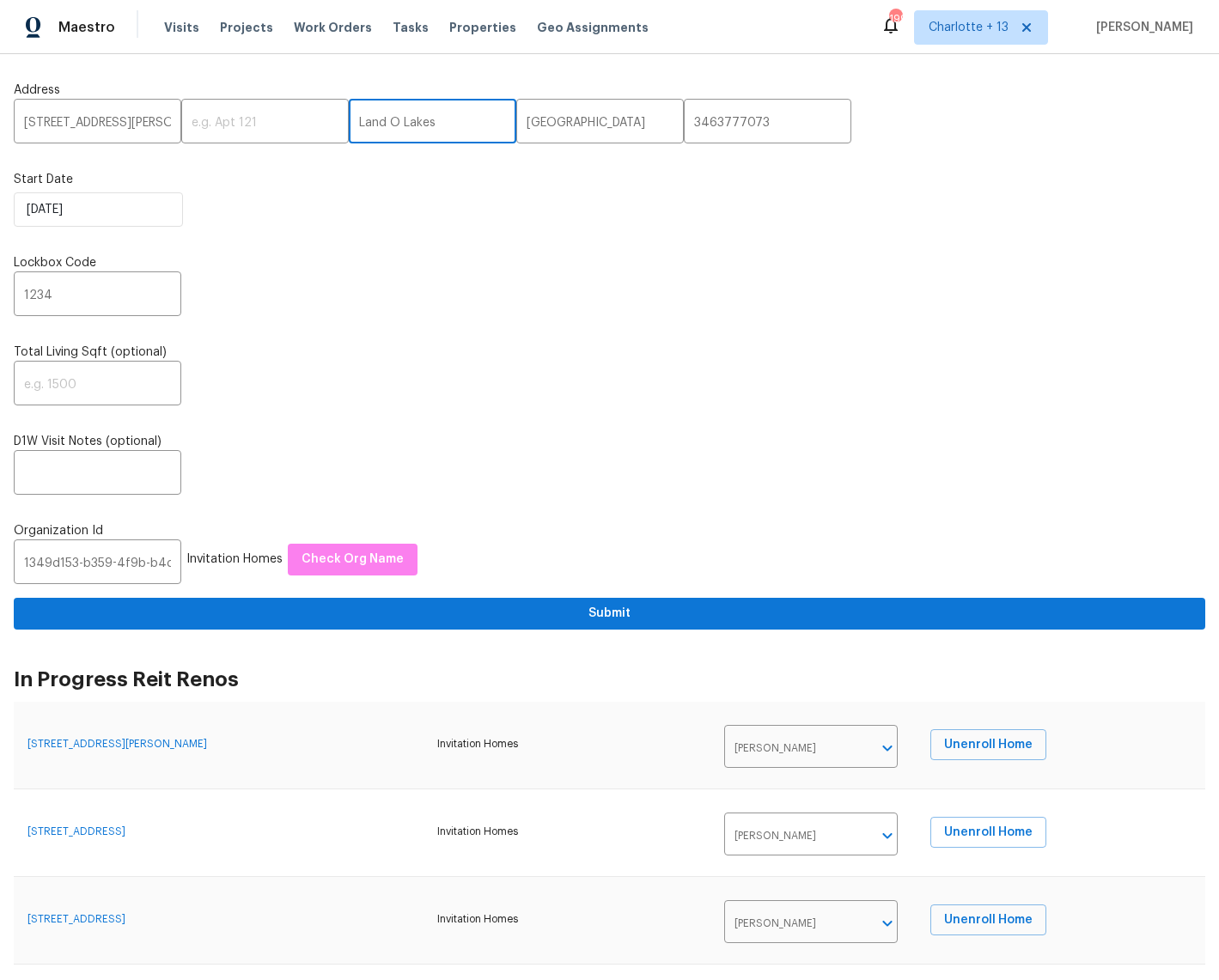
click at [392, 123] on input "Land O Lakes" at bounding box center [432, 123] width 168 height 41
type input "Houston"
drag, startPoint x: 127, startPoint y: 120, endPoint x: 158, endPoint y: 128, distance: 32.0
click at [158, 128] on input "20027 Oland Way, Houston, TX 77073" at bounding box center [97, 123] width 168 height 41
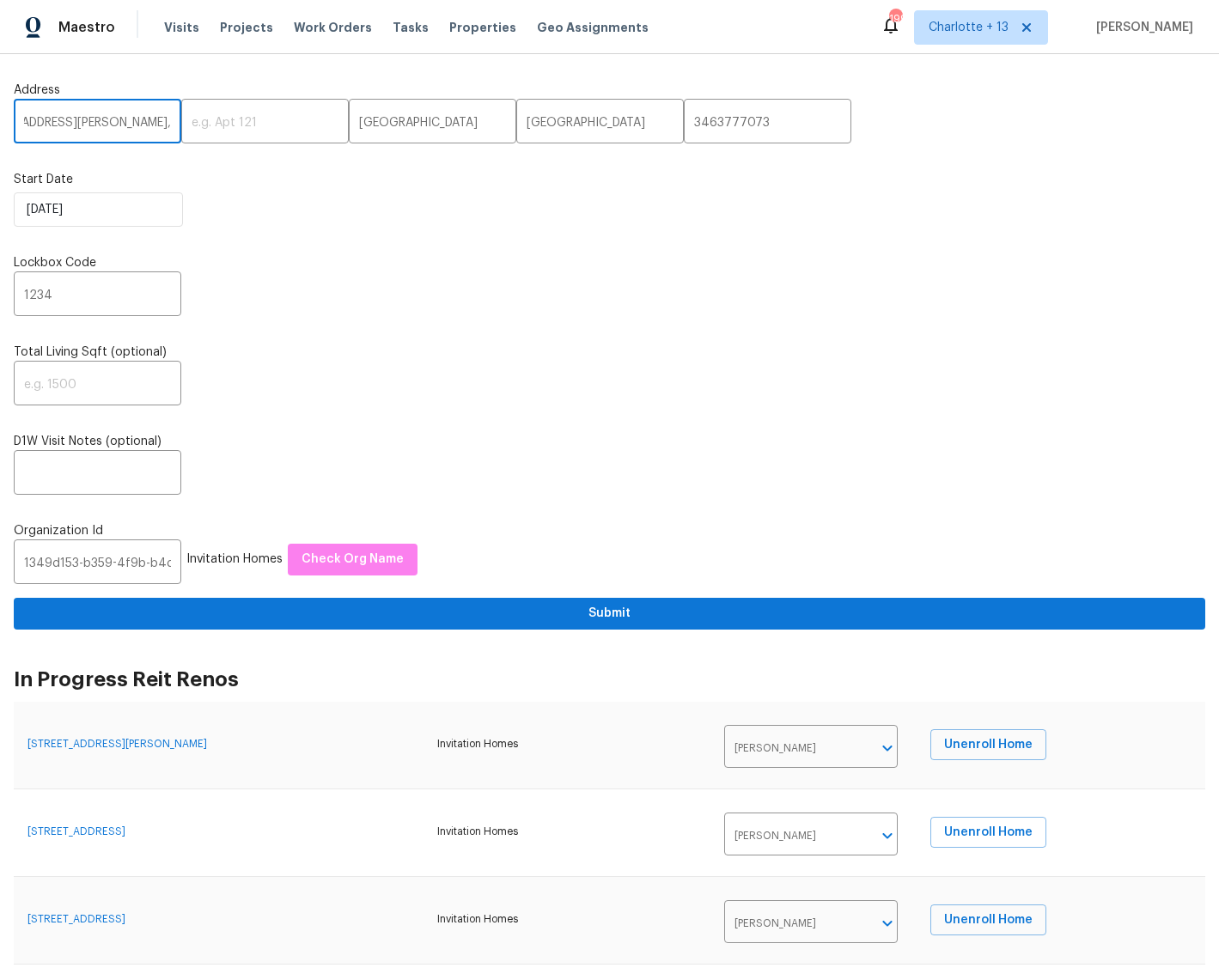
scroll to position [0, 0]
type input "20027 Oland Way"
click at [84, 559] on input "1349d153-b359-4f9b-b4dd-758ff939cc37" at bounding box center [97, 564] width 168 height 41
click at [84, 558] on input "1349d153-b359-4f9b-b4dd-758ff939cc37" at bounding box center [97, 564] width 168 height 41
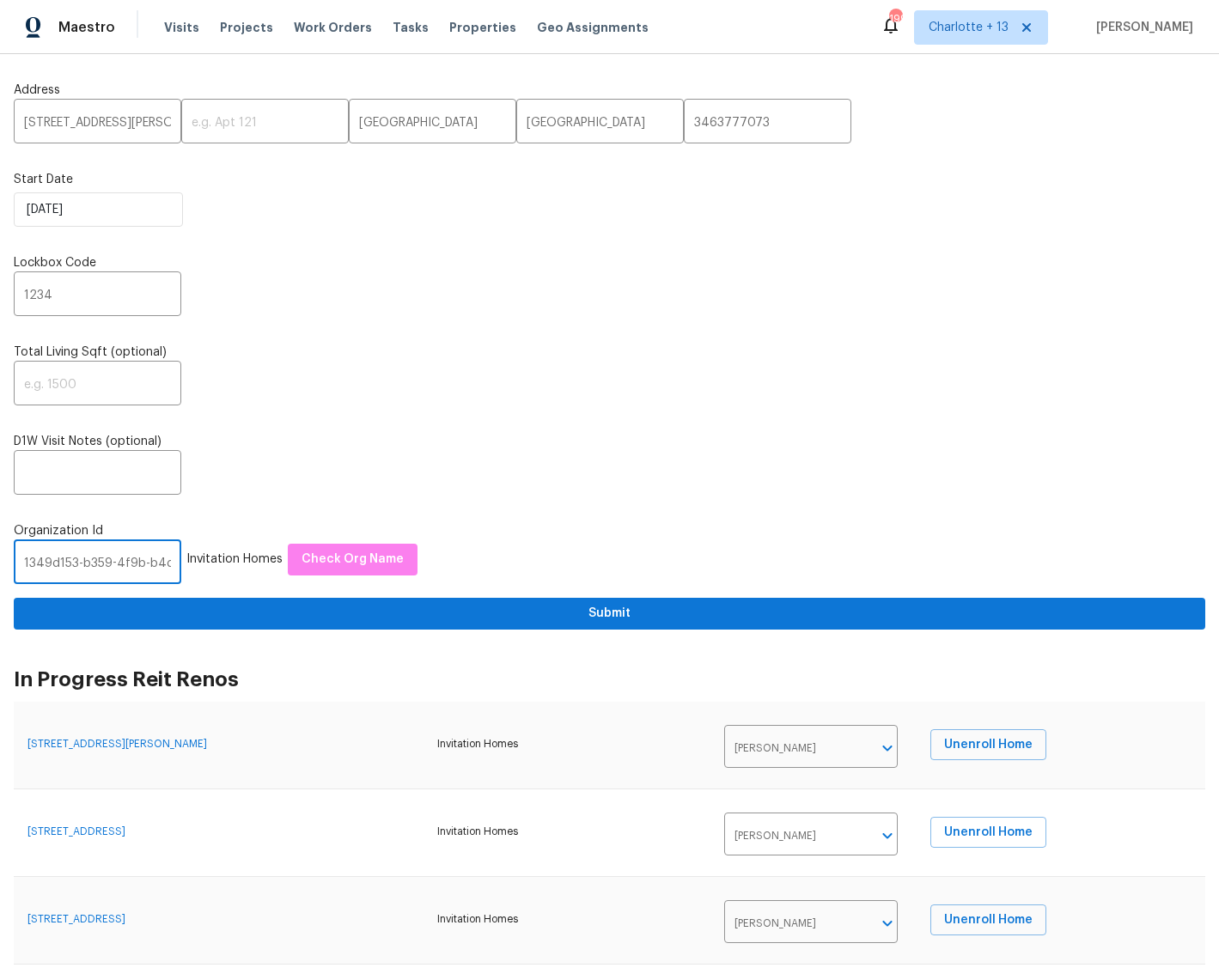
paste input "845f7ff3-78ac-4044-be1e-2a70ff45d03f"
type input "845f7ff3-78ac-4044-be1e-2a70ff45d03f"
click at [253, 551] on span "Check Org Name" at bounding box center [256, 559] width 102 height 21
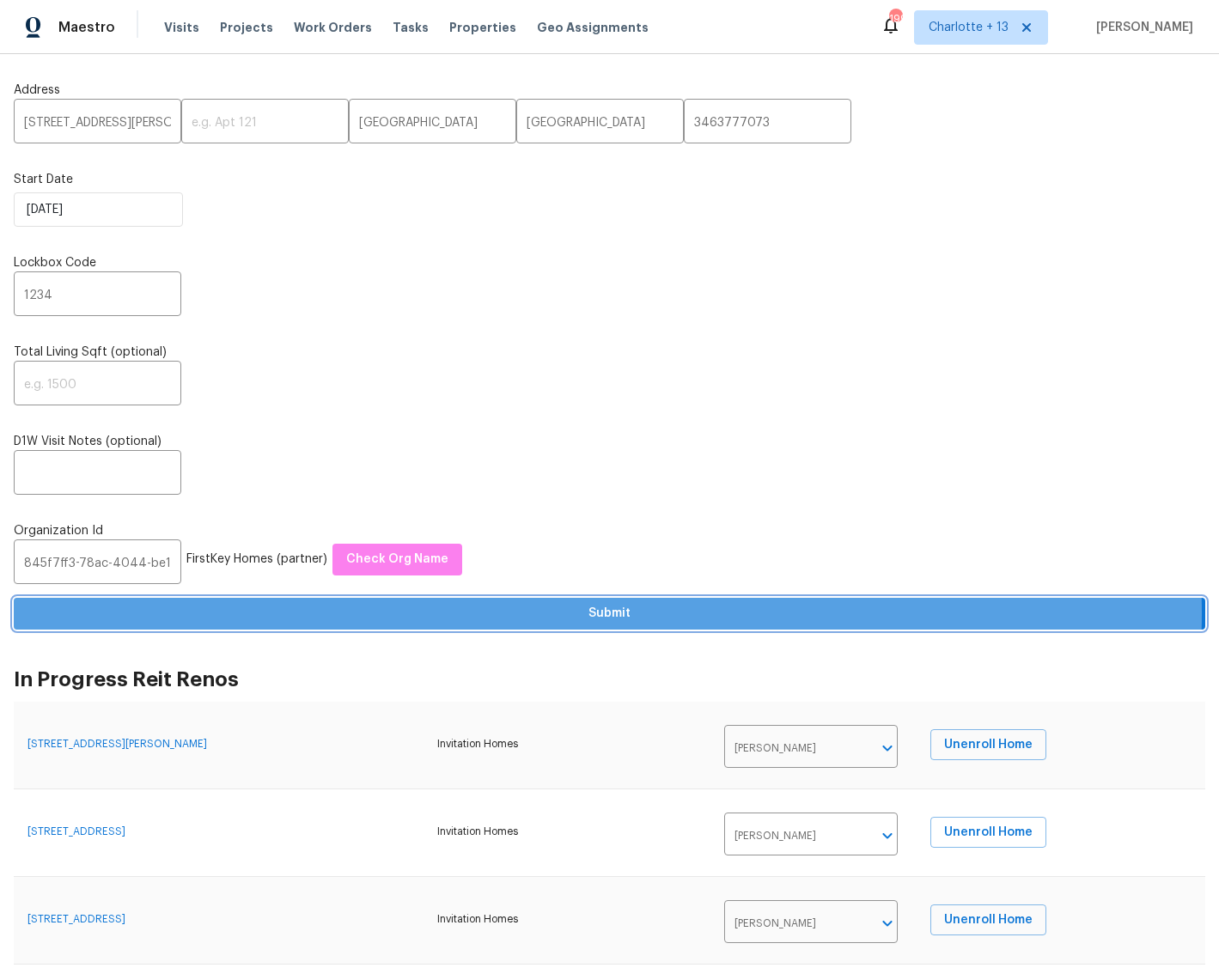
click at [607, 613] on span "Submit" at bounding box center [609, 613] width 1163 height 21
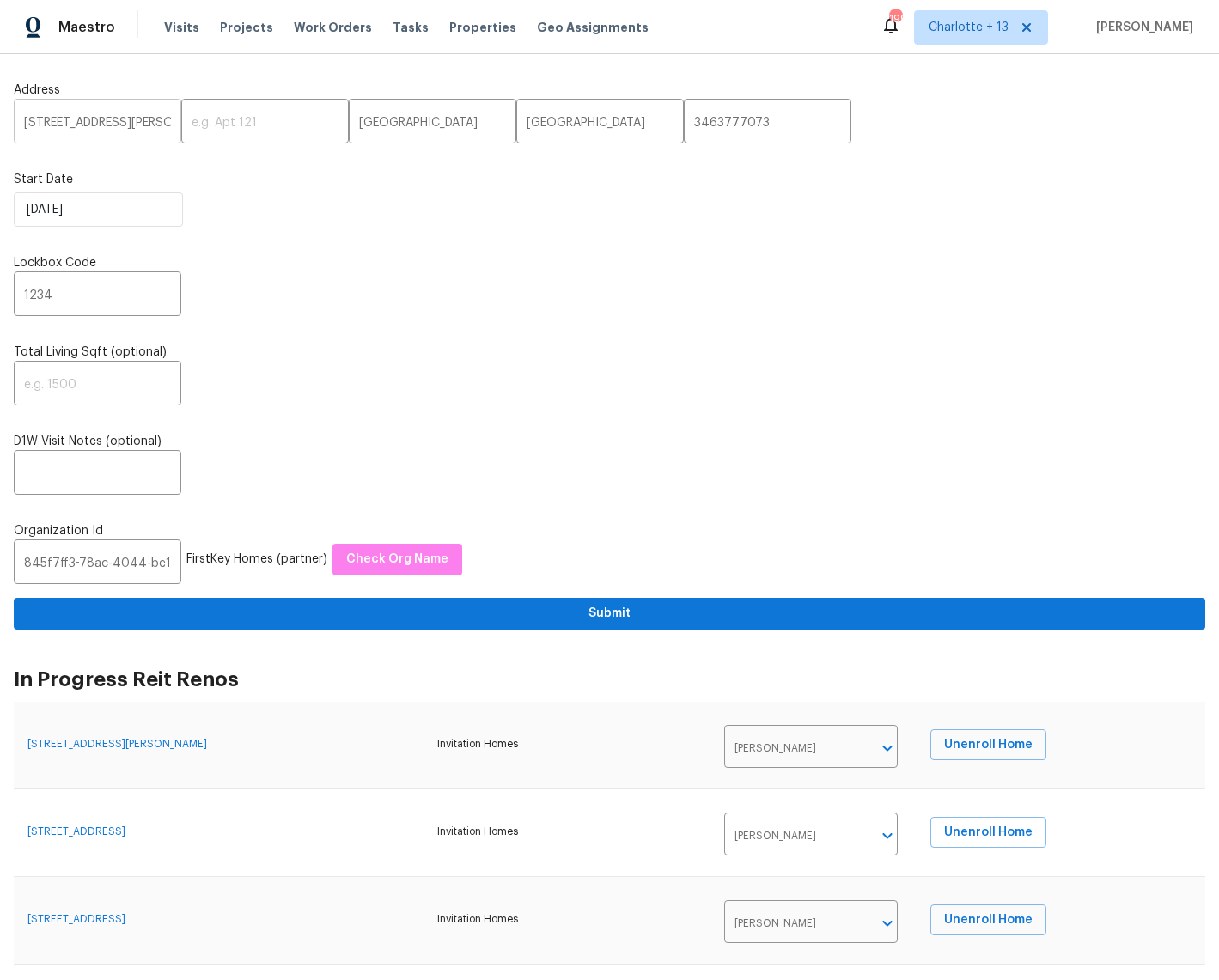
click at [92, 119] on input "20027 Oland Way" at bounding box center [97, 123] width 168 height 41
click at [91, 119] on input "20027 Oland Way" at bounding box center [97, 123] width 168 height 41
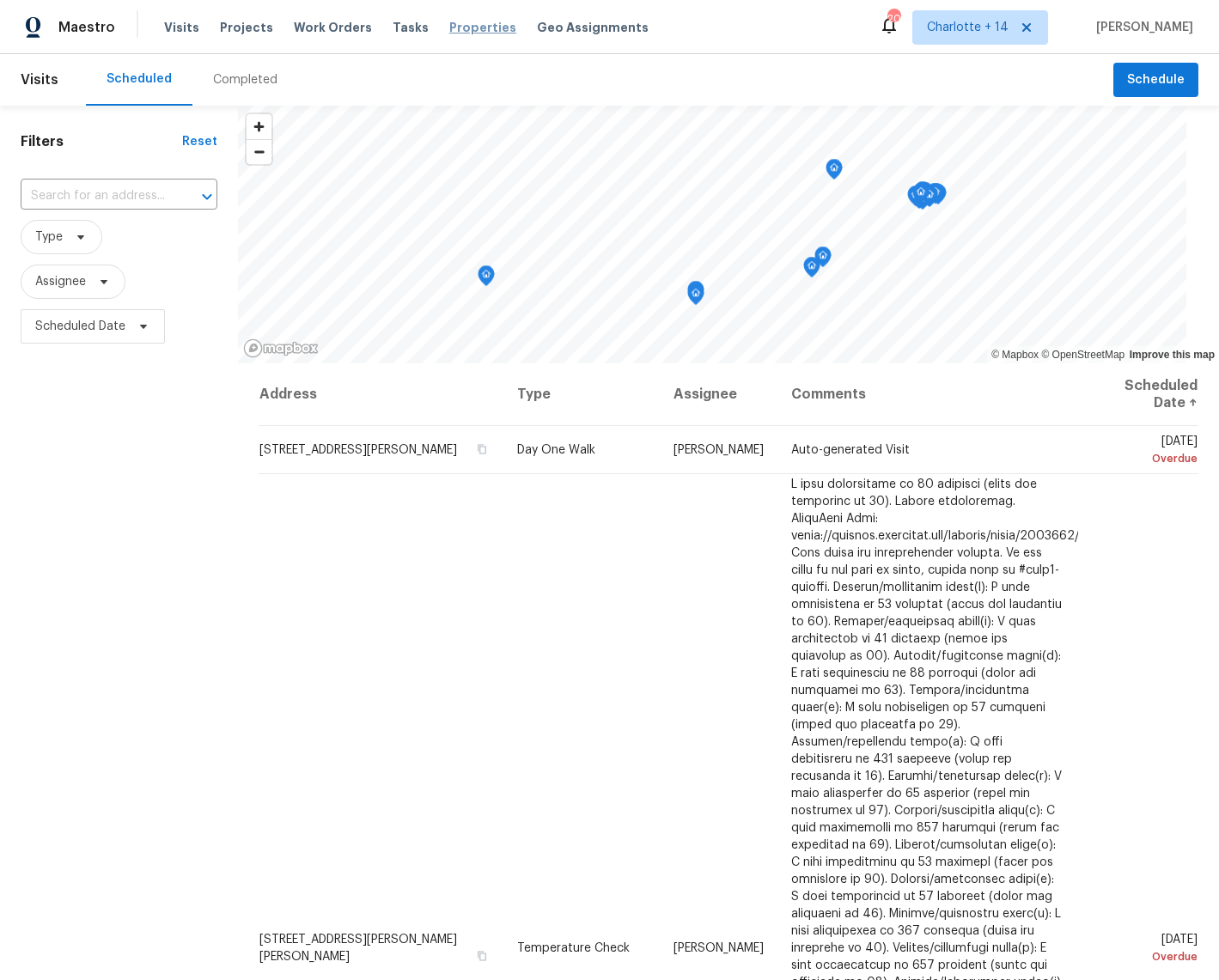
click at [458, 26] on span "Properties" at bounding box center [482, 27] width 67 height 18
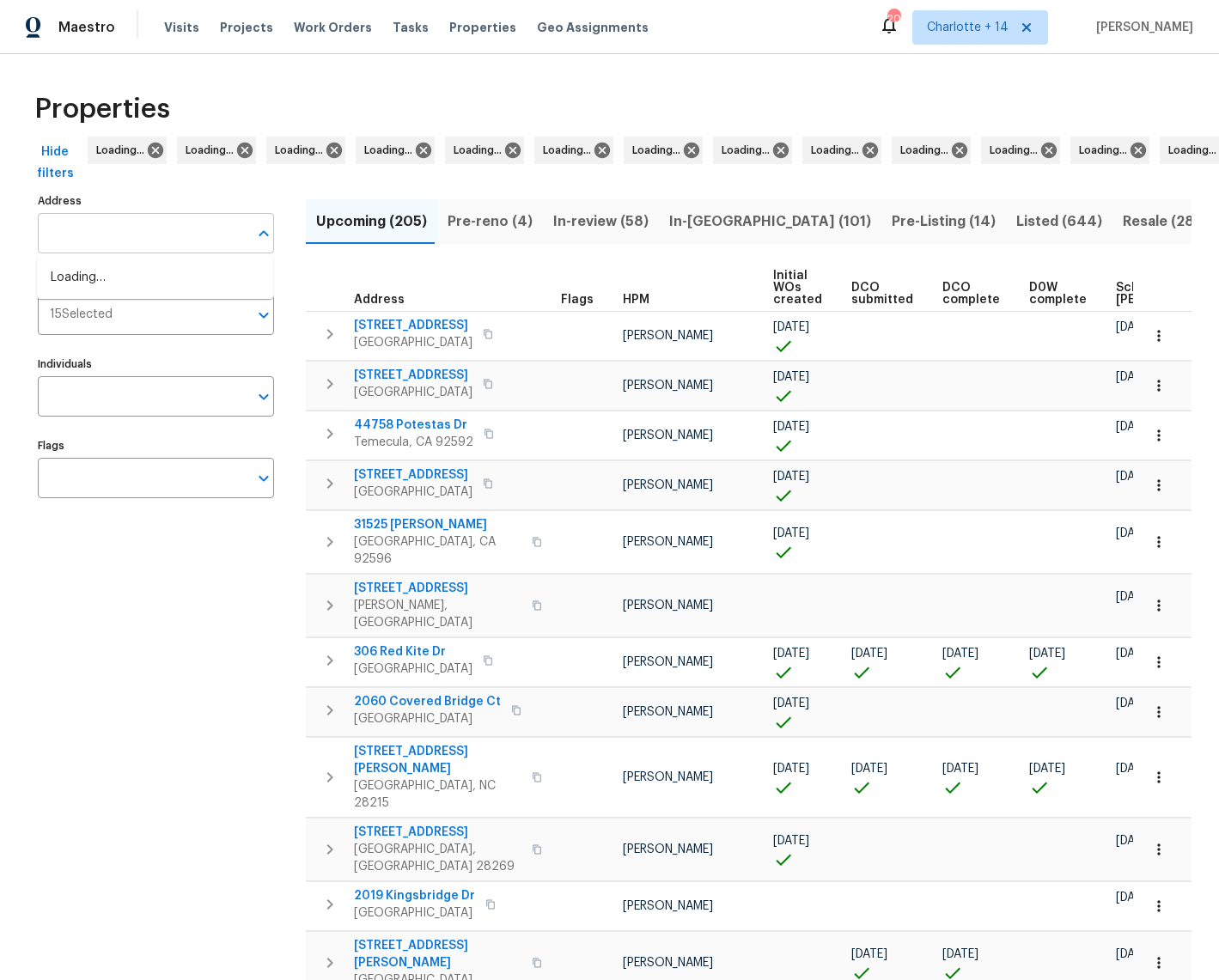
click at [143, 239] on input "Address" at bounding box center [143, 233] width 210 height 41
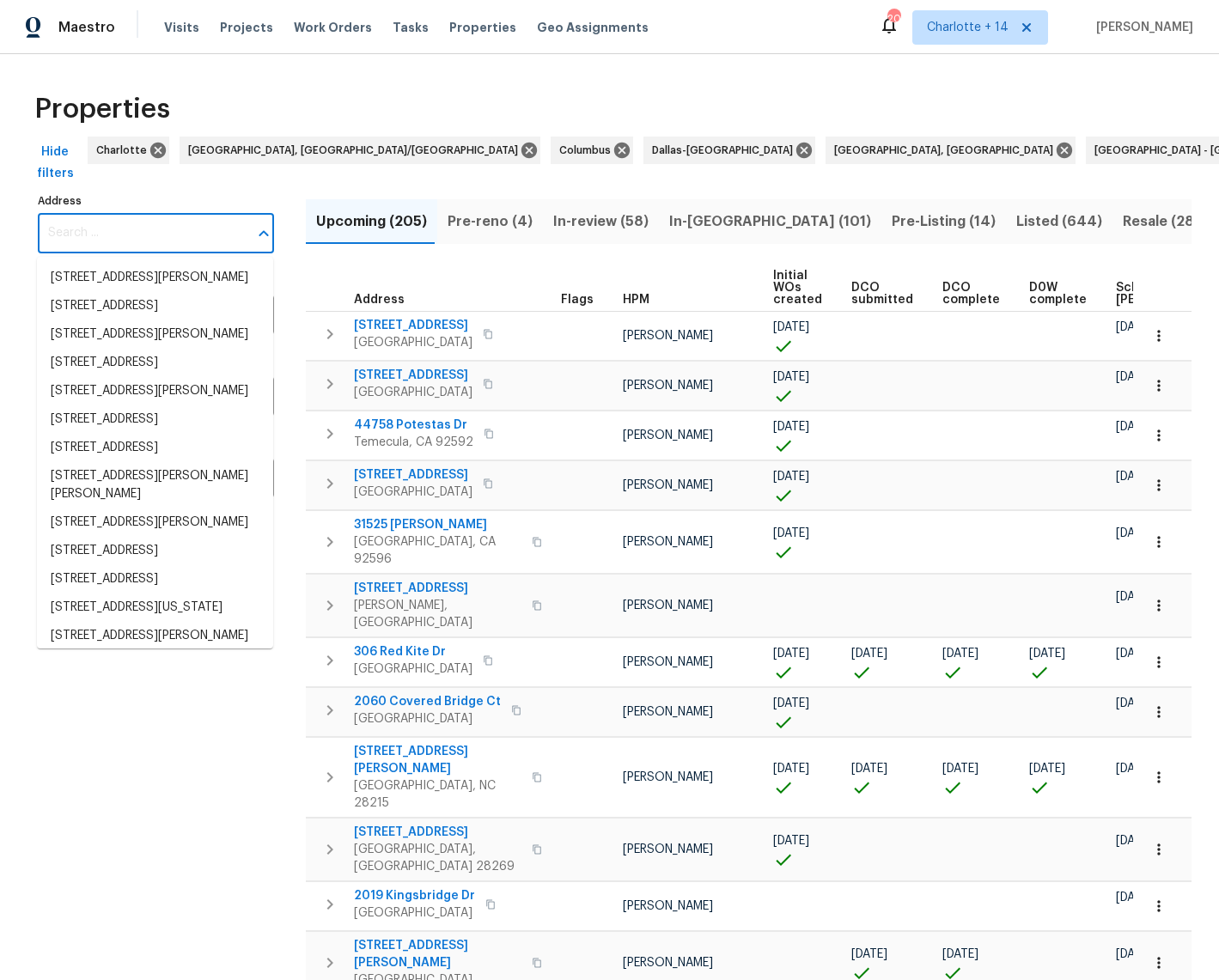
paste input "4201 NW 120th Ln, Sunrise, FL 33323"
type input "4201 NW 120th Ln, Sunrise, FL 33323"
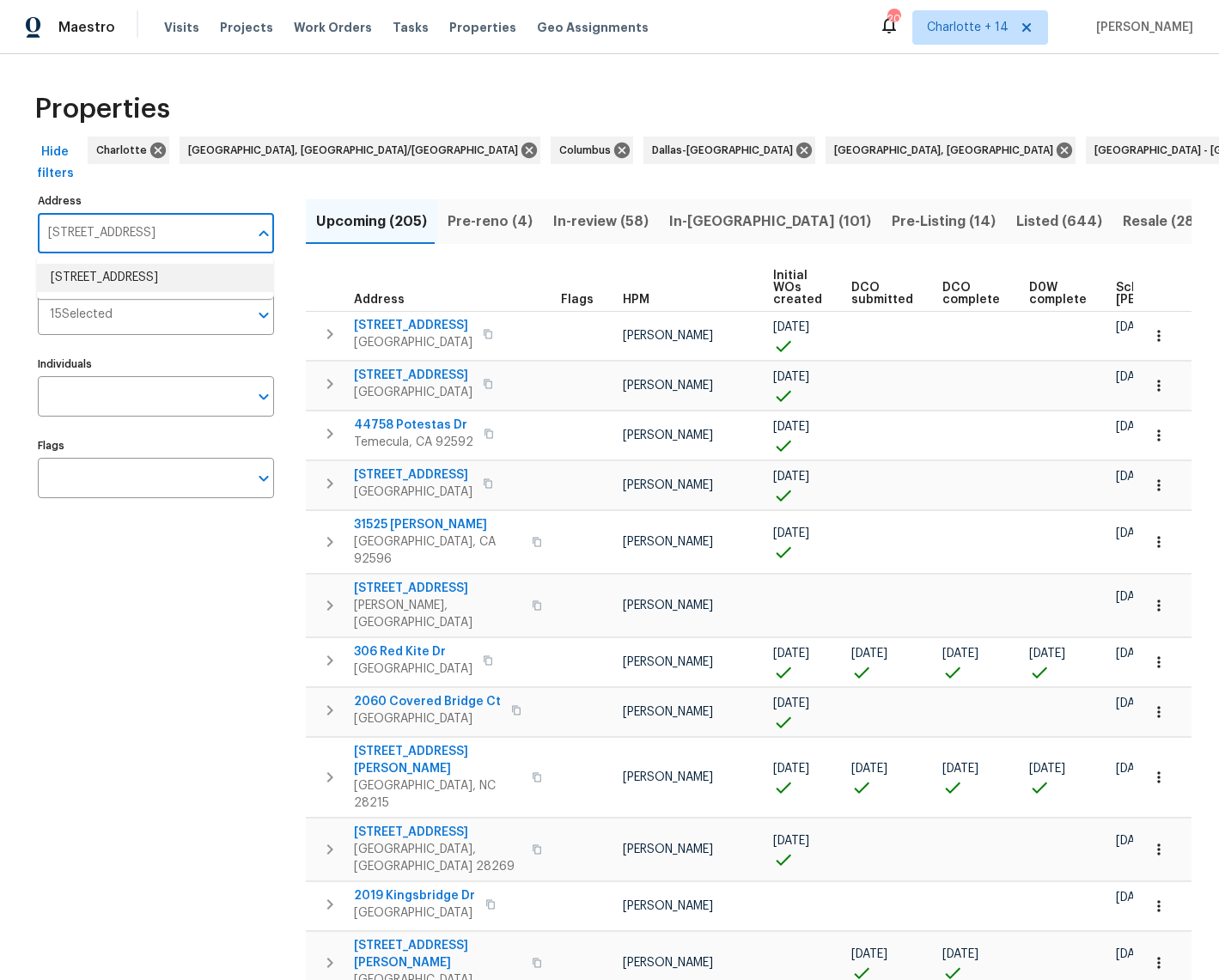
click at [137, 270] on li "4201 NW 120th Ln Sunrise FL 33323" at bounding box center [155, 278] width 236 height 29
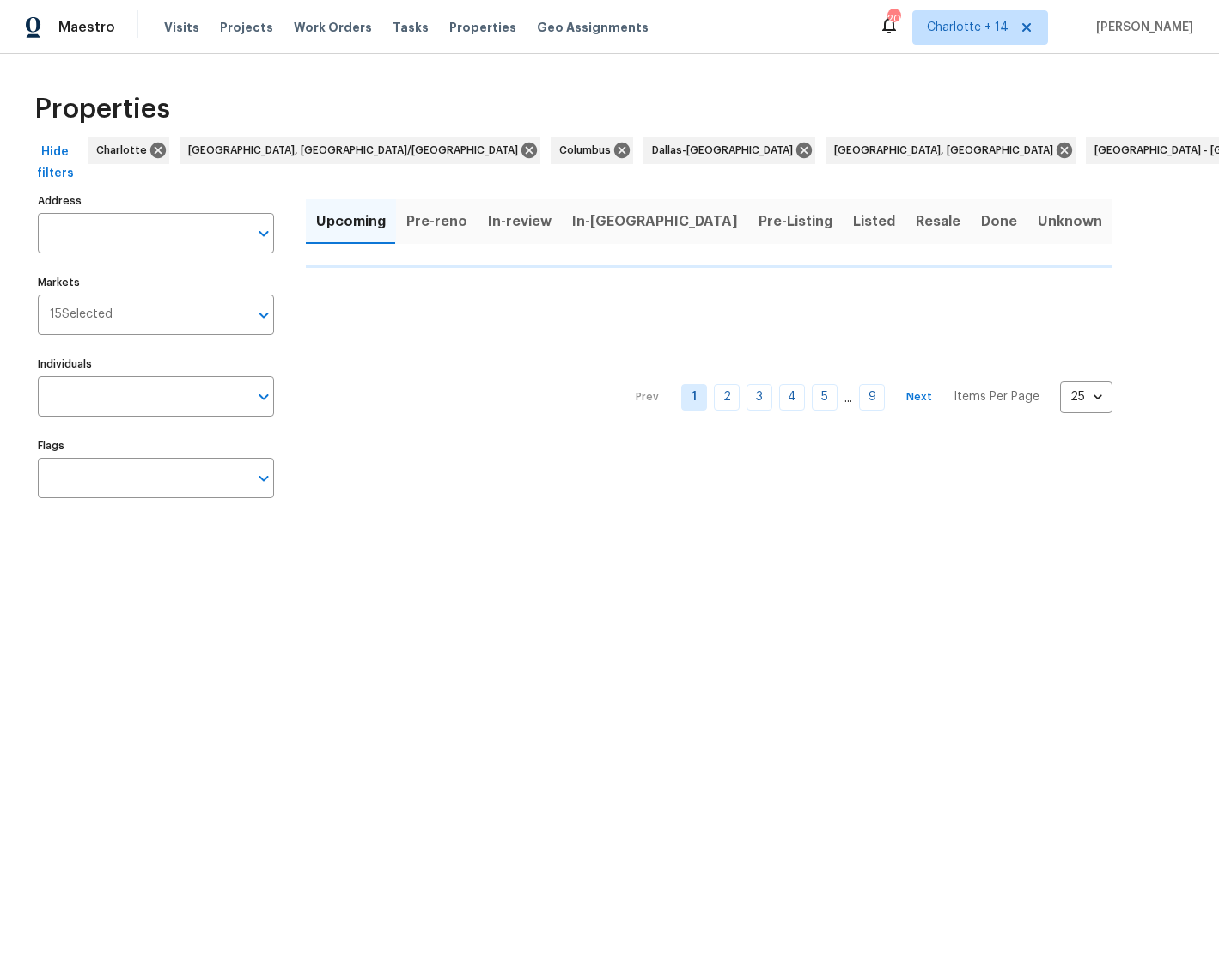
type input "4201 NW 120th Ln Sunrise FL 33323"
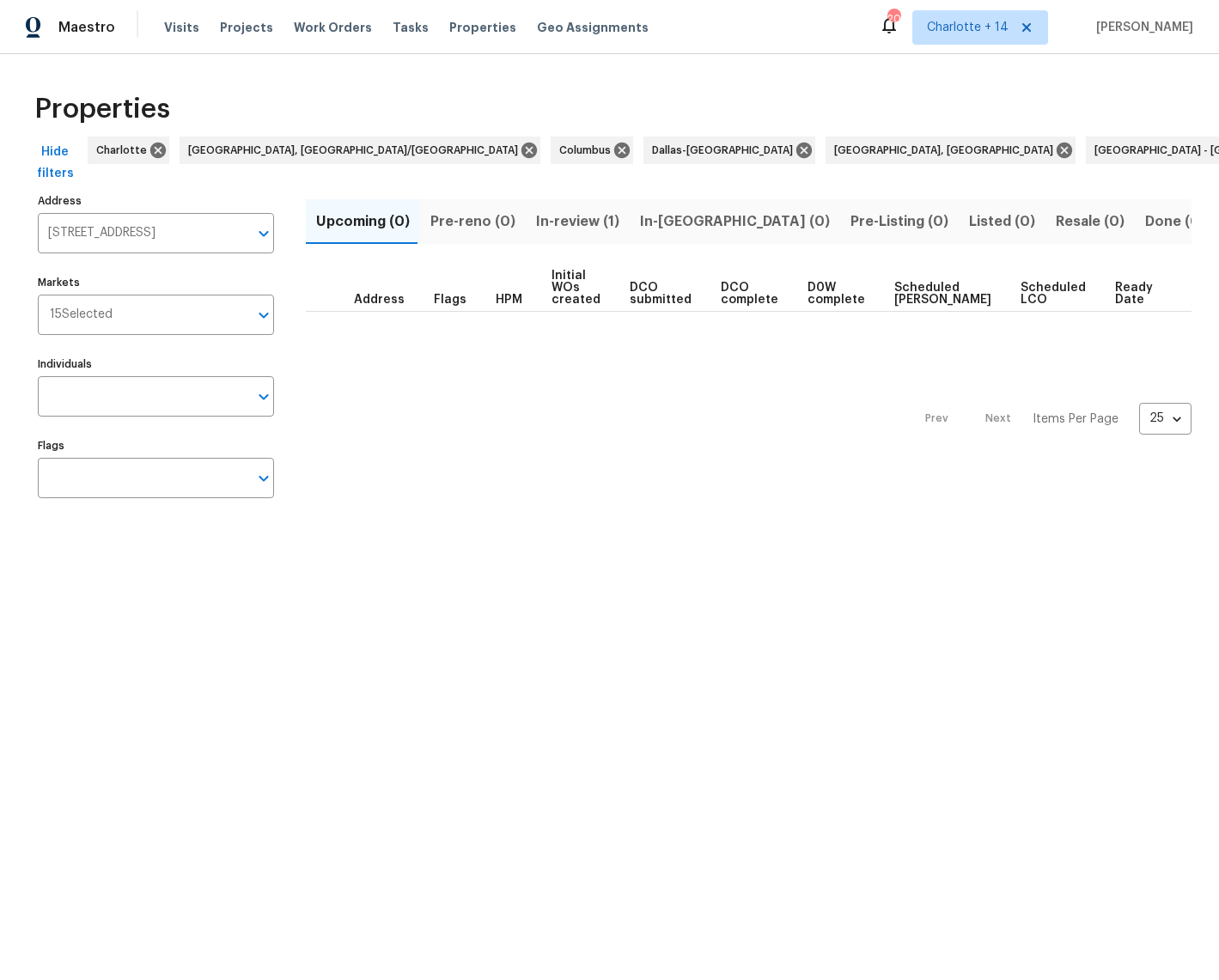
click at [592, 223] on span "In-review (1)" at bounding box center [578, 221] width 83 height 24
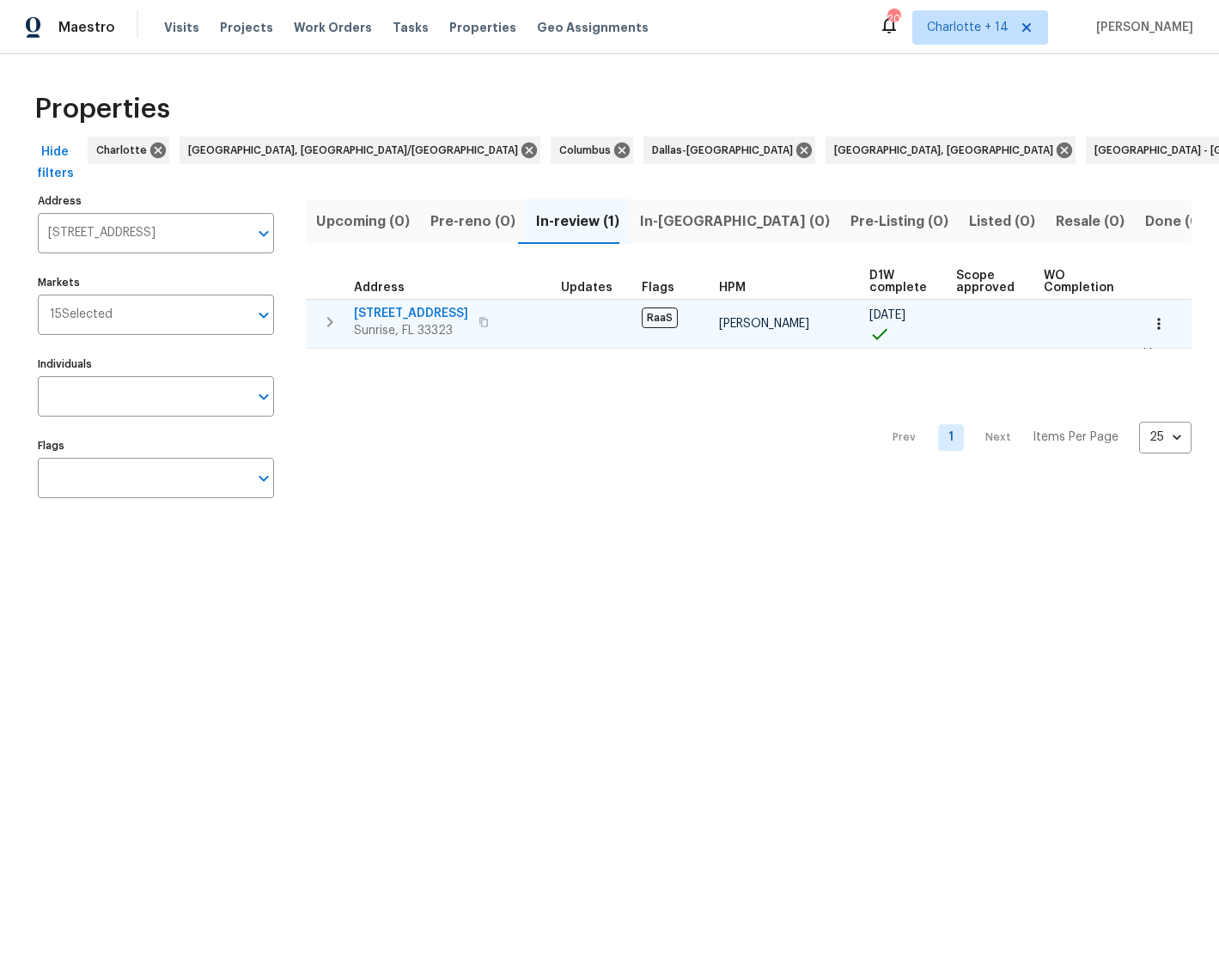
click at [376, 312] on span "4201 NW 120th Ln" at bounding box center [410, 313] width 114 height 18
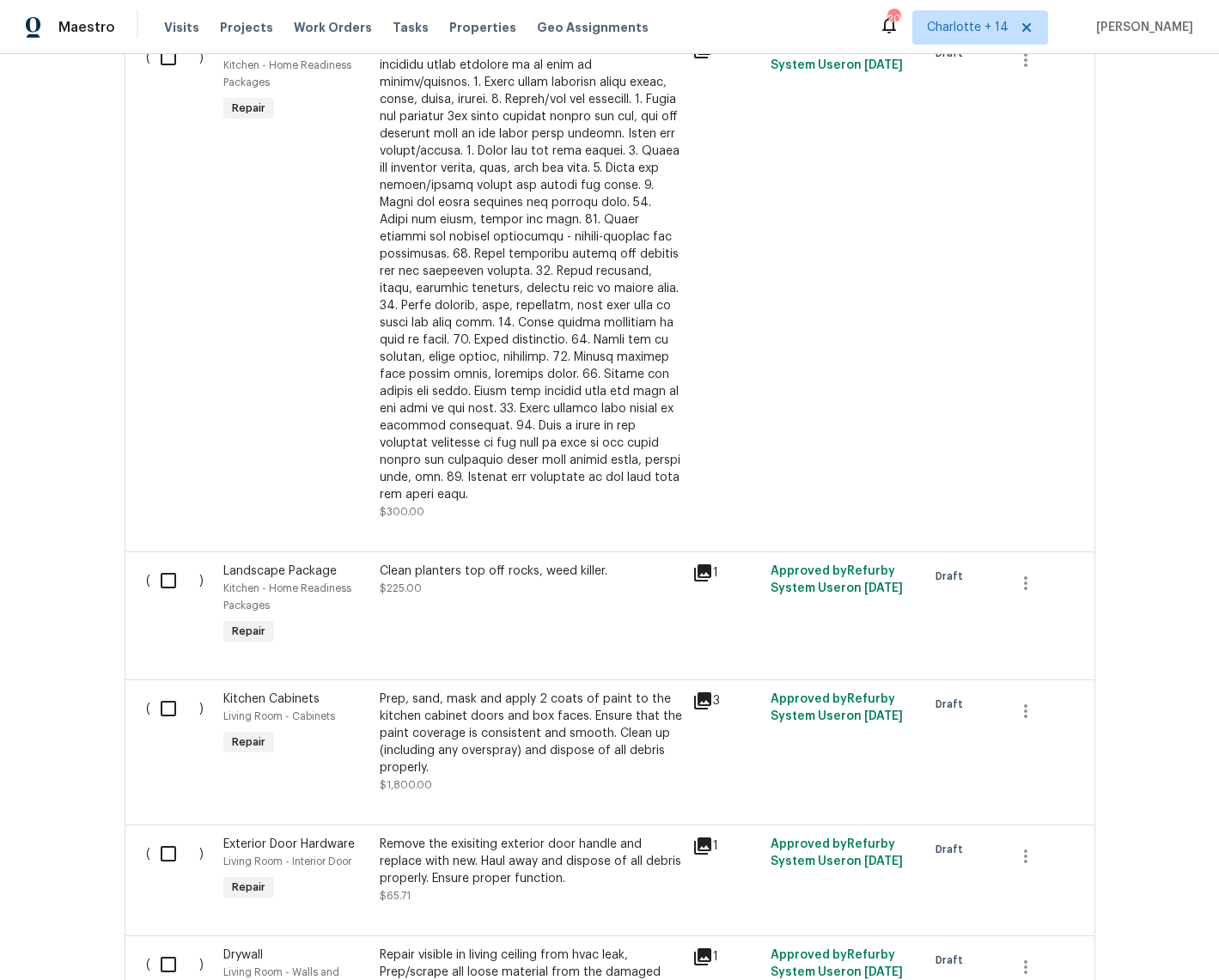
scroll to position [1051, 0]
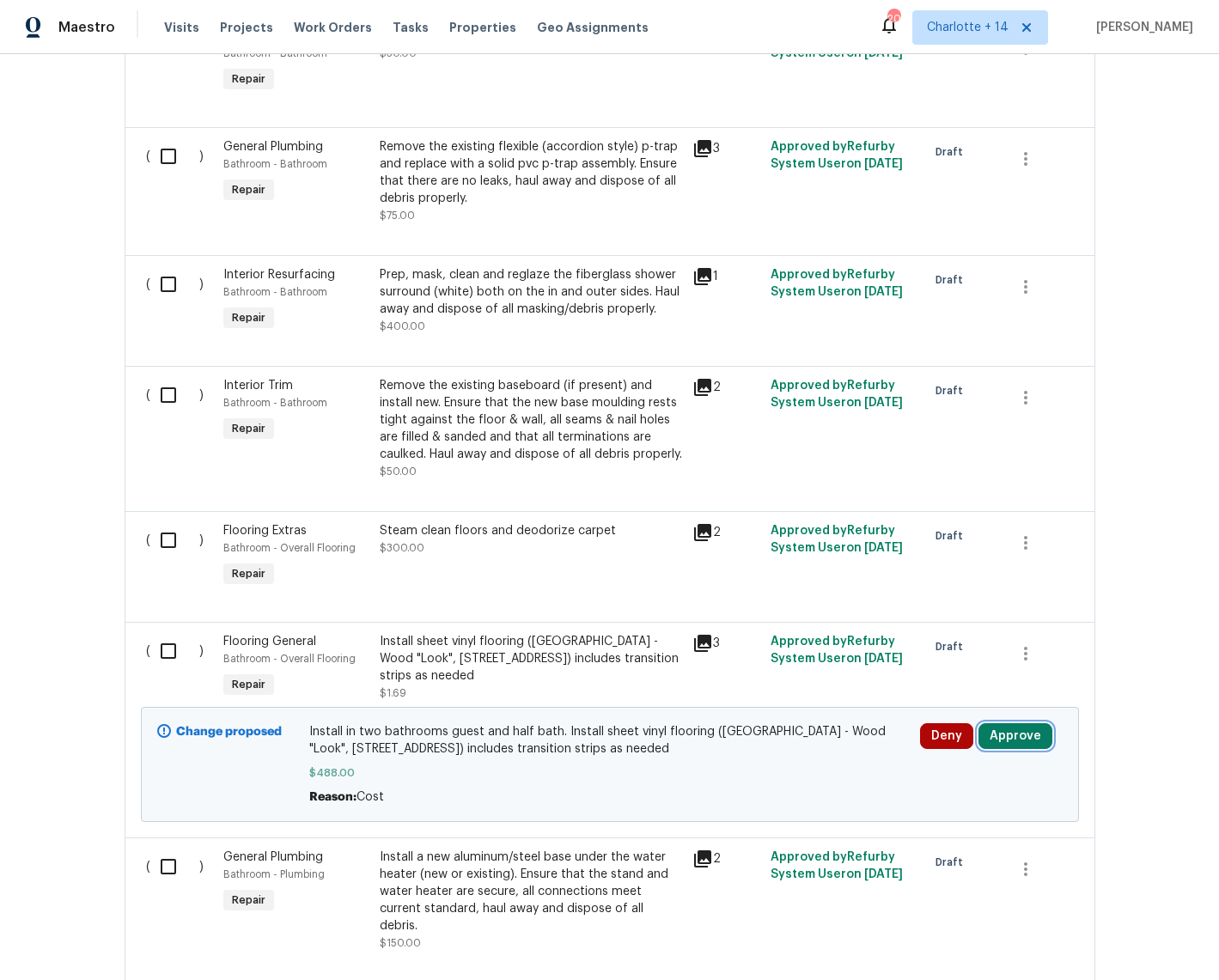
click at [1014, 723] on button "Approve" at bounding box center [1015, 736] width 74 height 26
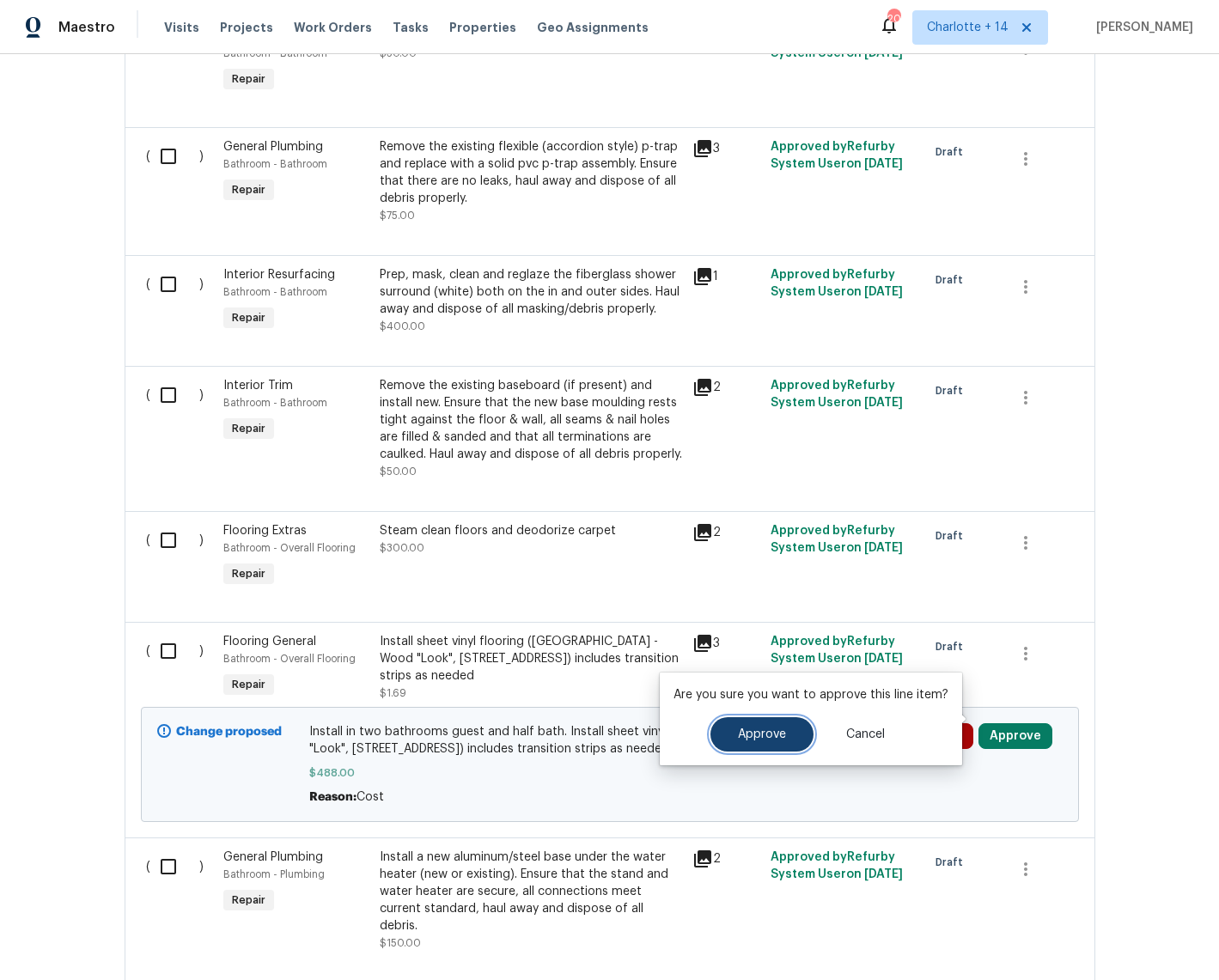
click at [767, 740] on button "Approve" at bounding box center [761, 734] width 103 height 34
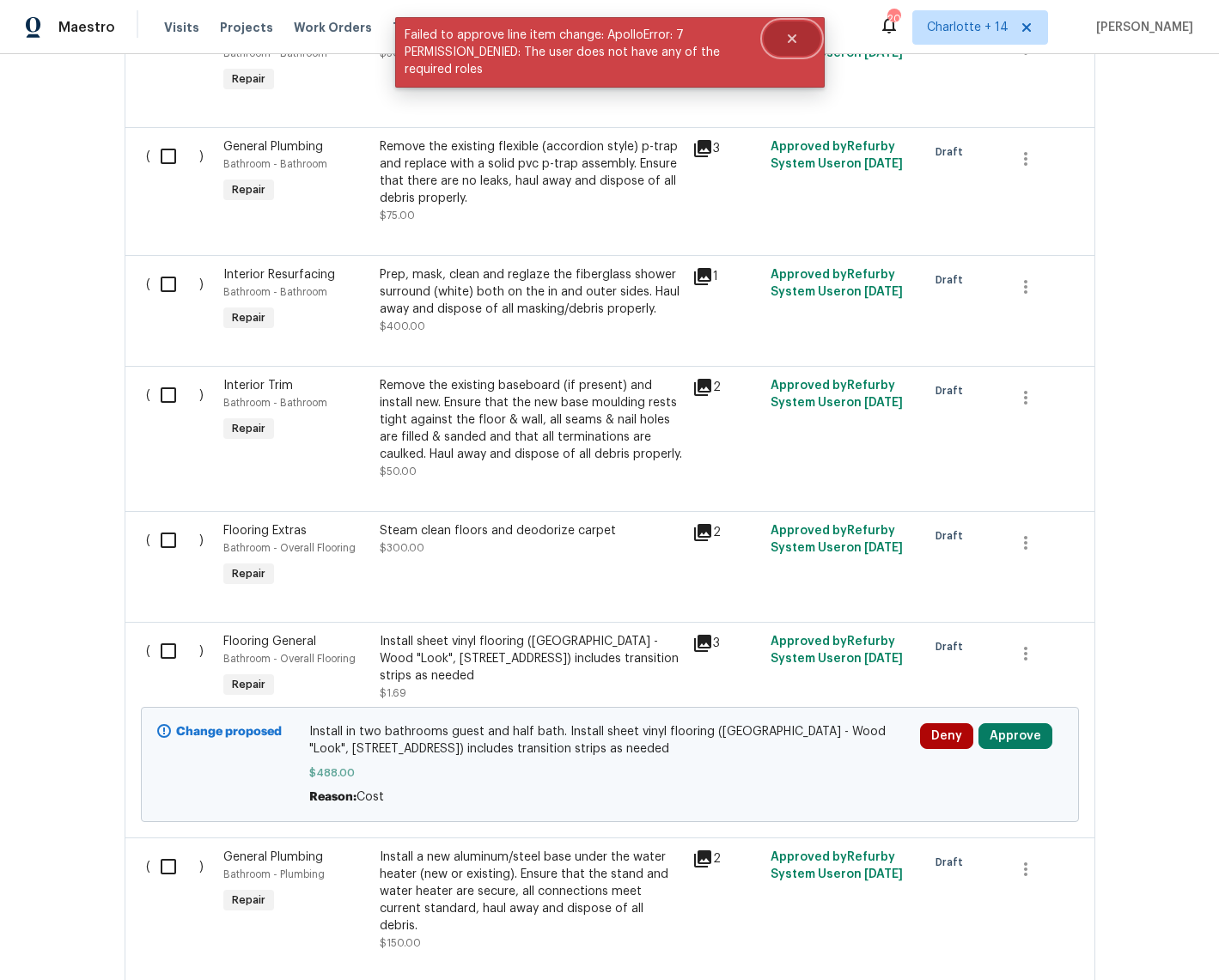
click at [795, 35] on icon "Close" at bounding box center [790, 38] width 8 height 8
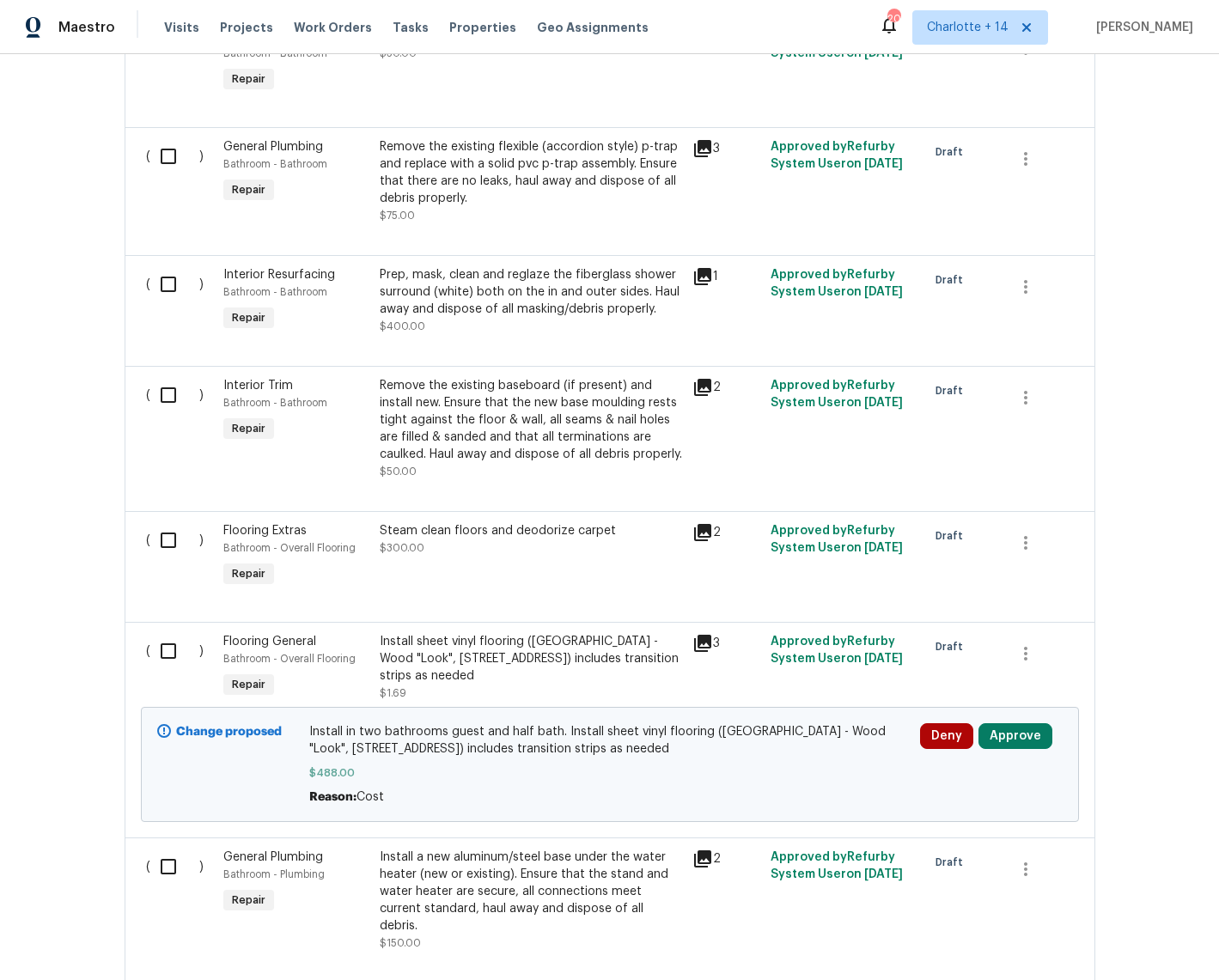
click at [1167, 609] on div "Back to all projects 4201 NW 120th Ln, Sunrise, FL 33323 3 Beds | 2 1/2 Baths |…" at bounding box center [609, 516] width 1219 height 925
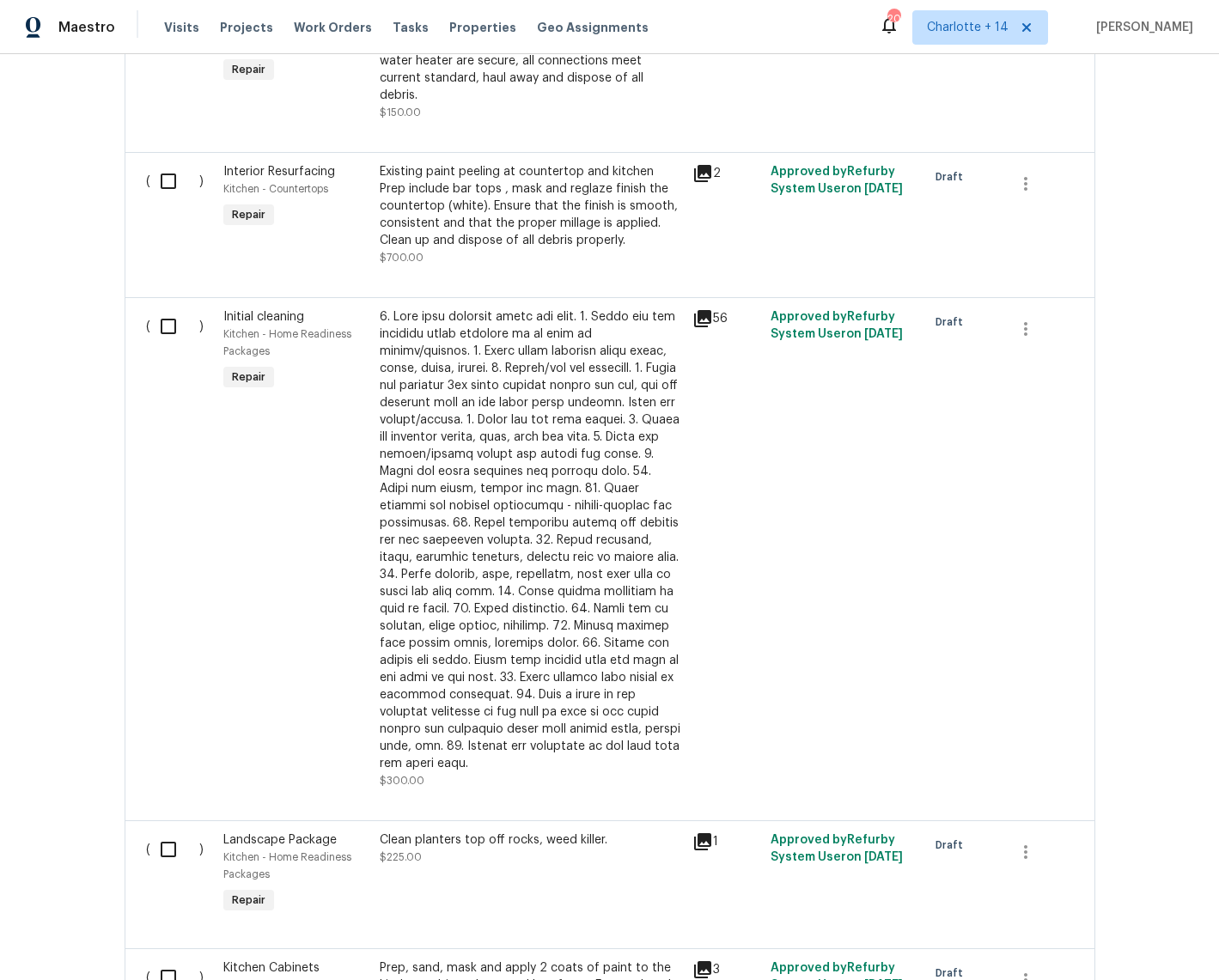
scroll to position [1233, 0]
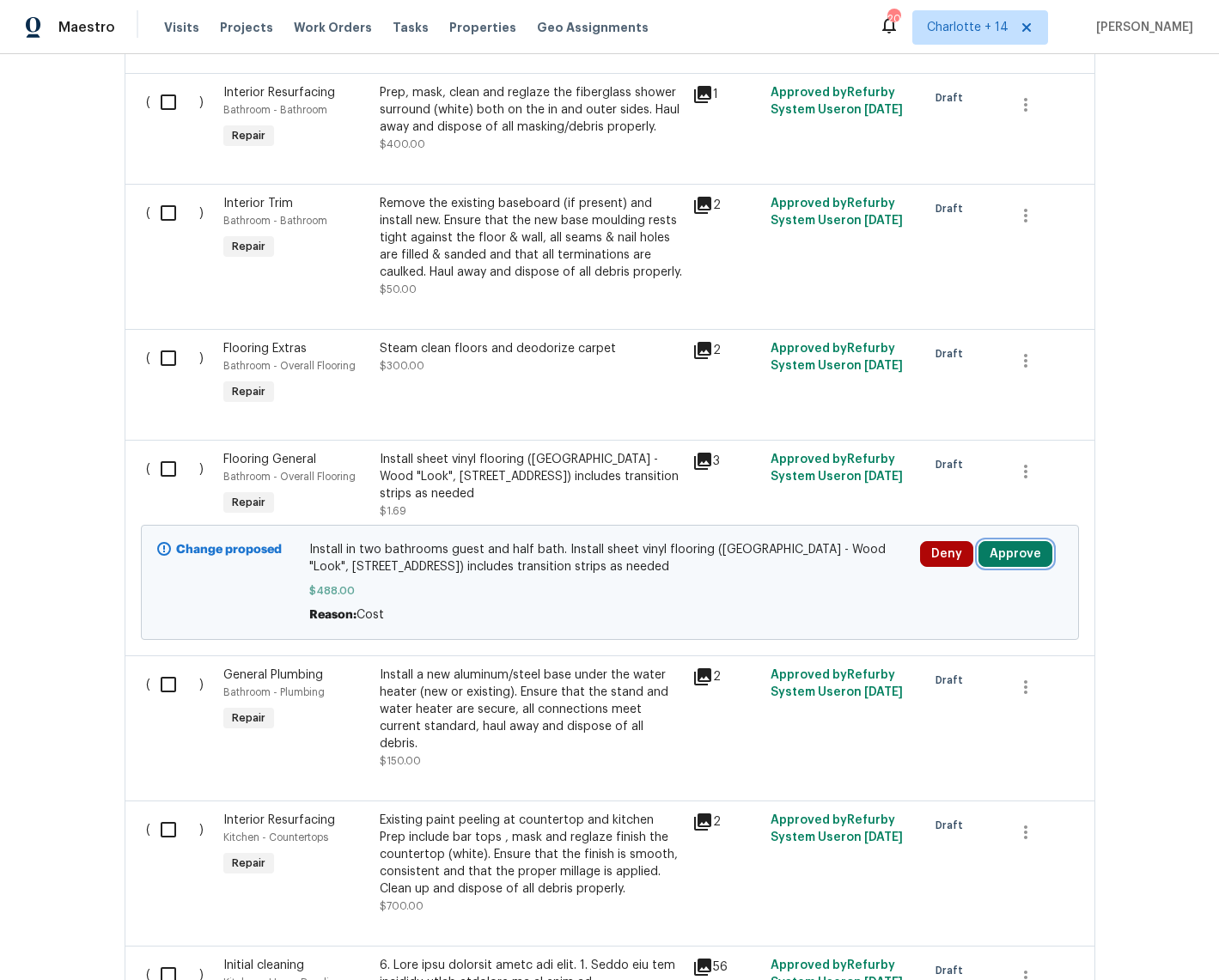
click at [1003, 541] on button "Approve" at bounding box center [1015, 554] width 74 height 26
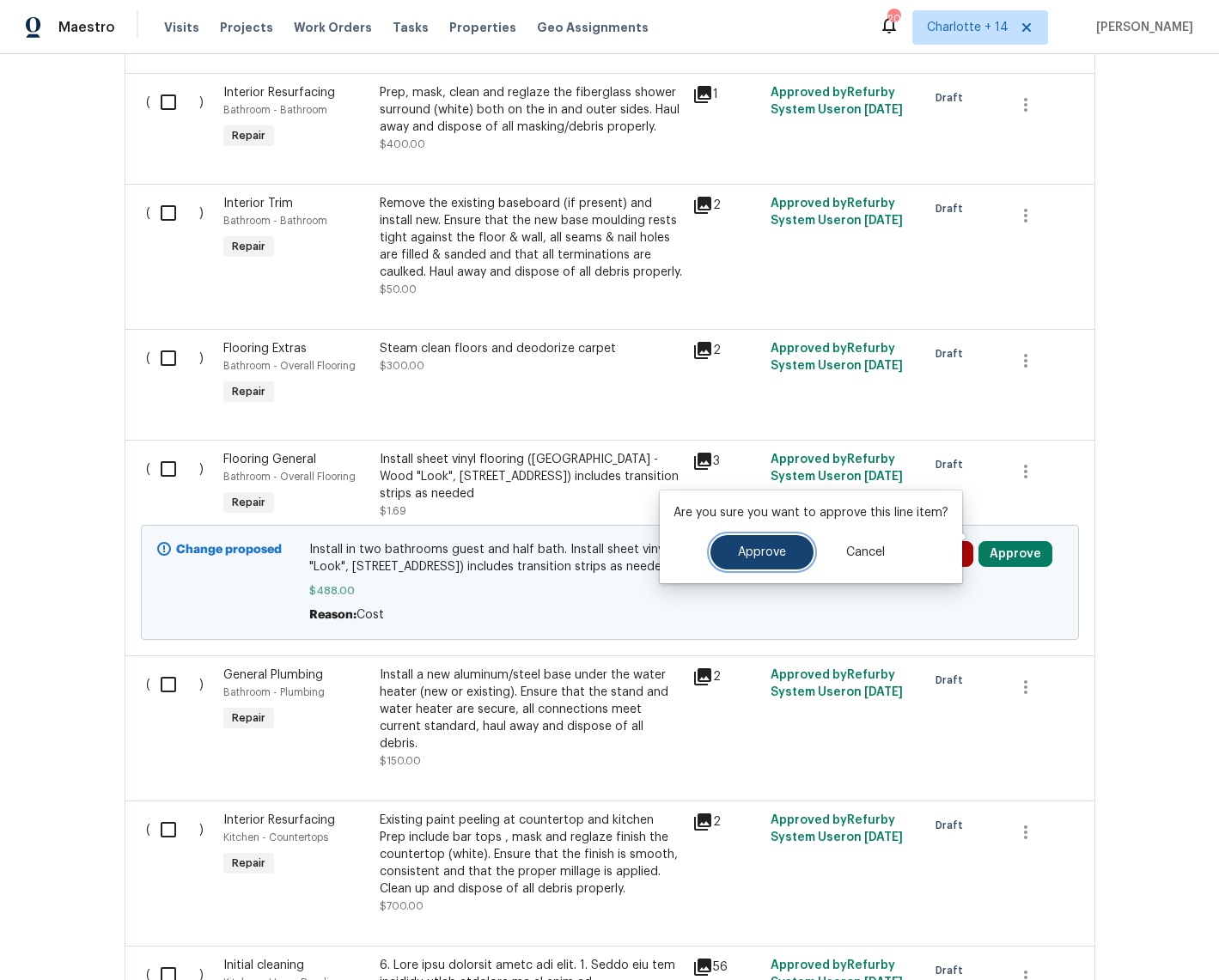
click at [753, 543] on button "Approve" at bounding box center [761, 552] width 103 height 34
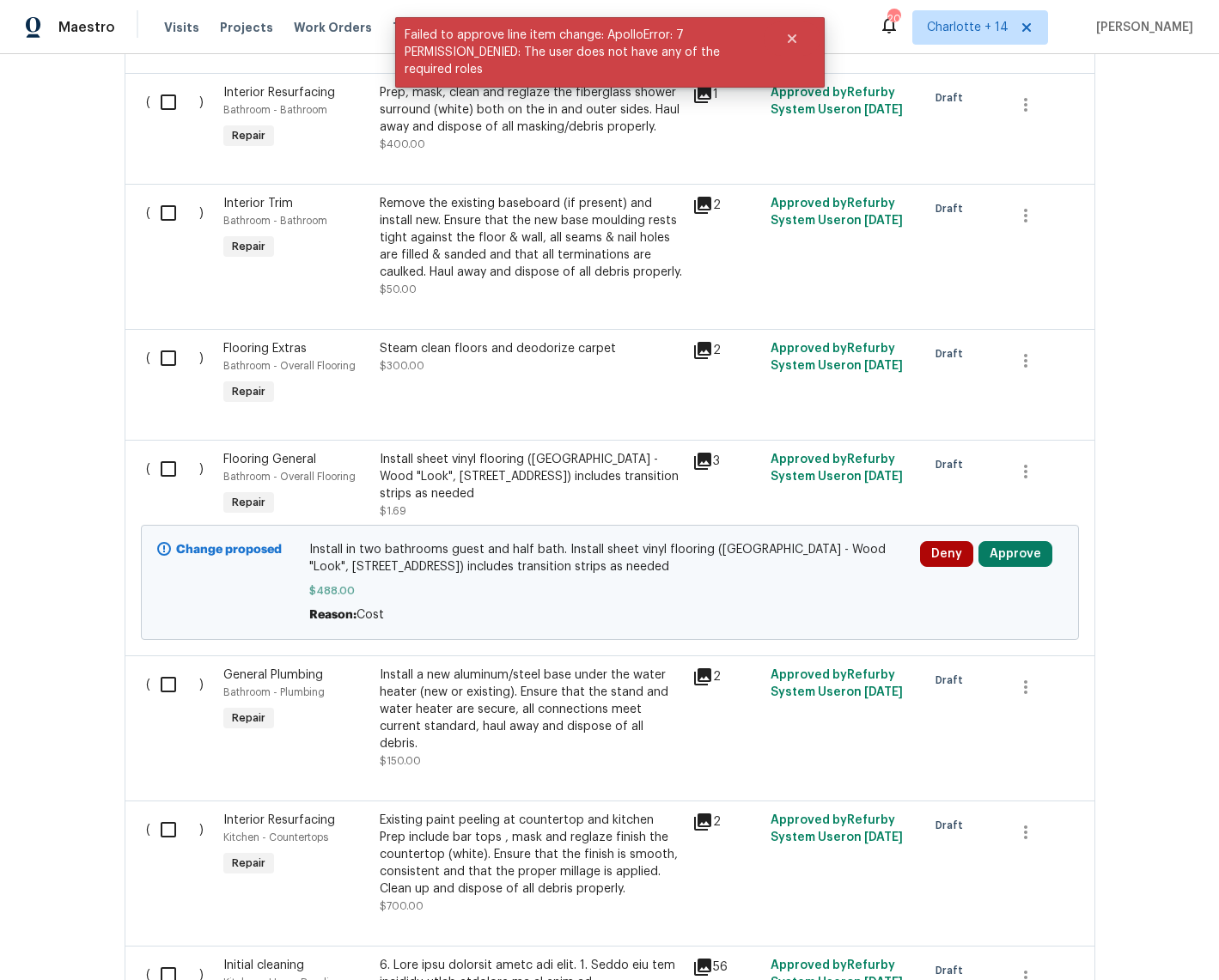
click at [1163, 467] on div "Back to all projects 4201 NW 120th Ln, Sunrise, FL 33323 3 Beds | 2 1/2 Baths |…" at bounding box center [609, 516] width 1219 height 925
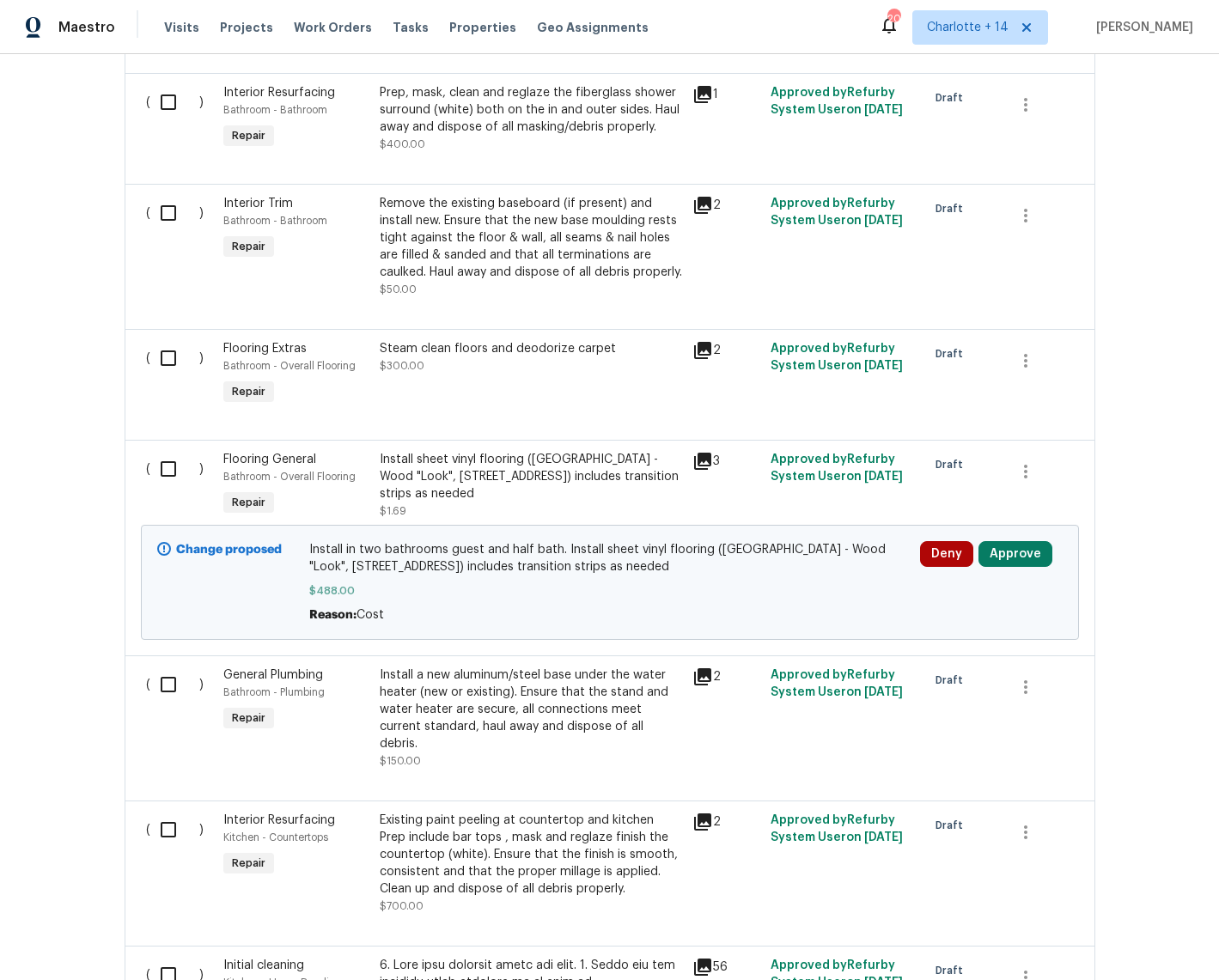
scroll to position [0, 0]
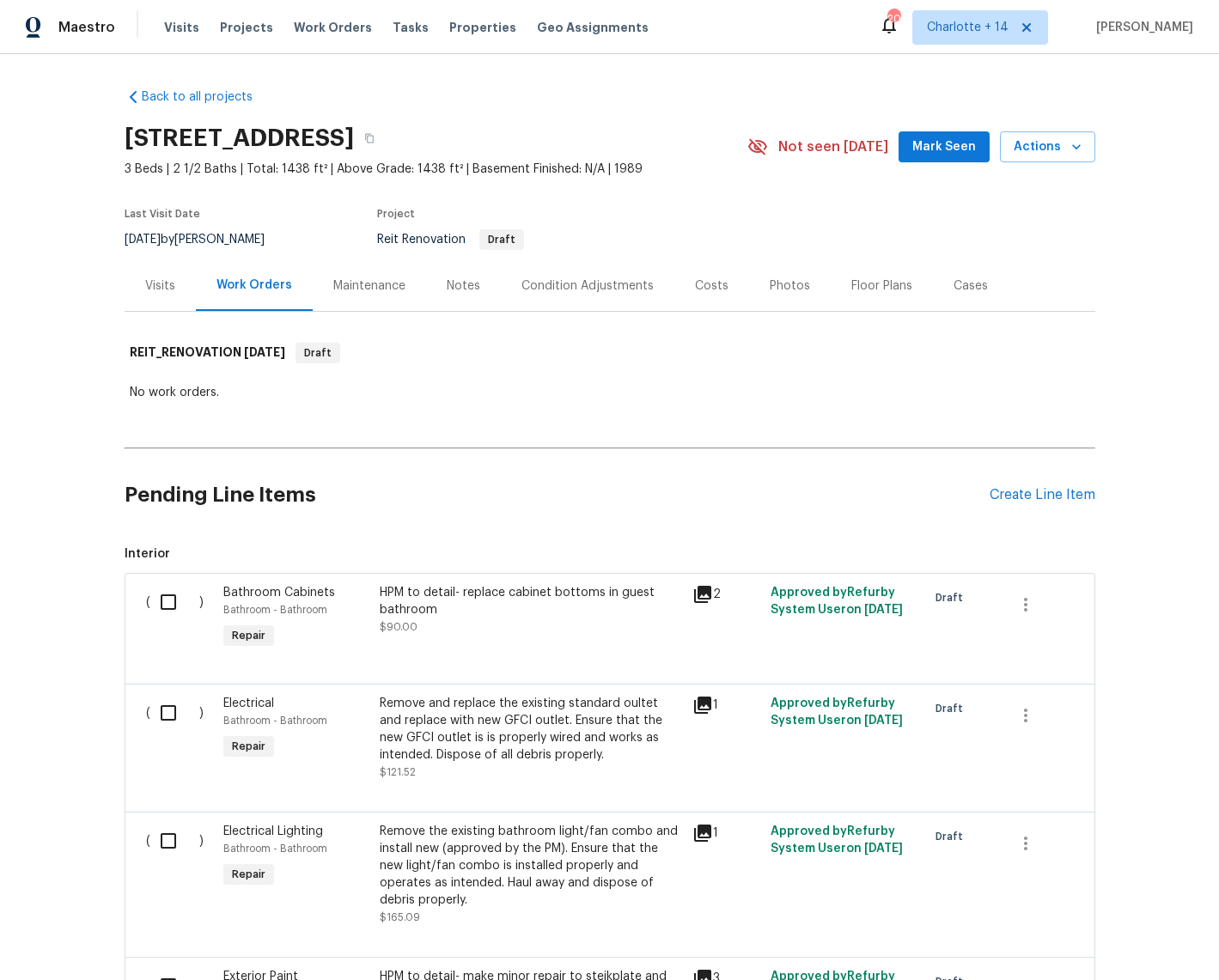
click at [931, 151] on span "Mark Seen" at bounding box center [943, 147] width 64 height 21
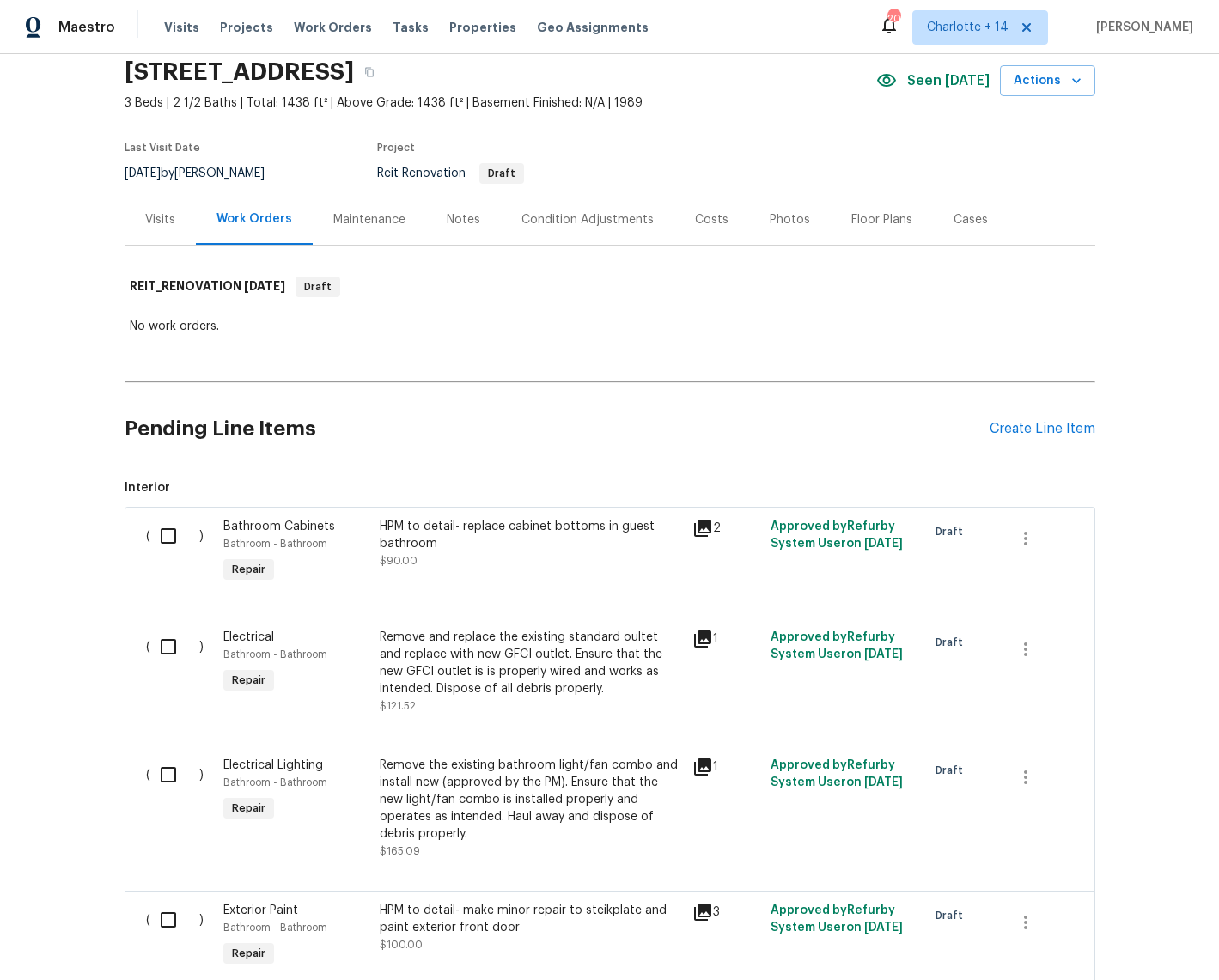
scroll to position [79, 0]
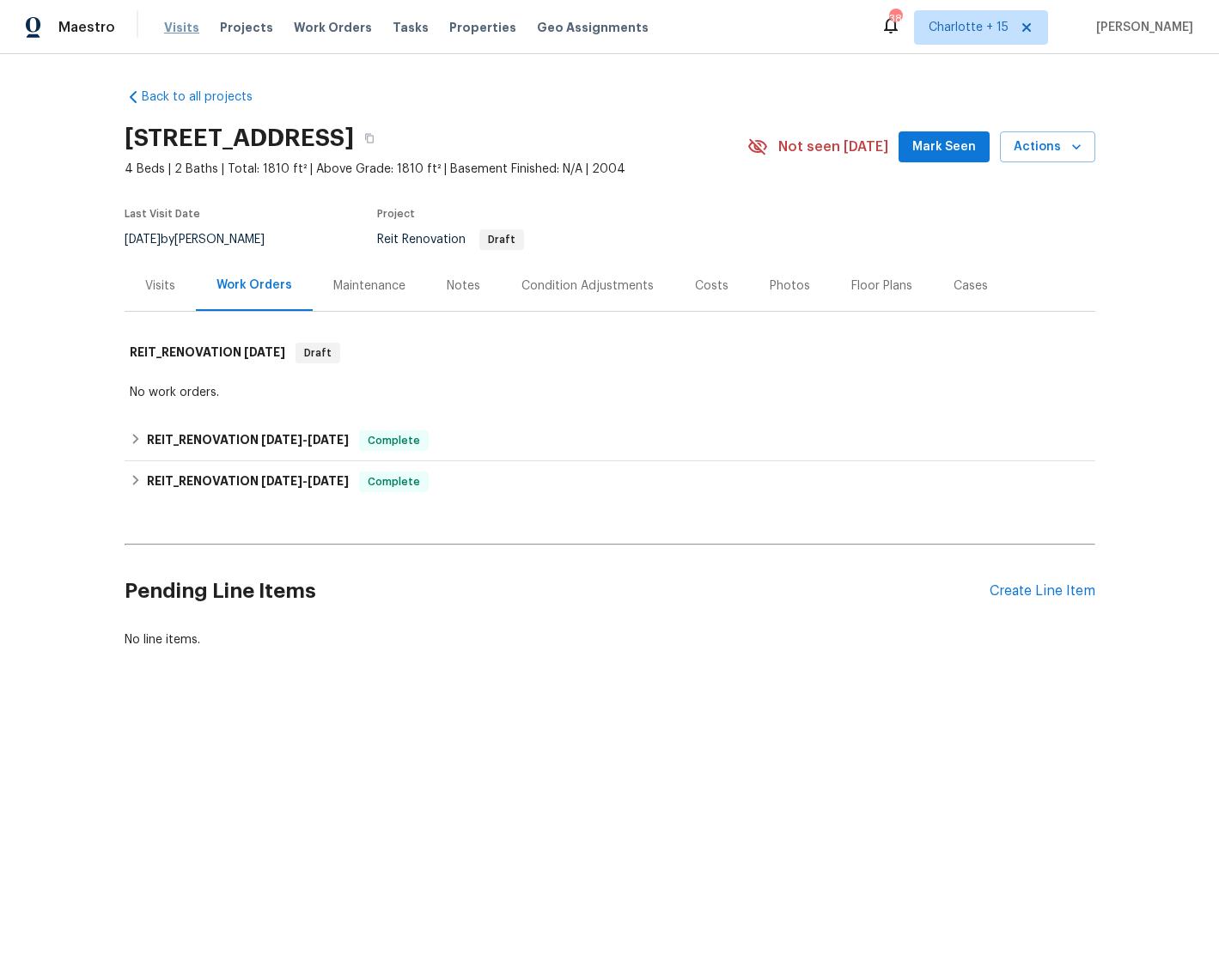
click at [171, 24] on span "Visits" at bounding box center [181, 27] width 35 height 18
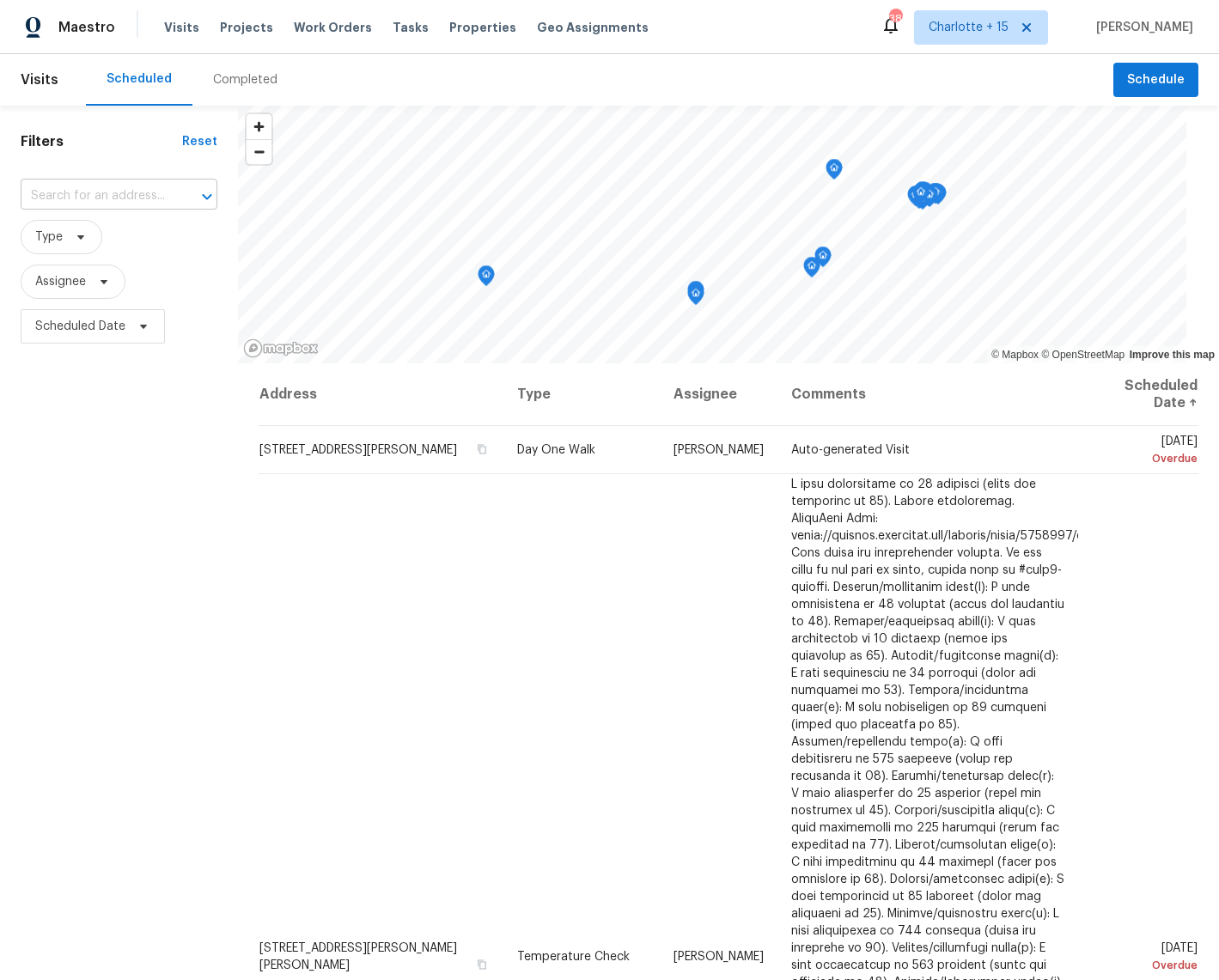
click at [106, 203] on input "text" at bounding box center [94, 196] width 149 height 27
paste input "20027 Oland Way"
type input "20027 Oland Way"
click at [970, 24] on span "Charlotte + 15" at bounding box center [968, 27] width 80 height 18
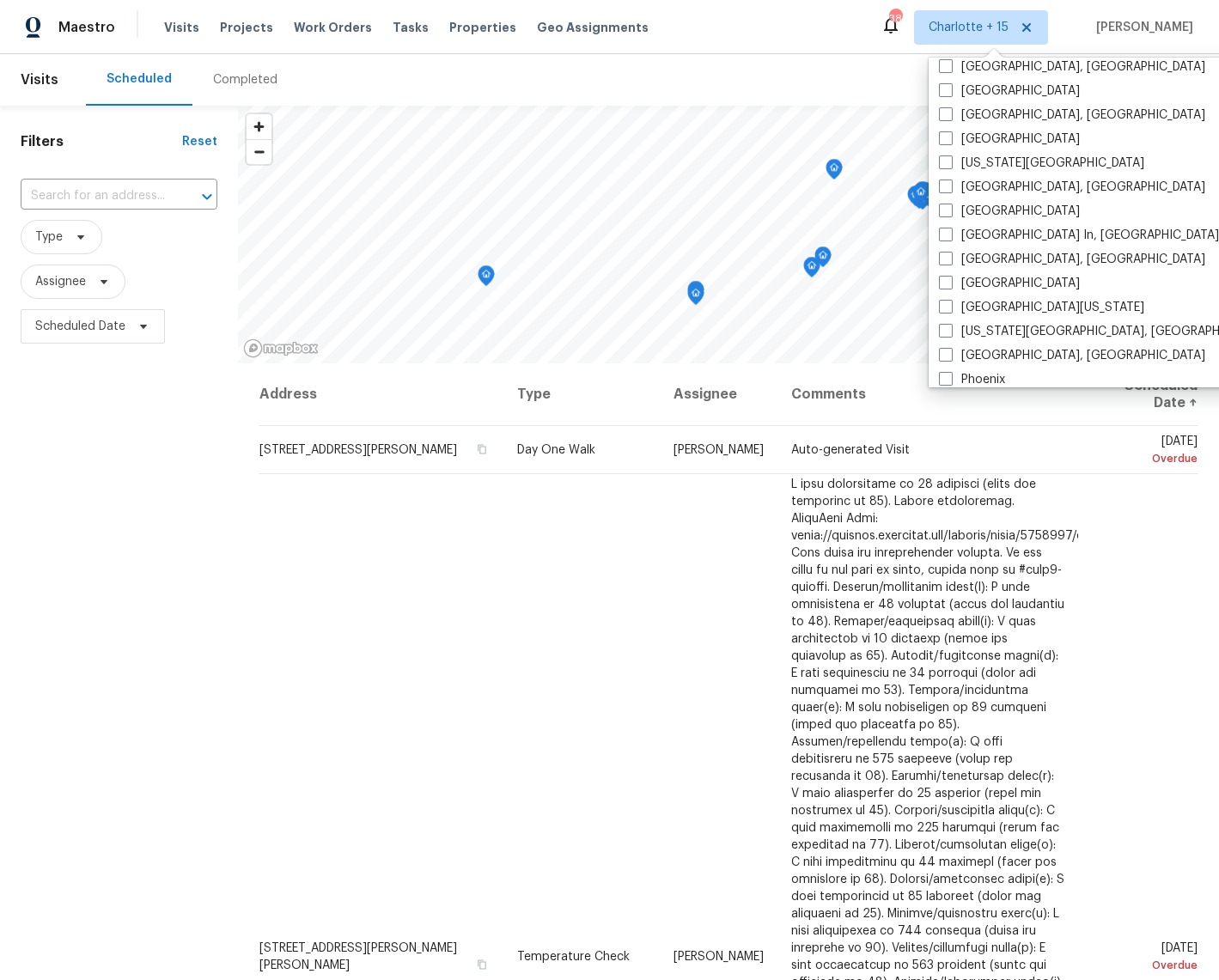
scroll to position [711, 0]
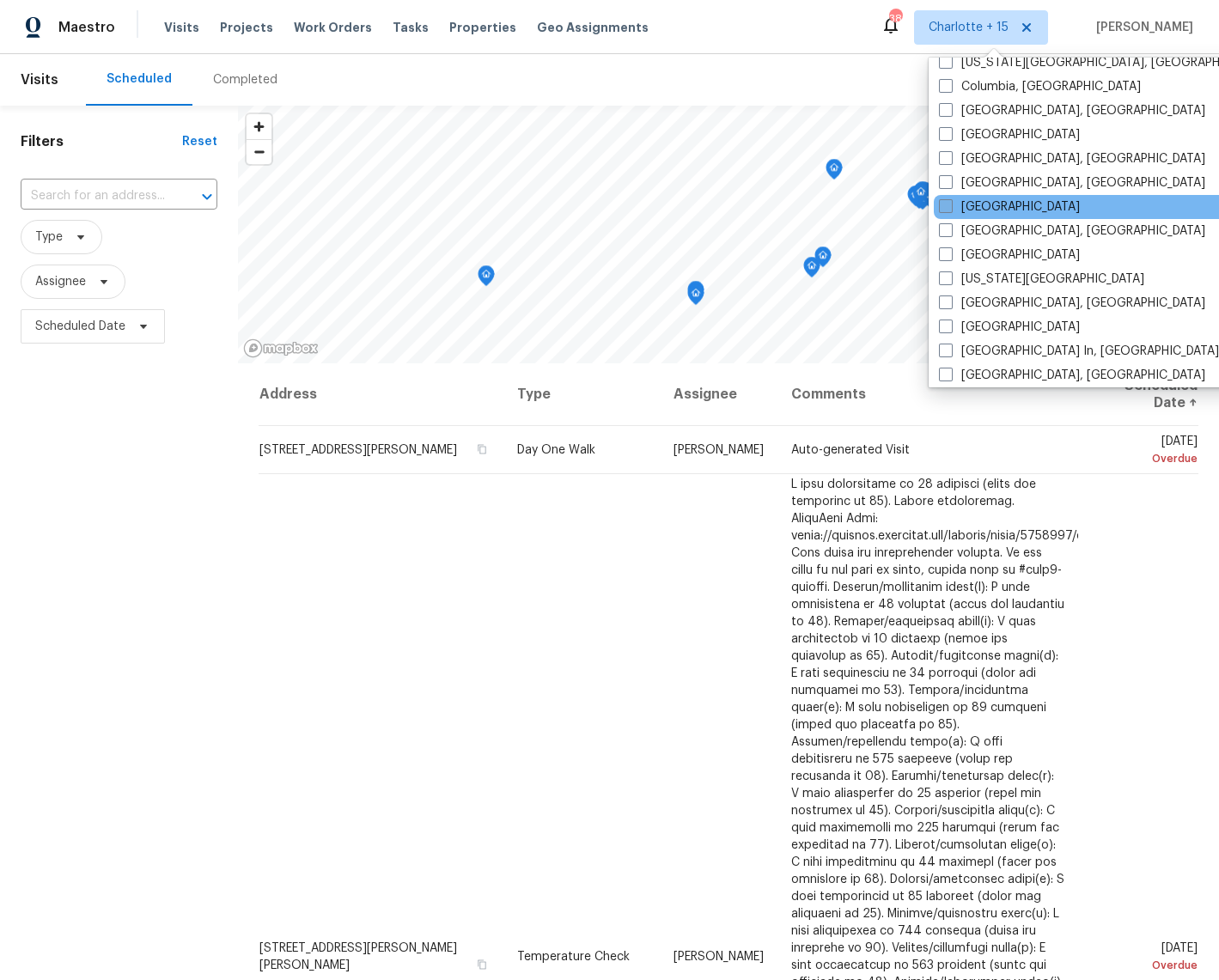
click at [976, 206] on label "Houston" at bounding box center [1009, 206] width 141 height 18
click at [950, 206] on input "Houston" at bounding box center [944, 204] width 11 height 11
checkbox input "true"
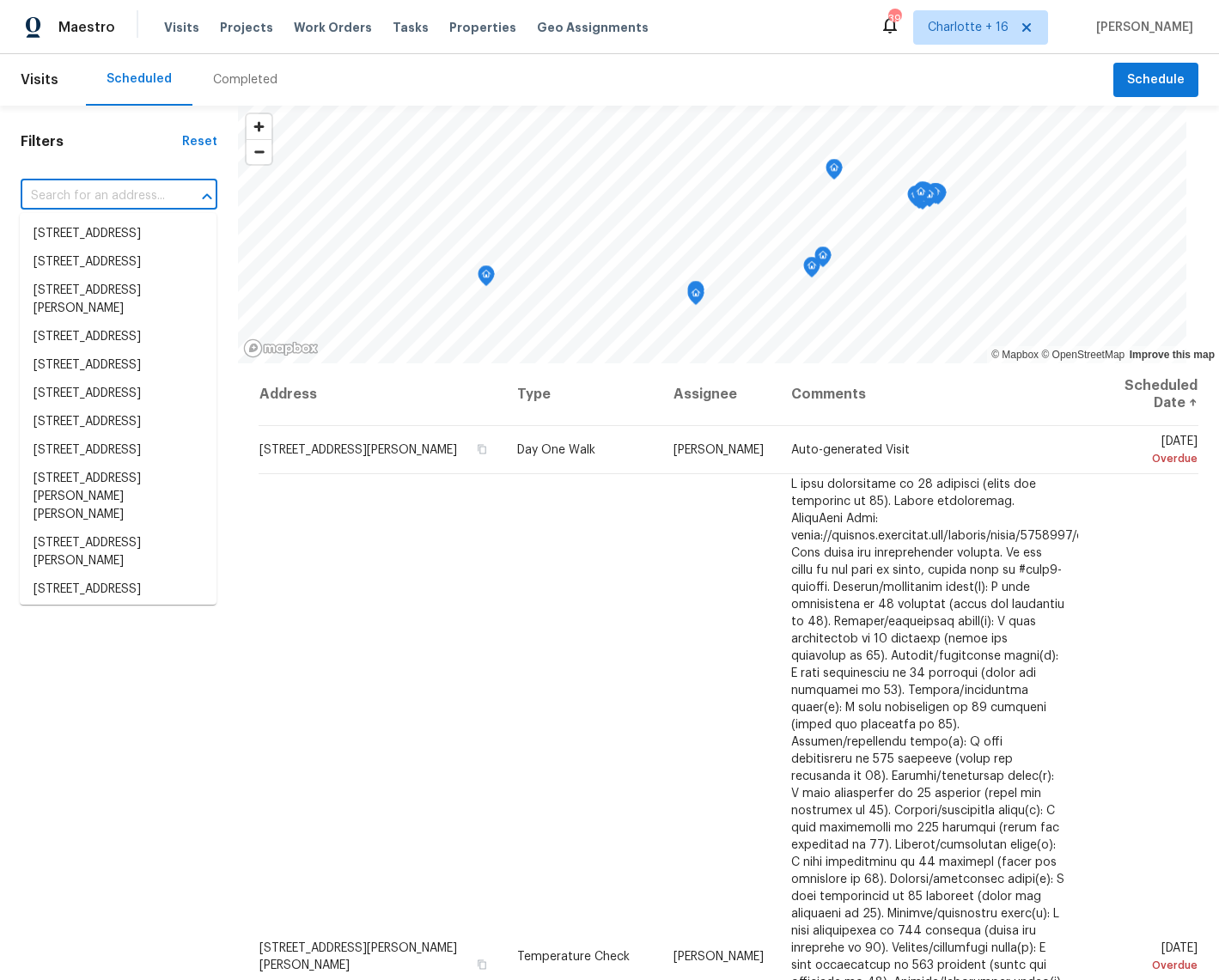
click at [109, 189] on input "text" at bounding box center [94, 196] width 149 height 27
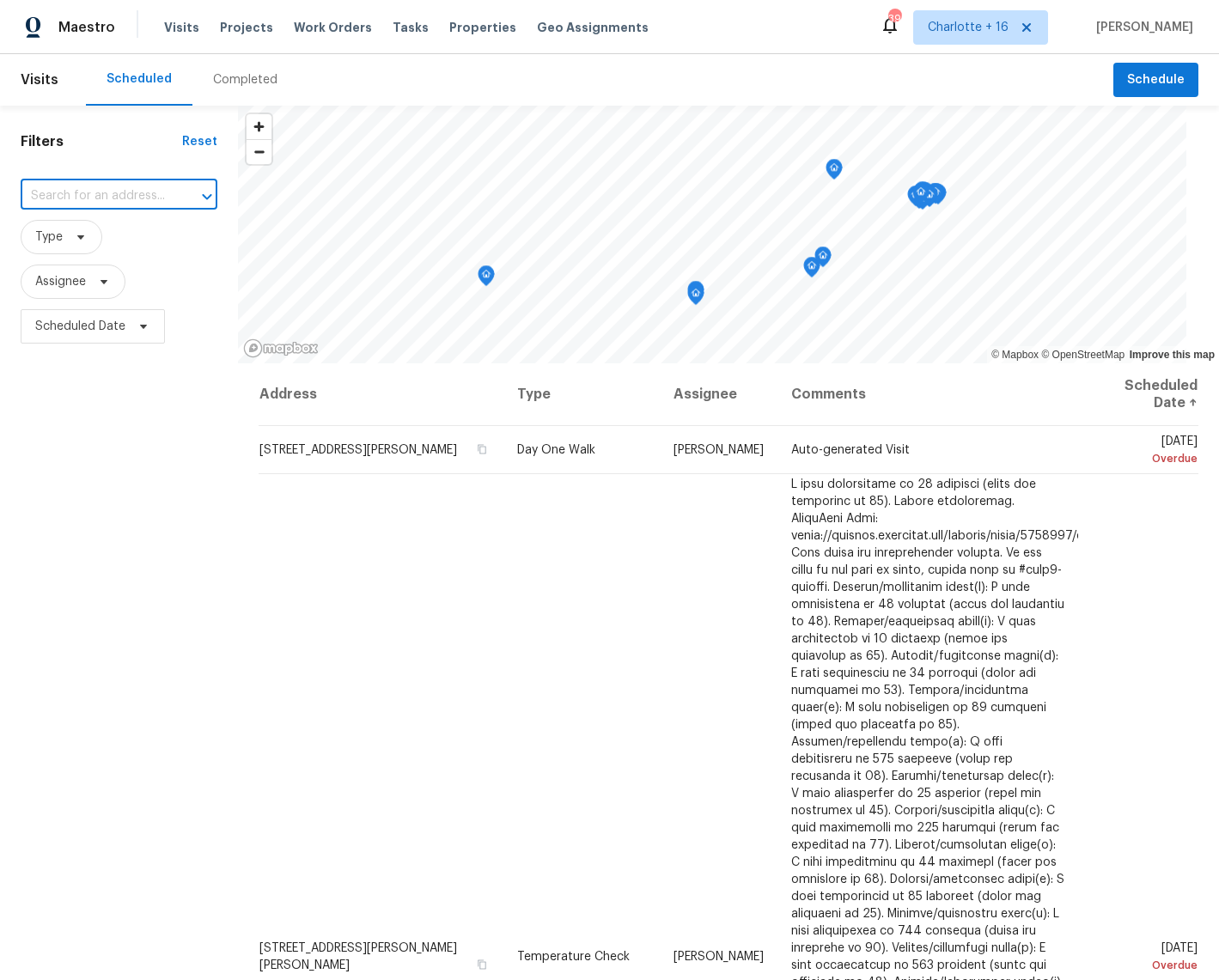
paste input "20027 Oland Way"
type input "20027 Oland Way"
click at [81, 235] on li "20027 Oland Way, Houston, TX 77073" at bounding box center [118, 243] width 196 height 46
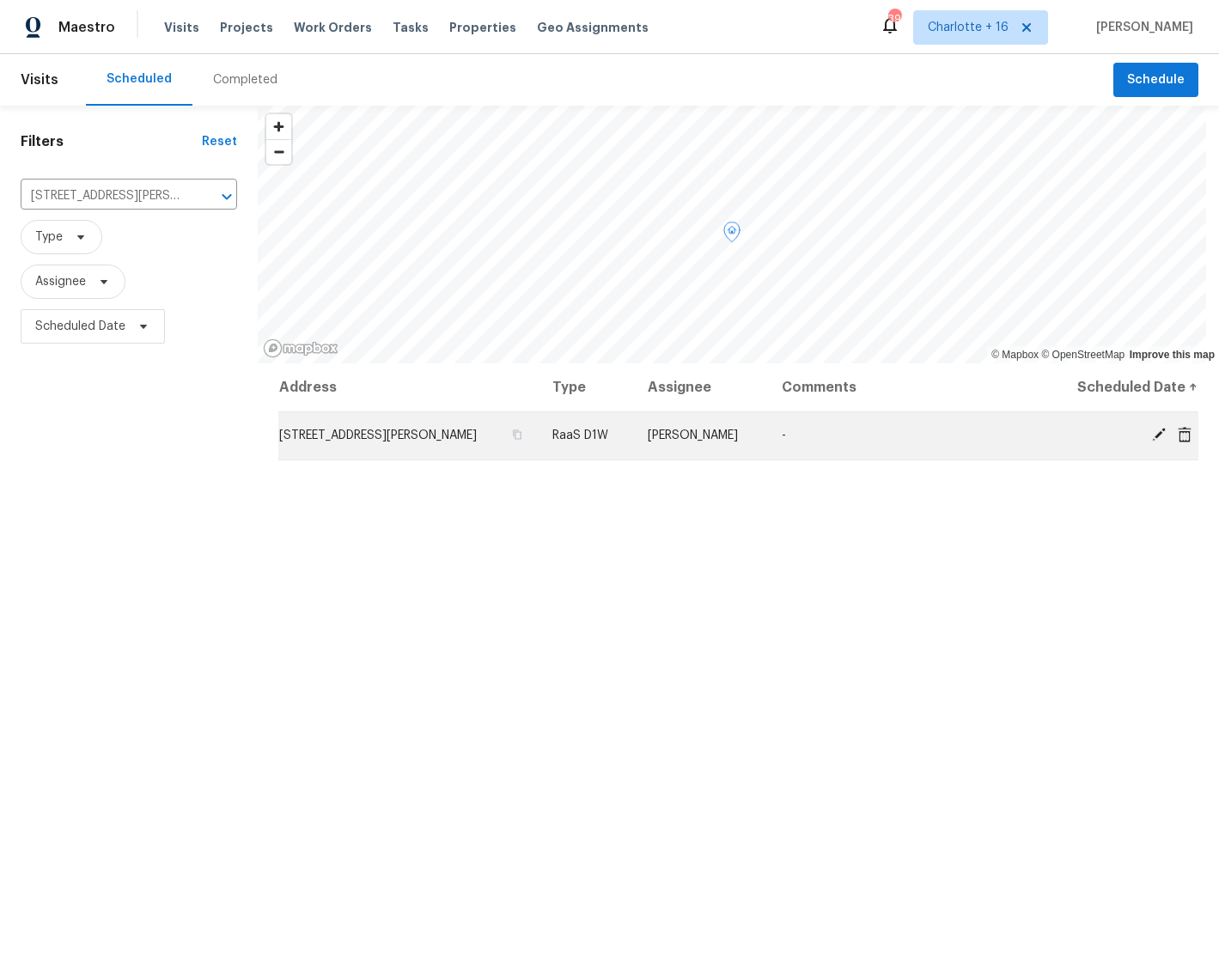
click at [419, 432] on span "20027 Oland Way, Houston, TX 77073" at bounding box center [378, 435] width 197 height 12
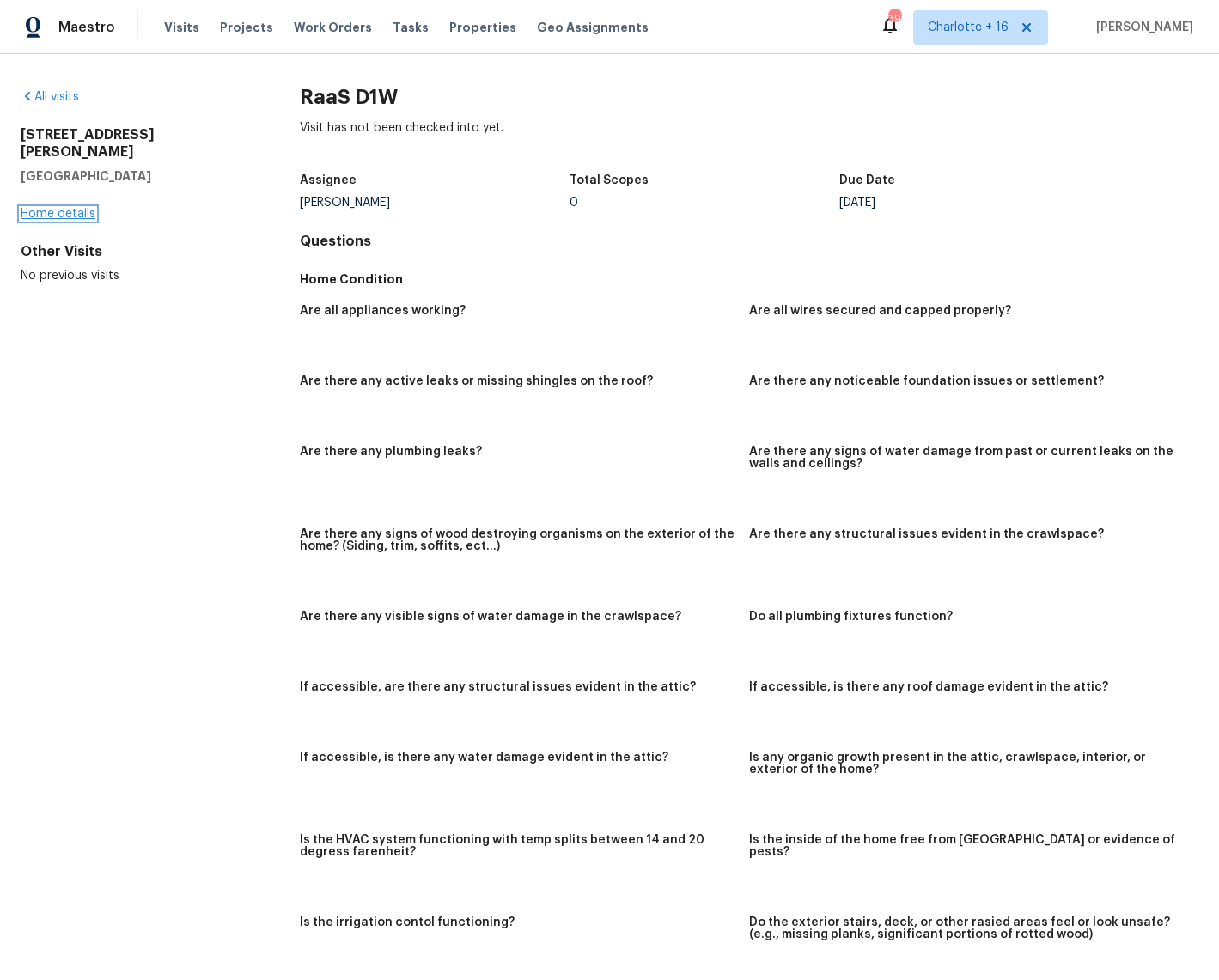
click at [81, 208] on link "Home details" at bounding box center [57, 214] width 75 height 12
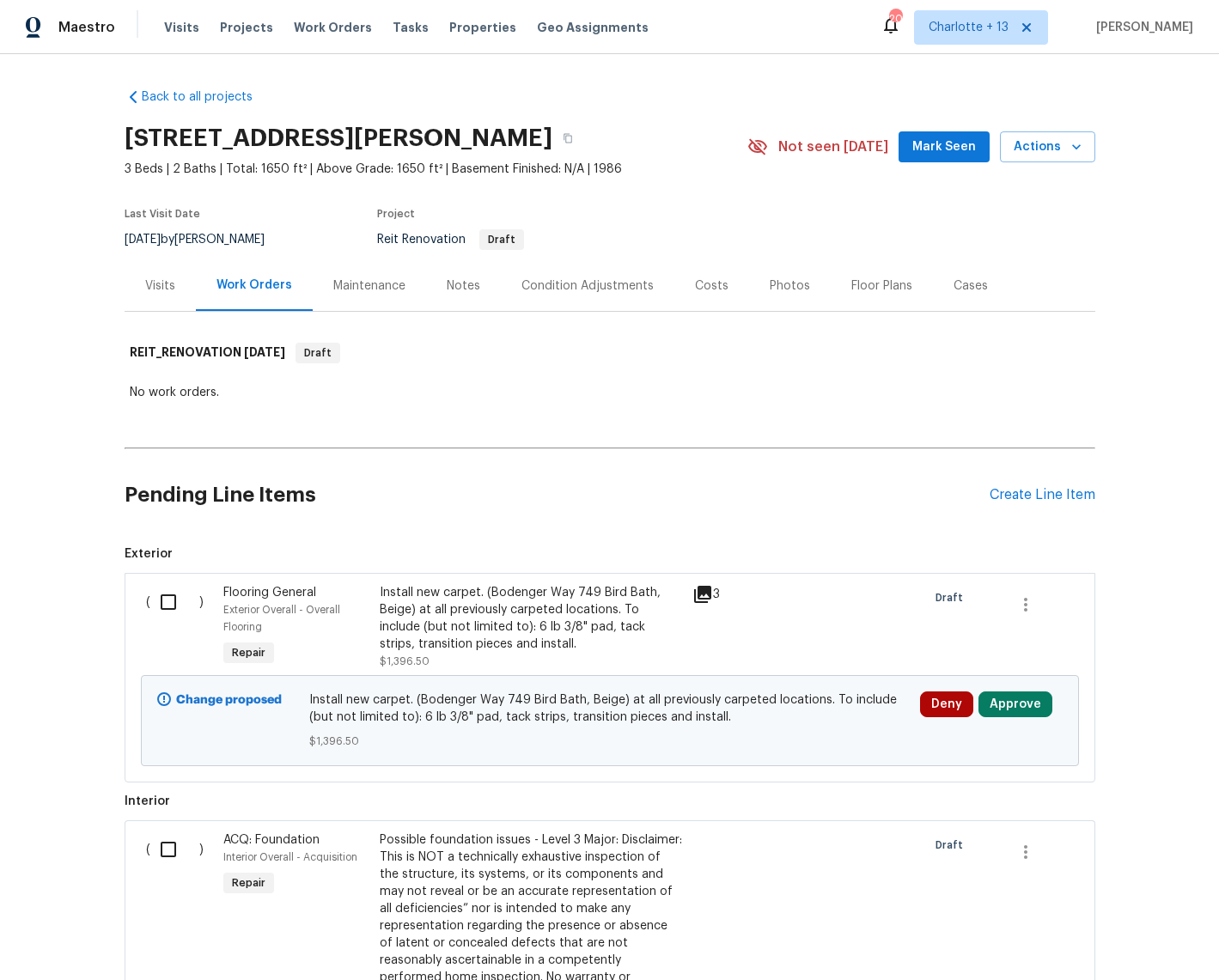
click at [922, 142] on span "Mark Seen" at bounding box center [943, 147] width 64 height 21
click at [1036, 153] on span "Actions" at bounding box center [1047, 147] width 68 height 21
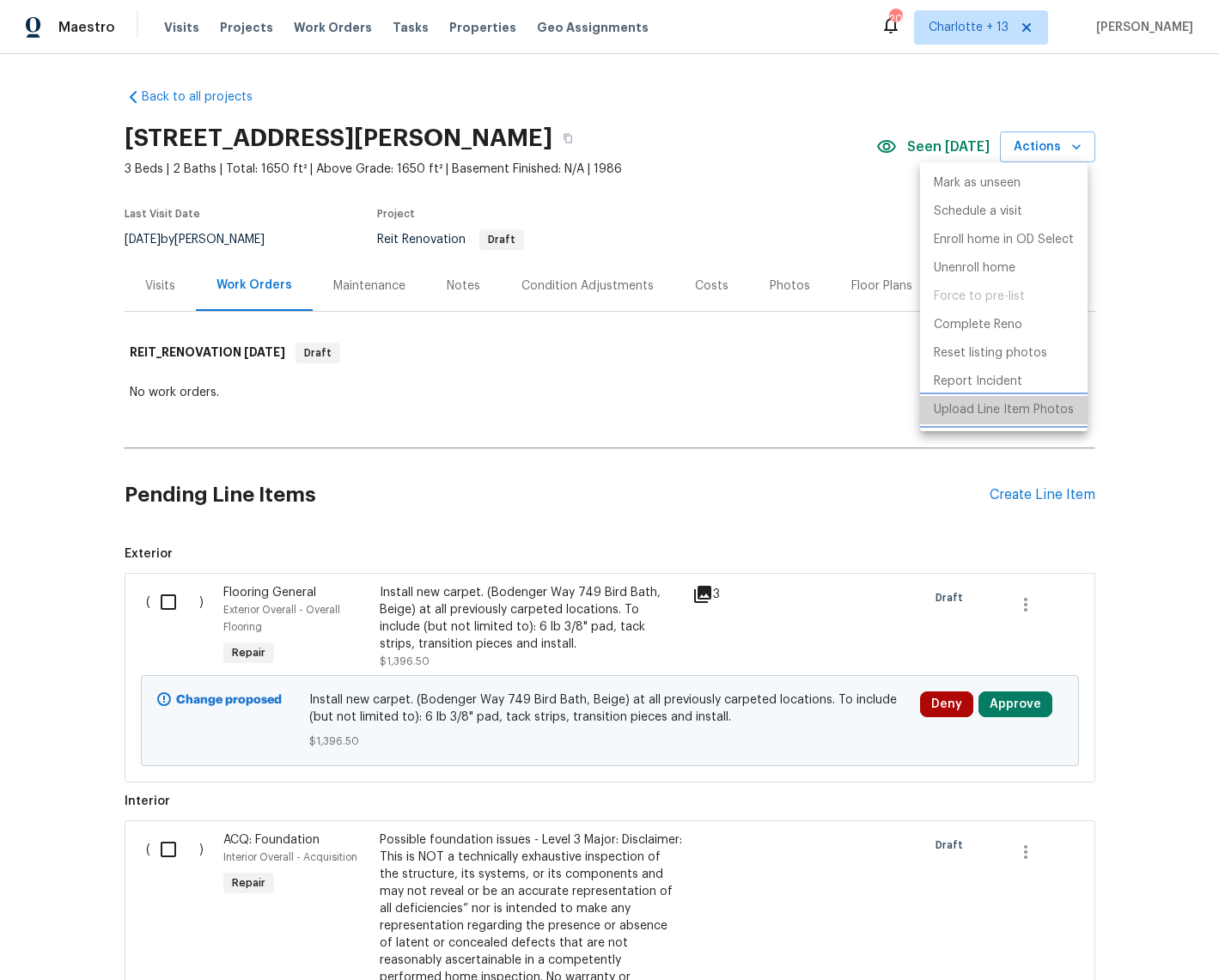
click at [1005, 412] on p "Upload Line Item Photos" at bounding box center [1003, 409] width 140 height 18
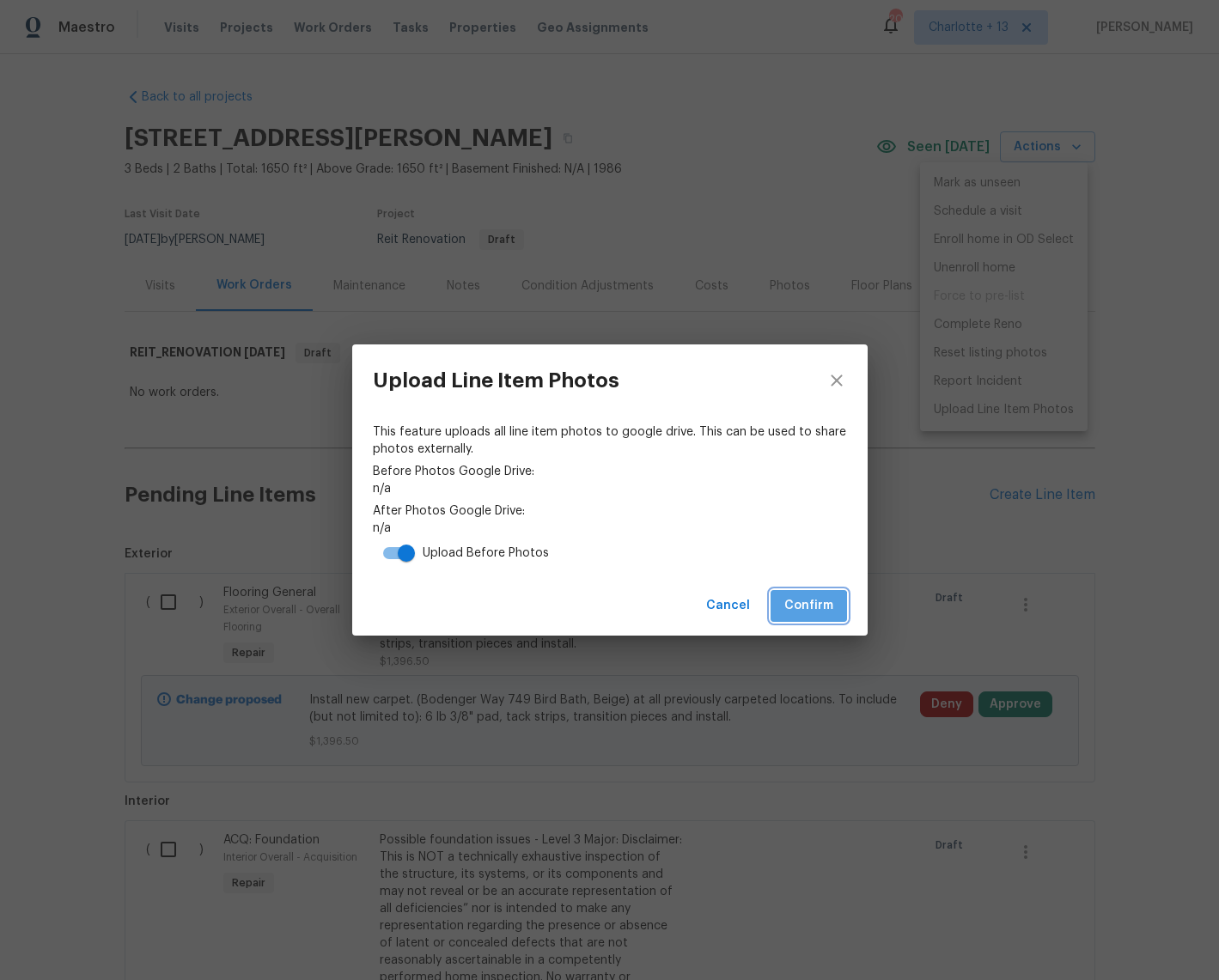
click at [799, 606] on span "Confirm" at bounding box center [808, 605] width 49 height 21
click at [800, 601] on span "Confirm" at bounding box center [808, 605] width 49 height 21
click at [837, 384] on icon "close" at bounding box center [837, 380] width 20 height 20
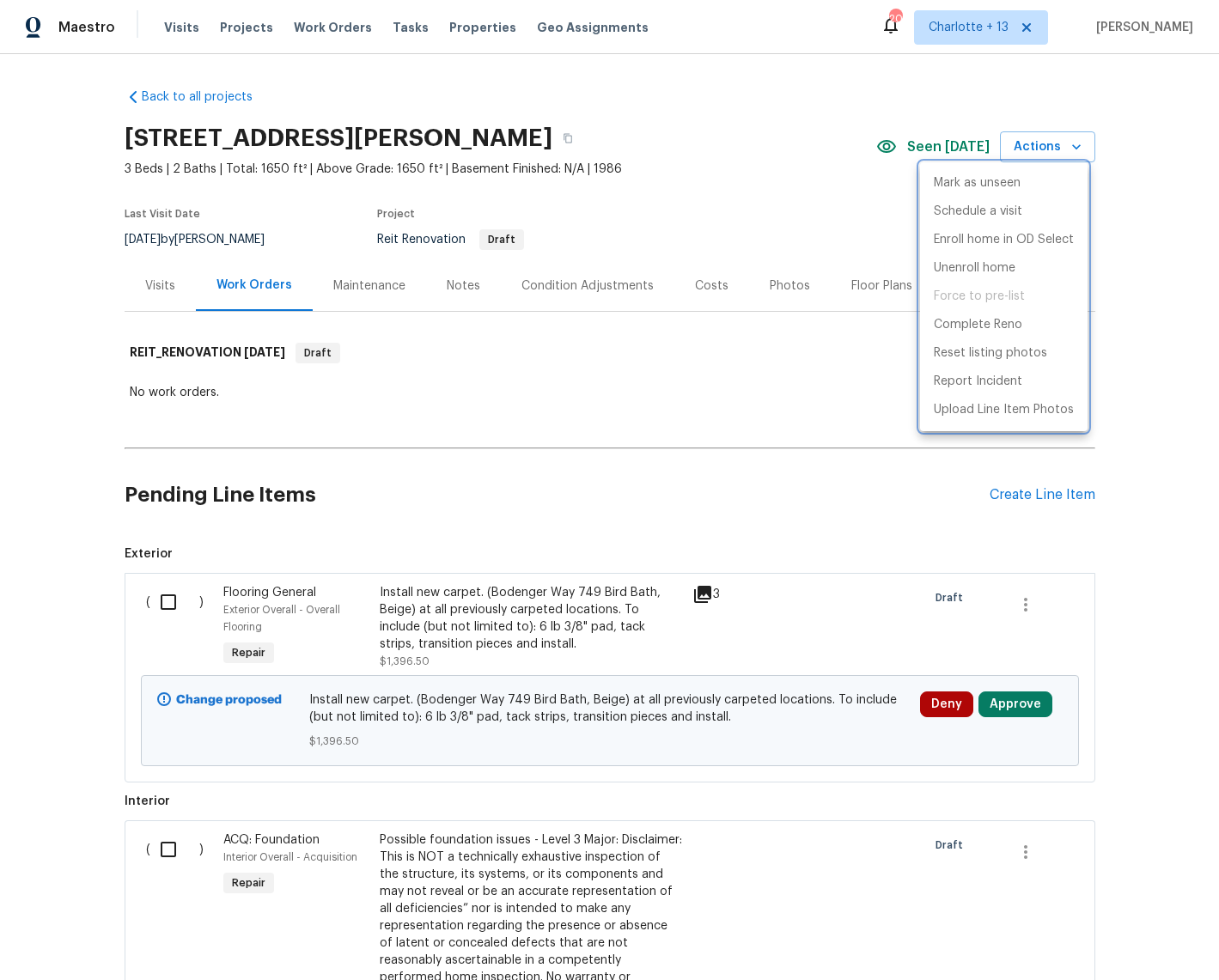
click at [633, 927] on div at bounding box center [609, 490] width 1219 height 980
